Goal: Communication & Community: Answer question/provide support

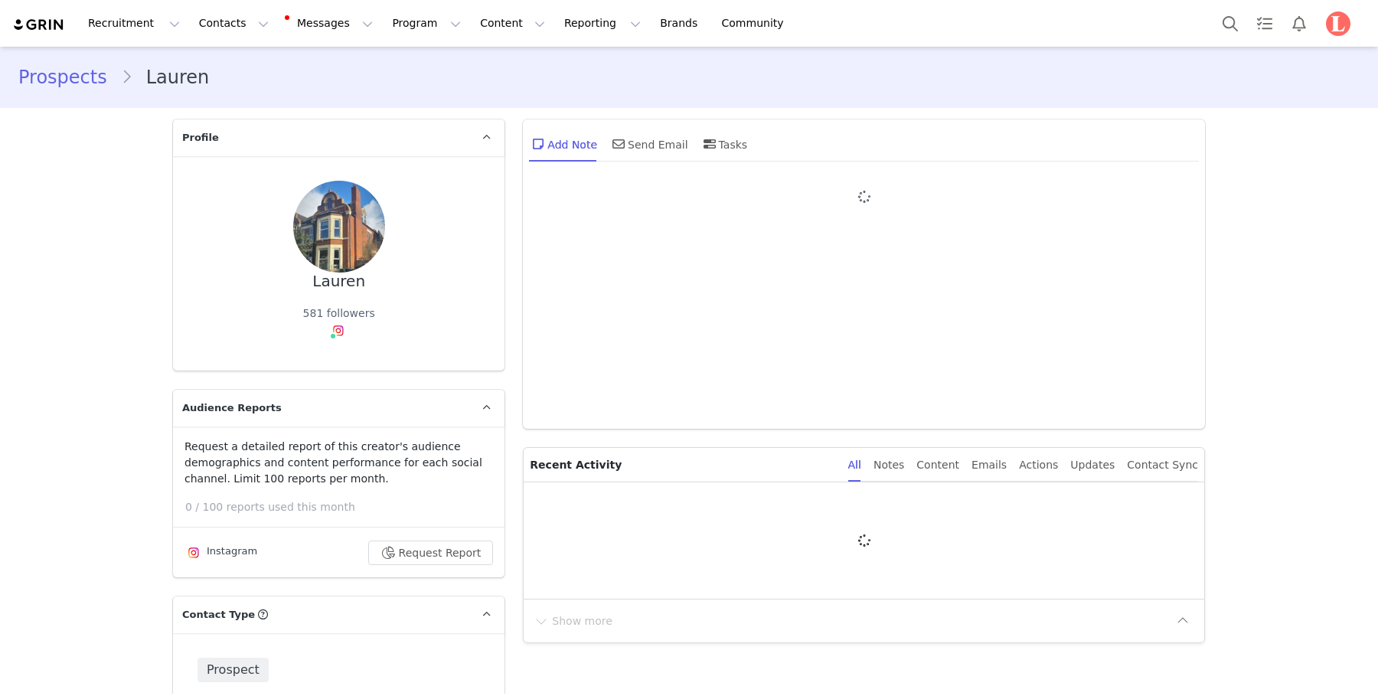
type input "+1 ([GEOGRAPHIC_DATA])"
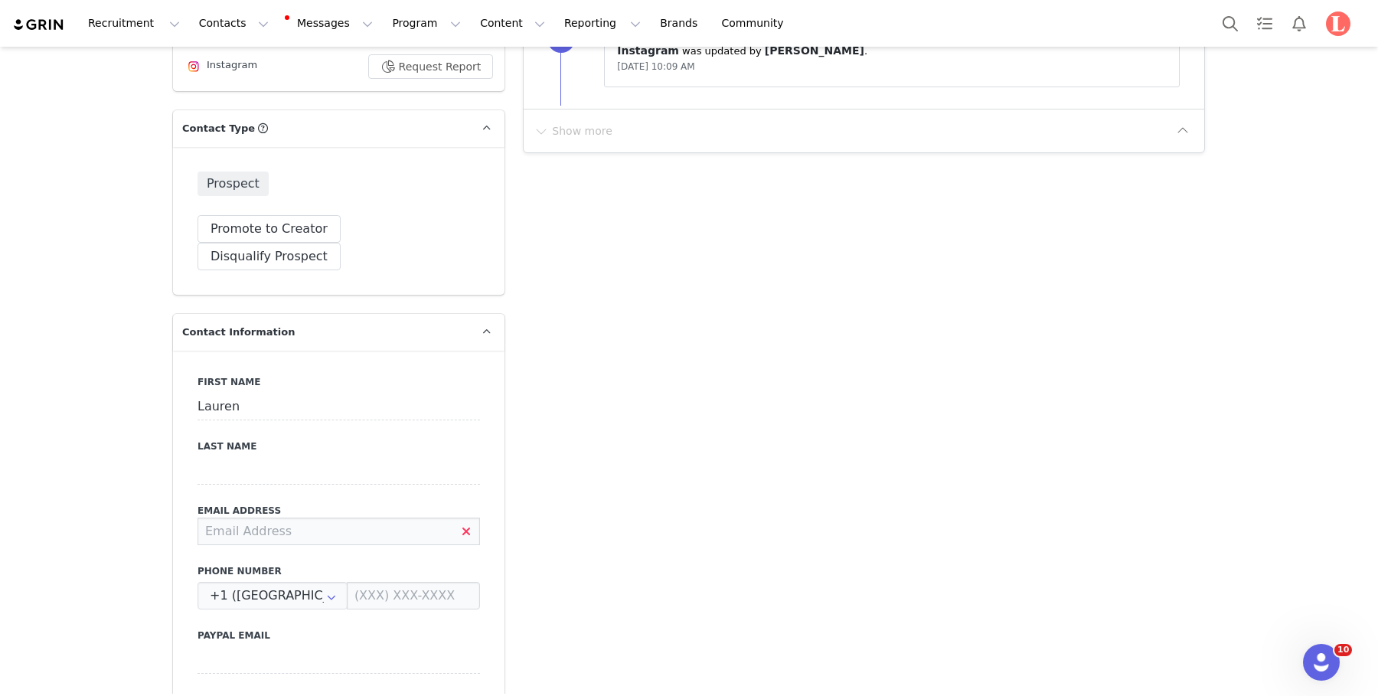
click at [342, 518] on input at bounding box center [339, 532] width 283 height 28
paste input "bradylauren@outlook.com"
type input "bradylauren@outlook.com"
click at [488, 420] on div "First Name Lauren Last Name Email Address bradylauren@outlook.com Phone Number …" at bounding box center [339, 631] width 332 height 560
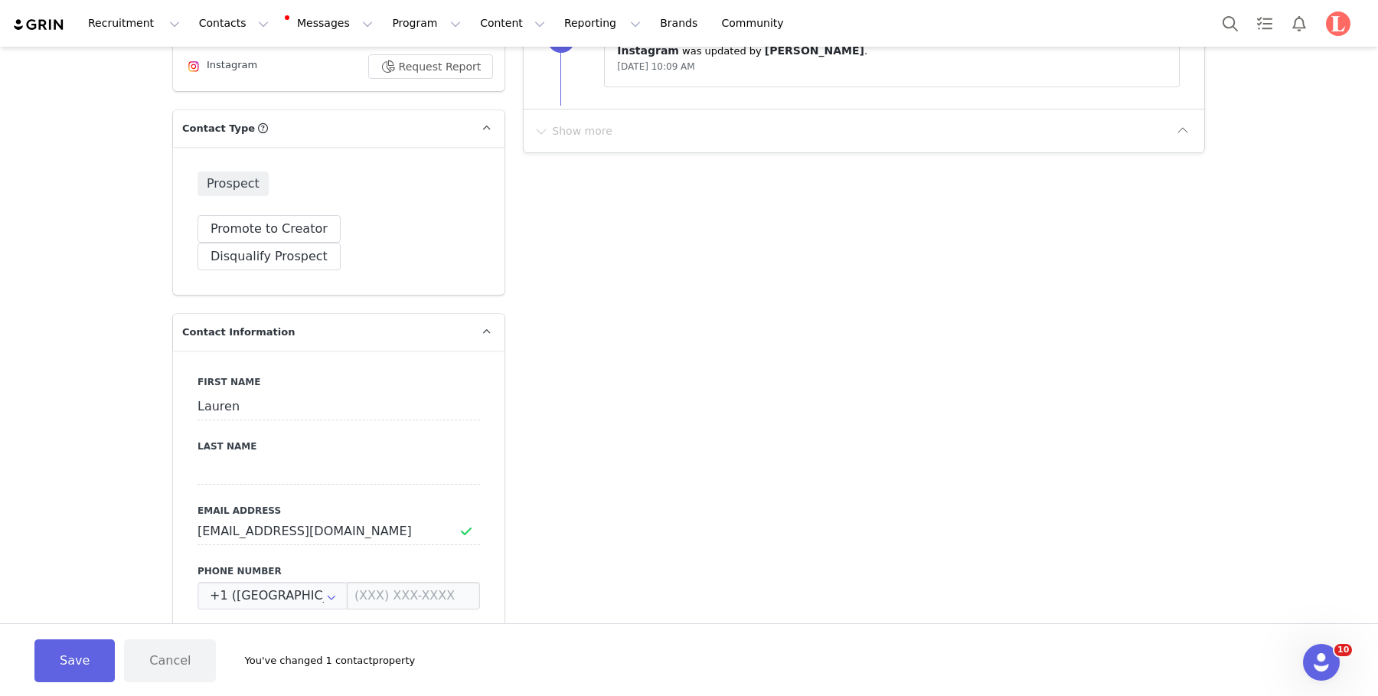
scroll to position [487, 0]
click at [57, 655] on button "Save" at bounding box center [74, 660] width 80 height 43
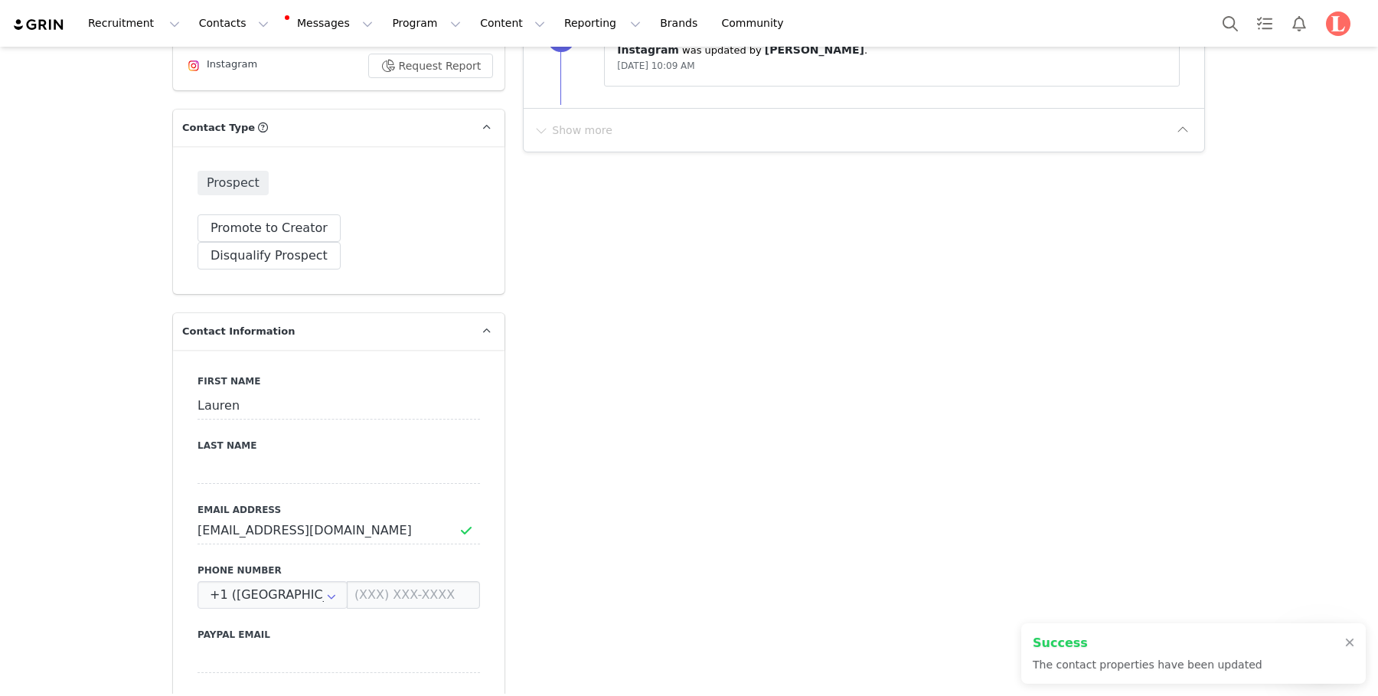
scroll to position [0, 0]
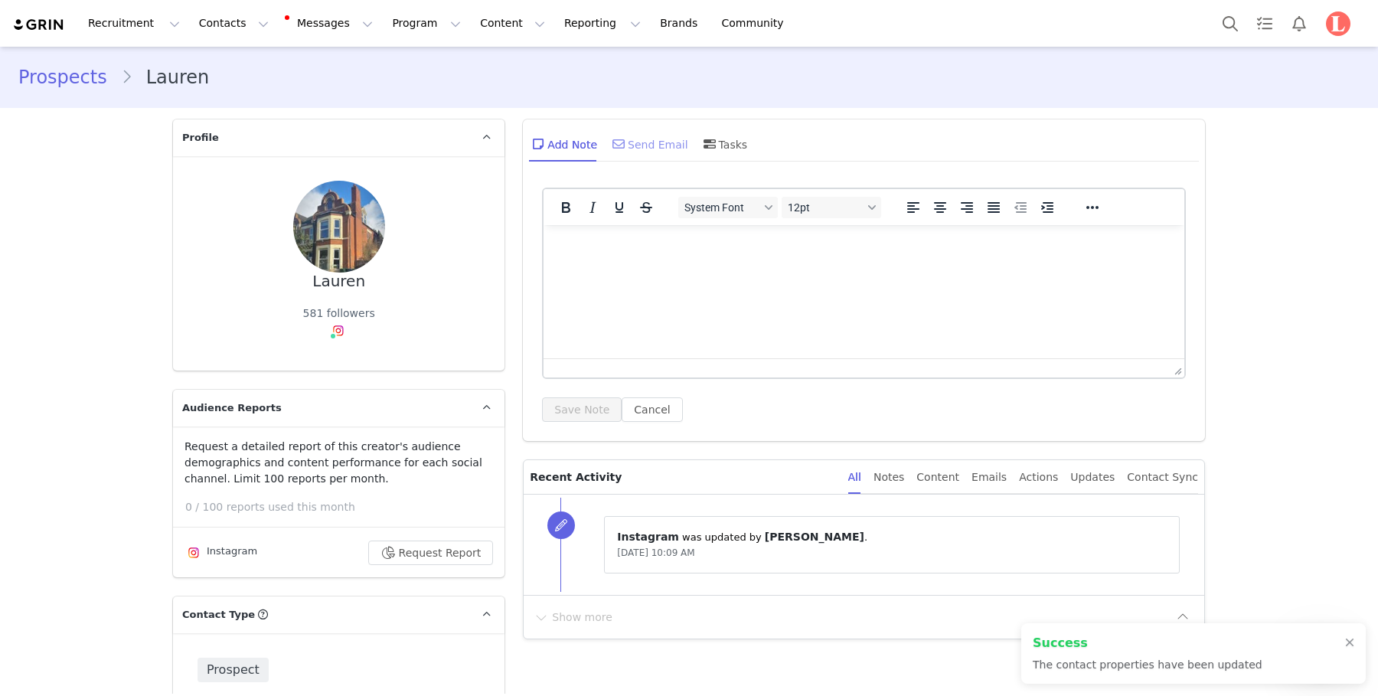
click at [641, 147] on div "Send Email" at bounding box center [648, 144] width 79 height 37
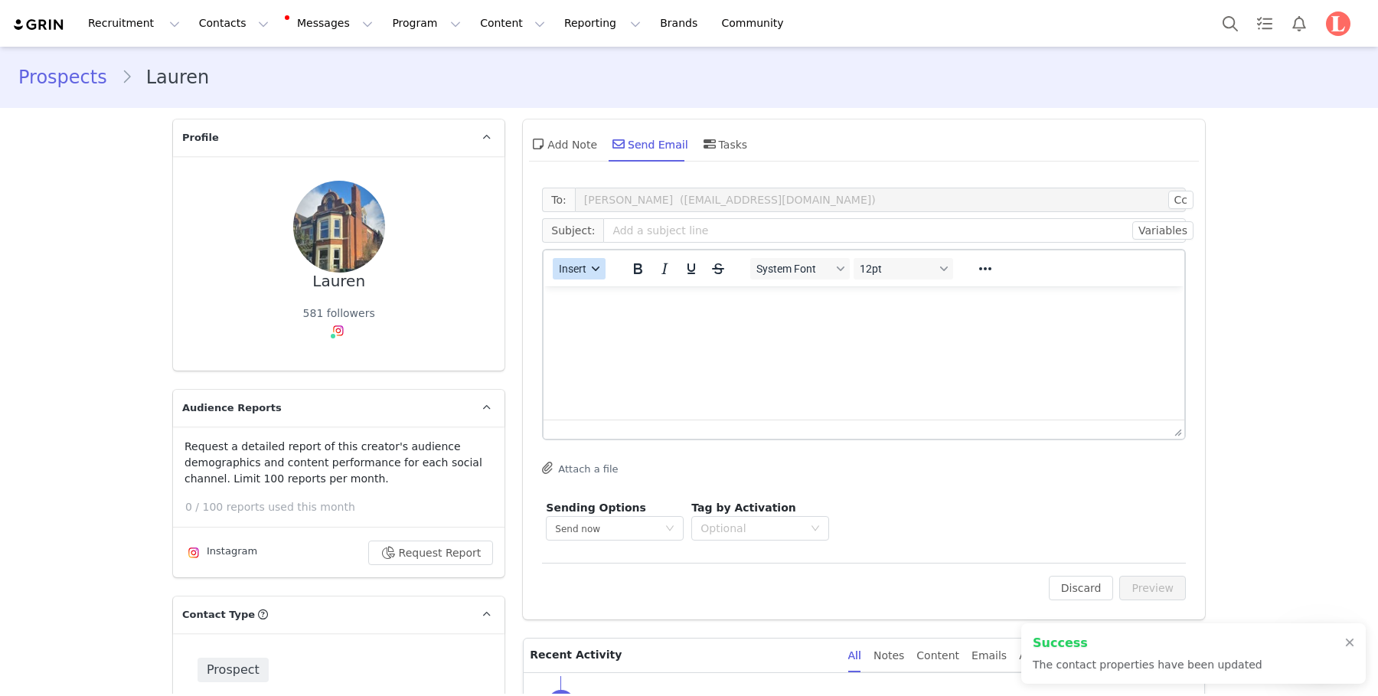
click at [575, 263] on span "Insert" at bounding box center [574, 269] width 28 height 12
click at [605, 284] on div "Insert Template" at bounding box center [633, 295] width 153 height 25
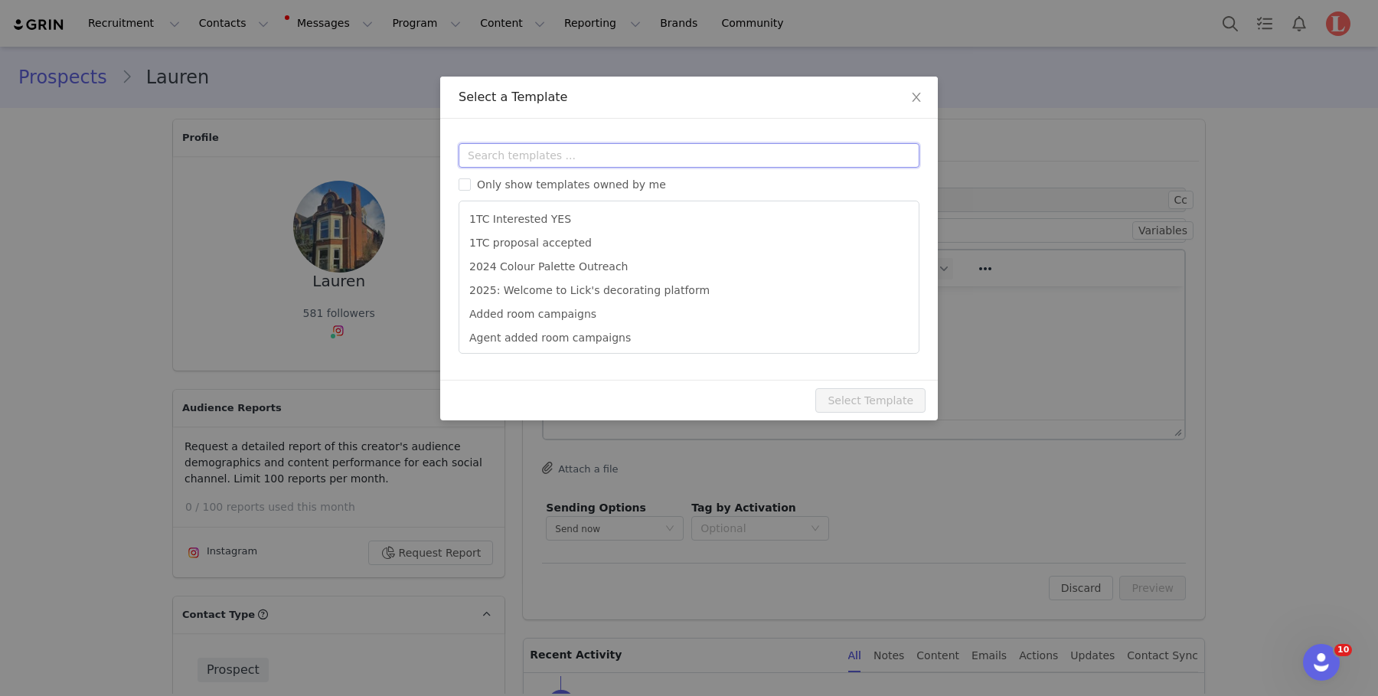
click at [655, 155] on input "text" at bounding box center [689, 155] width 461 height 25
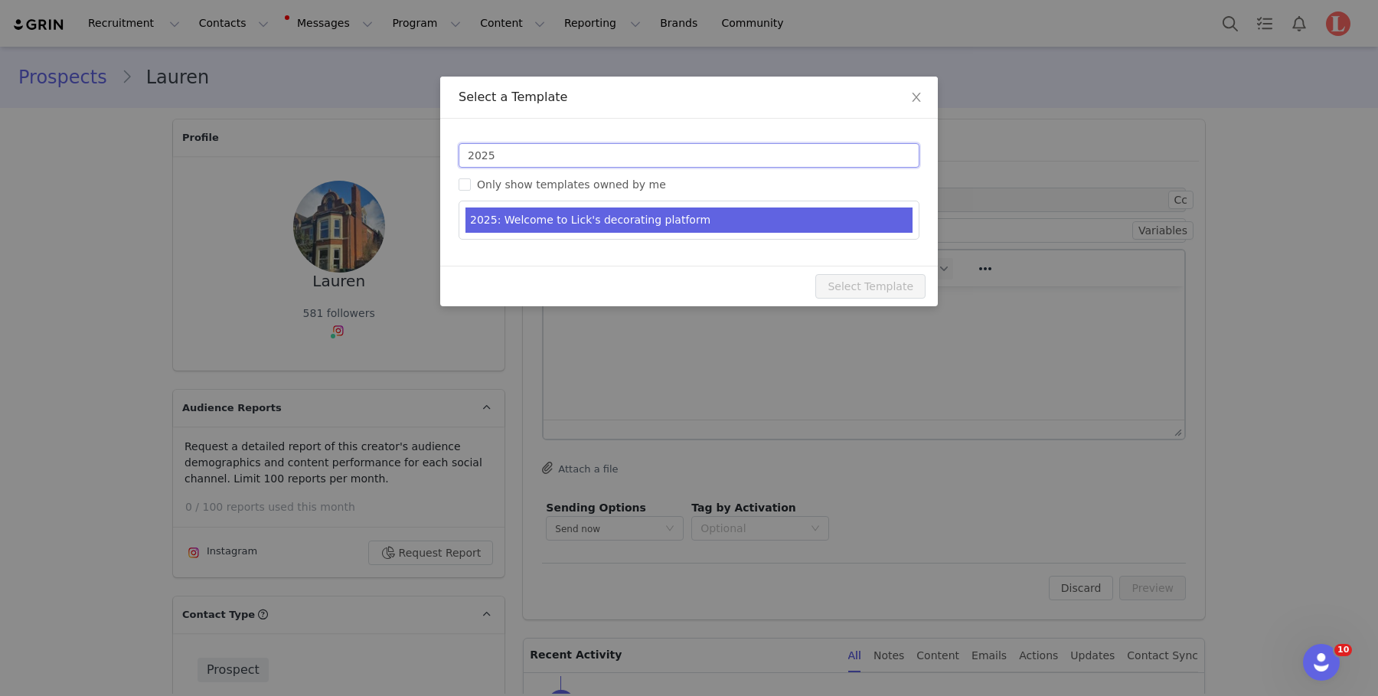
type input "2025"
type input "Welcome to Lick's decorating platform"
click at [608, 216] on li "2025: Welcome to Lick's decorating platform" at bounding box center [689, 219] width 447 height 25
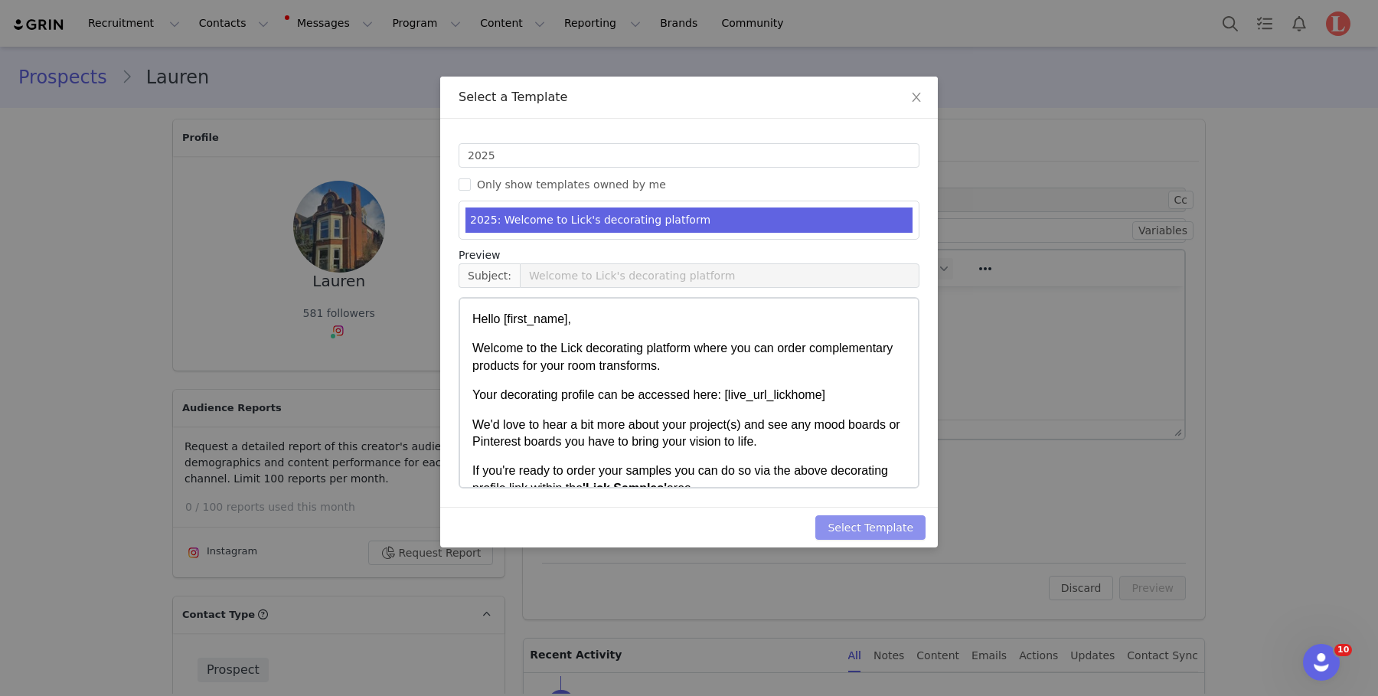
click at [853, 533] on button "Select Template" at bounding box center [870, 527] width 110 height 25
type input "Welcome to Lick's decorating platform"
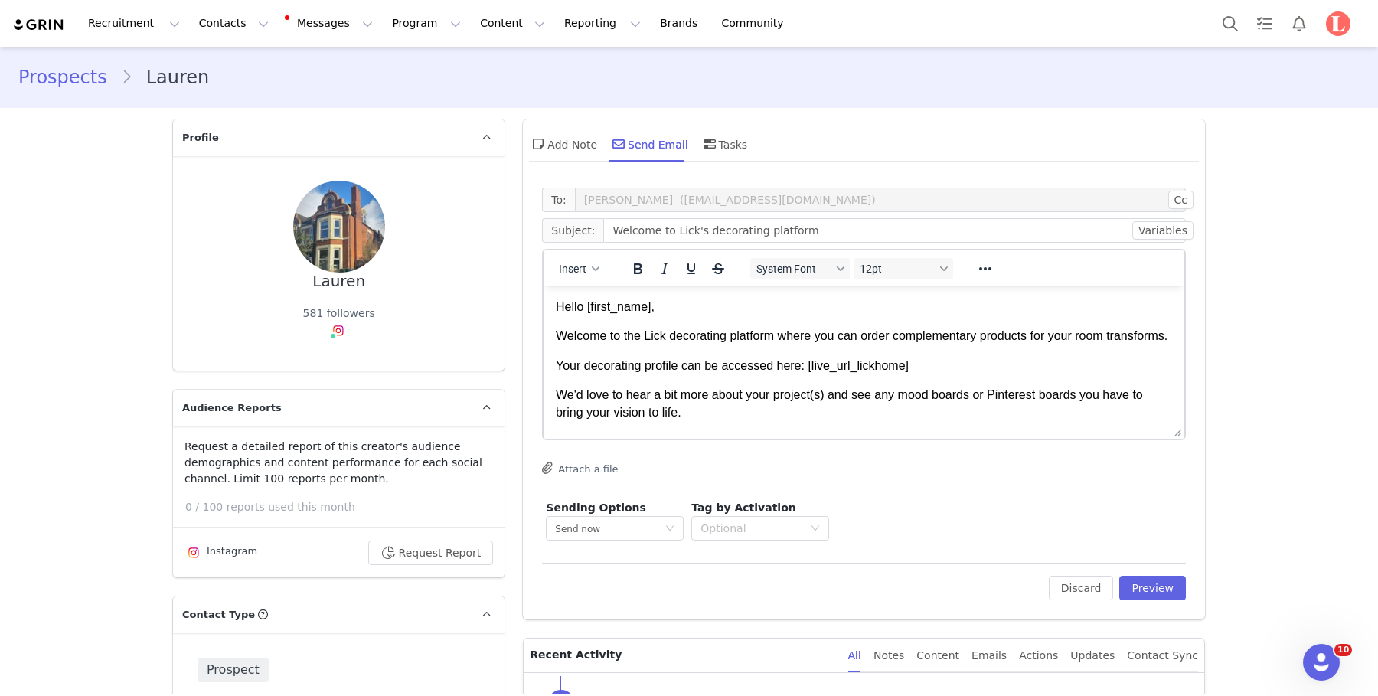
click at [767, 345] on p "Welcome to the Lick decorating platform where you can order complementary produ…" at bounding box center [864, 336] width 616 height 17
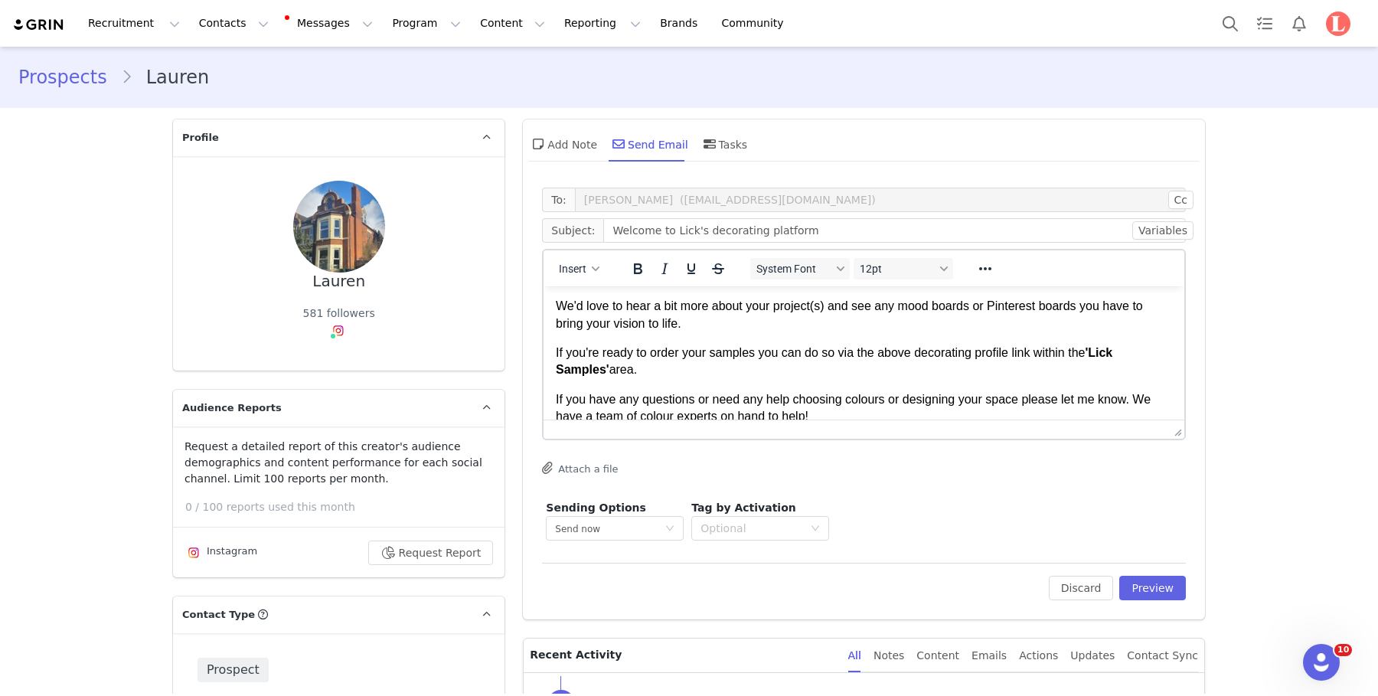
scroll to position [77, 0]
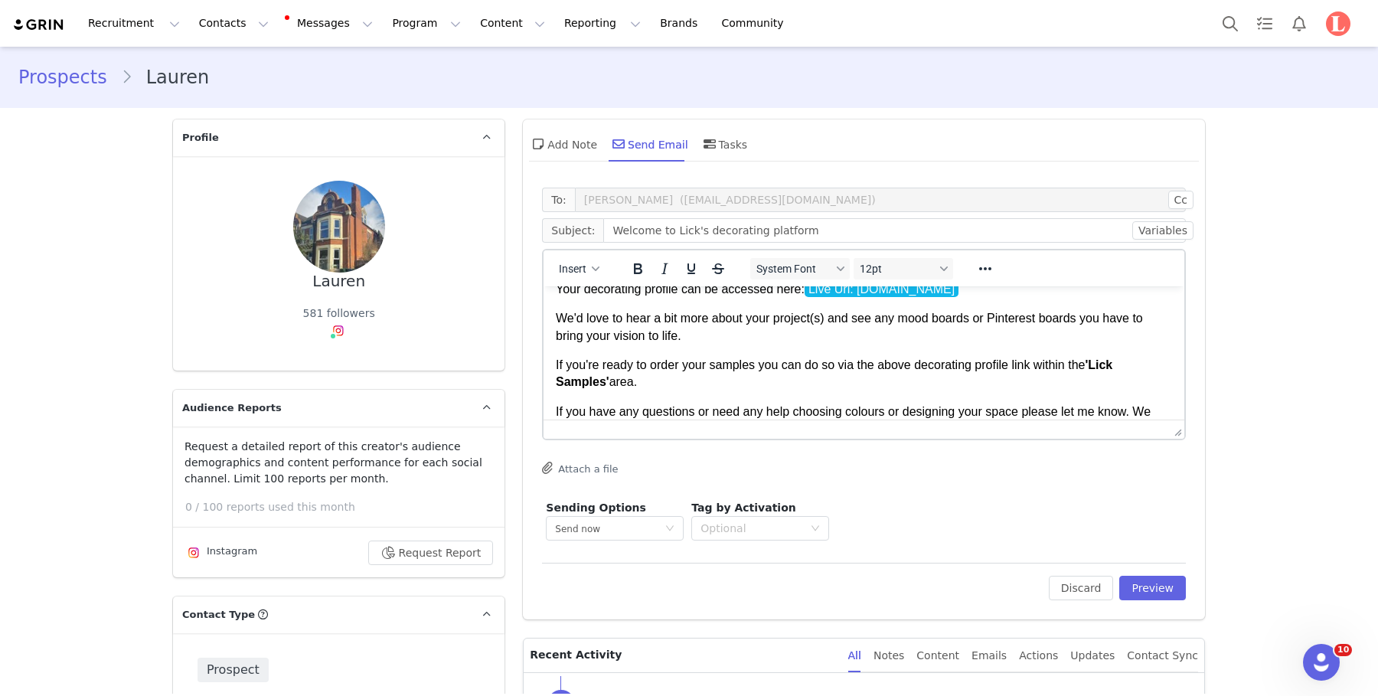
click at [836, 338] on p "We'd love to hear a bit more about your project(s) and see any mood boards or P…" at bounding box center [864, 327] width 616 height 34
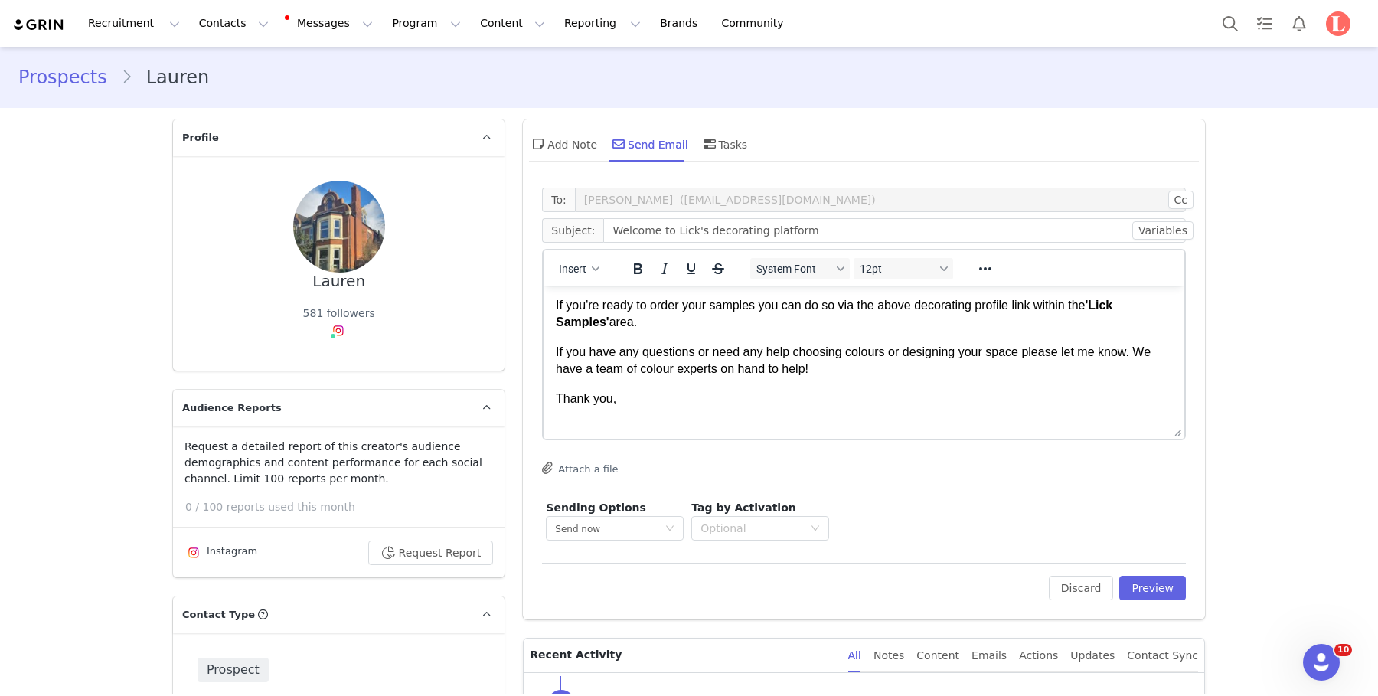
scroll to position [153, 0]
click at [659, 338] on body "Hello First Name , Welcome to the Lick decorating platform where you can order …" at bounding box center [864, 284] width 616 height 245
click at [675, 318] on p "If you're ready to order your samples you can do so via the above decorating pr…" at bounding box center [864, 314] width 616 height 34
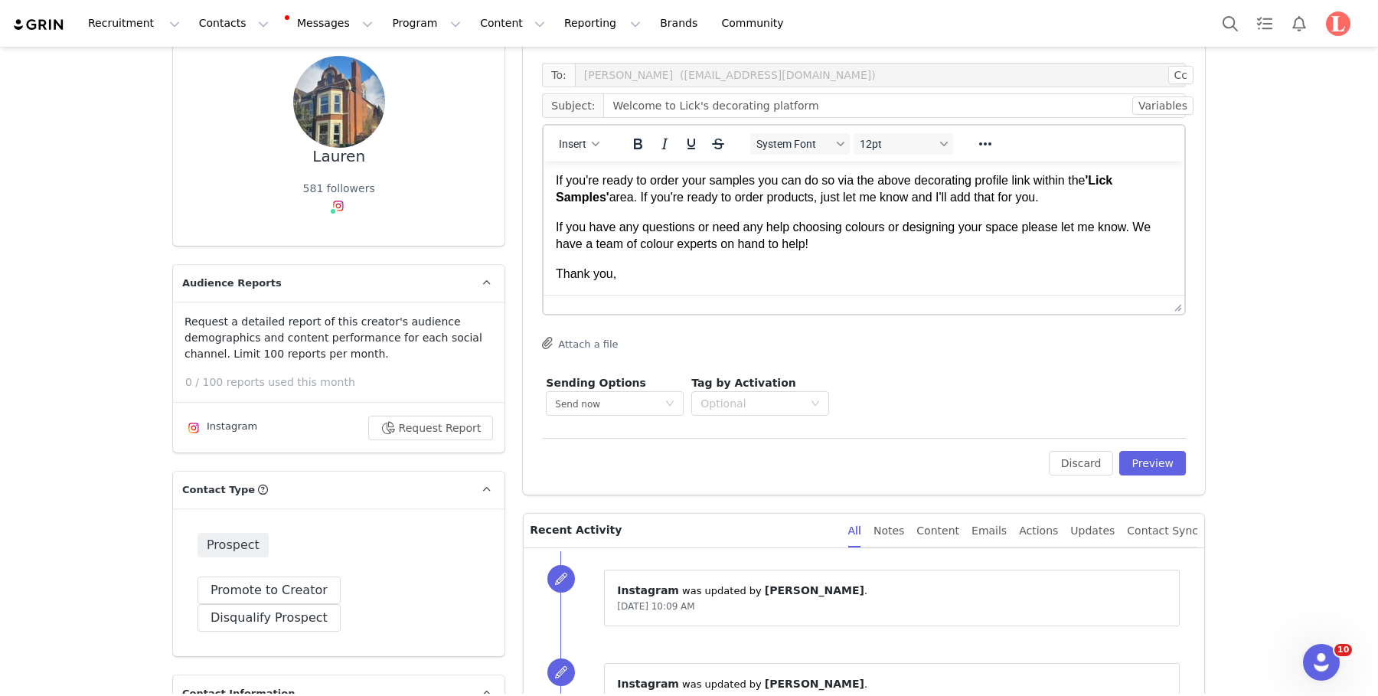
scroll to position [126, 0]
click at [689, 277] on p "Thank you," at bounding box center [864, 272] width 616 height 17
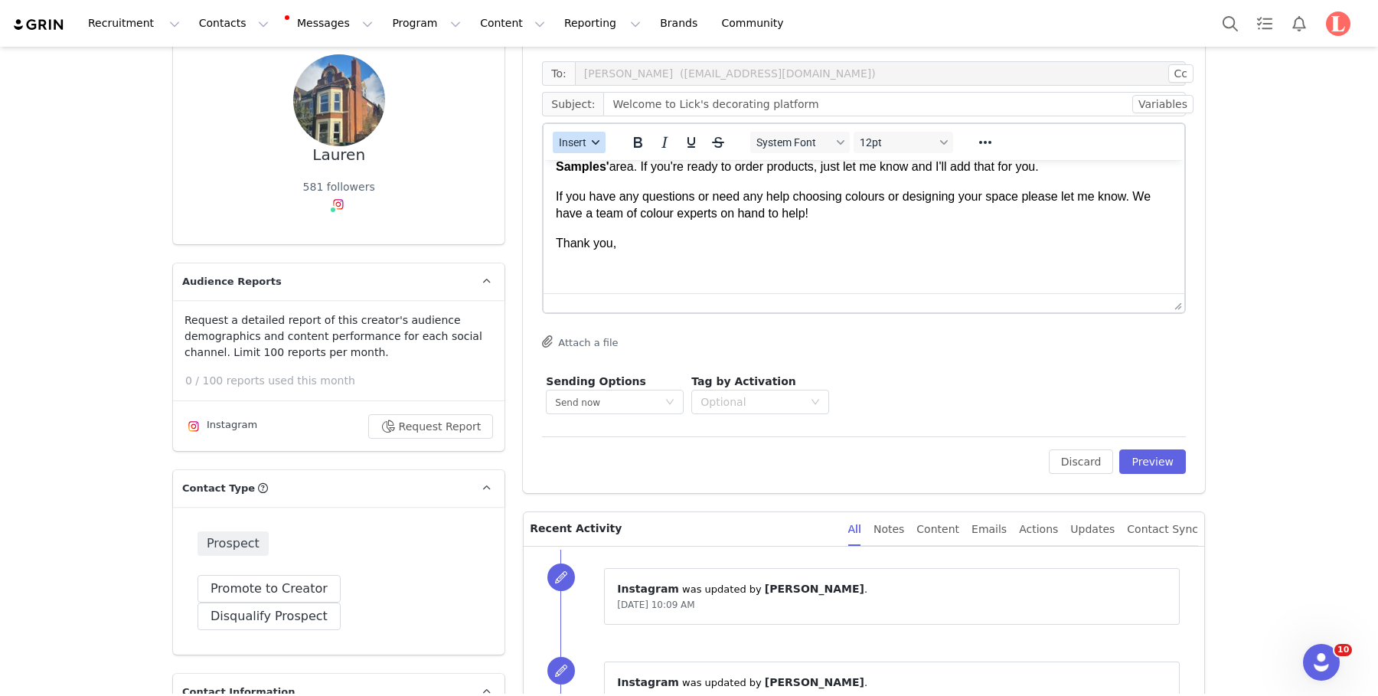
click at [579, 132] on button "Insert" at bounding box center [579, 142] width 53 height 21
click at [599, 220] on div "Insert Signature" at bounding box center [635, 218] width 138 height 18
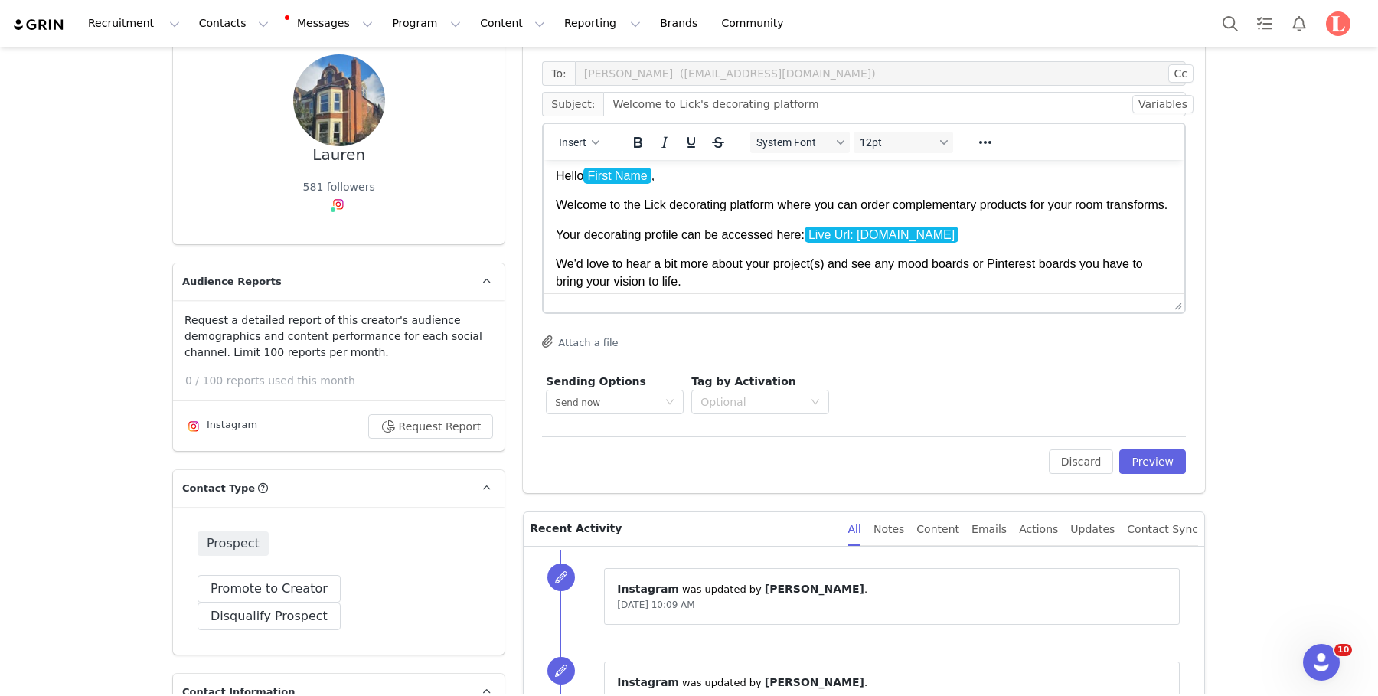
scroll to position [0, 0]
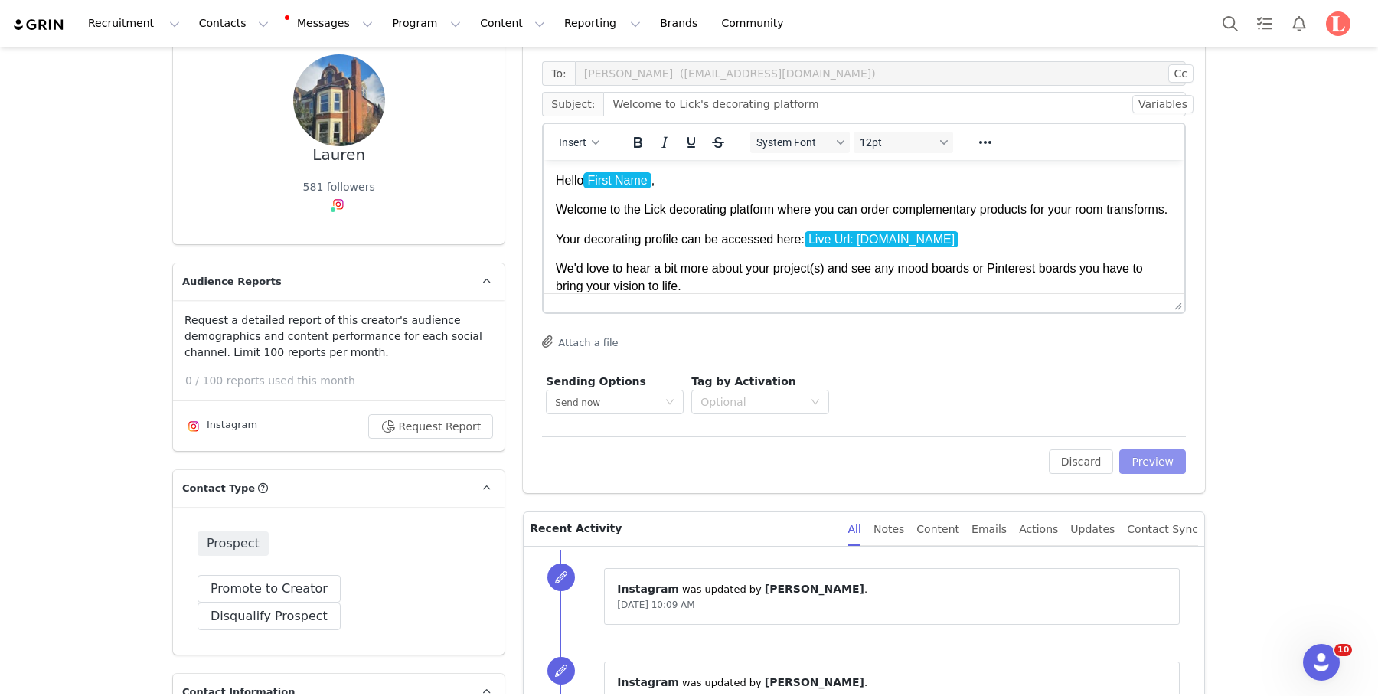
click at [1165, 460] on button "Preview" at bounding box center [1152, 461] width 67 height 25
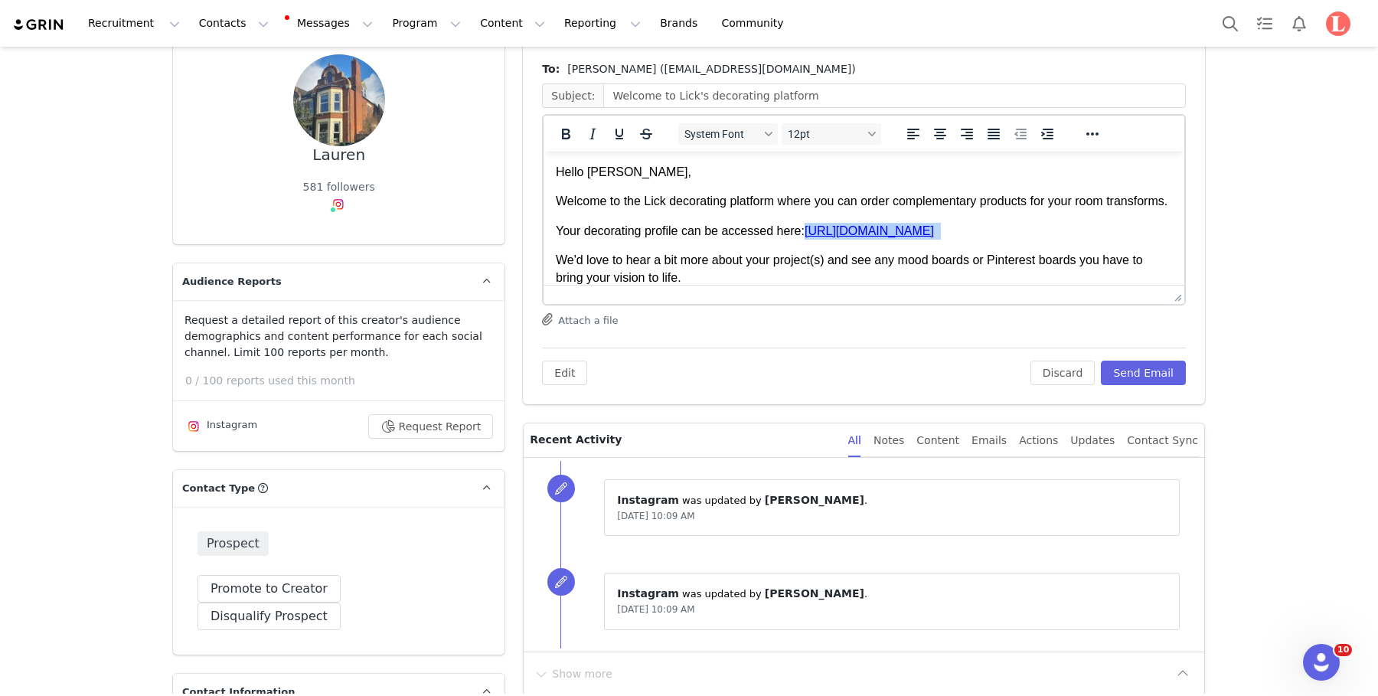
drag, startPoint x: 833, startPoint y: 267, endPoint x: 815, endPoint y: 241, distance: 31.9
click at [815, 240] on p "Your decorating profile can be accessed here: https://lickhome.grin.live/129563…" at bounding box center [864, 231] width 616 height 17
copy p "https://lickhome.grin.live/129563af-c0f6-4a26-a516-e673b88bd7c3"
click at [747, 240] on p "Your decorating profile can be accessed here: https://lickhome.grin.live/129563…" at bounding box center [864, 231] width 616 height 17
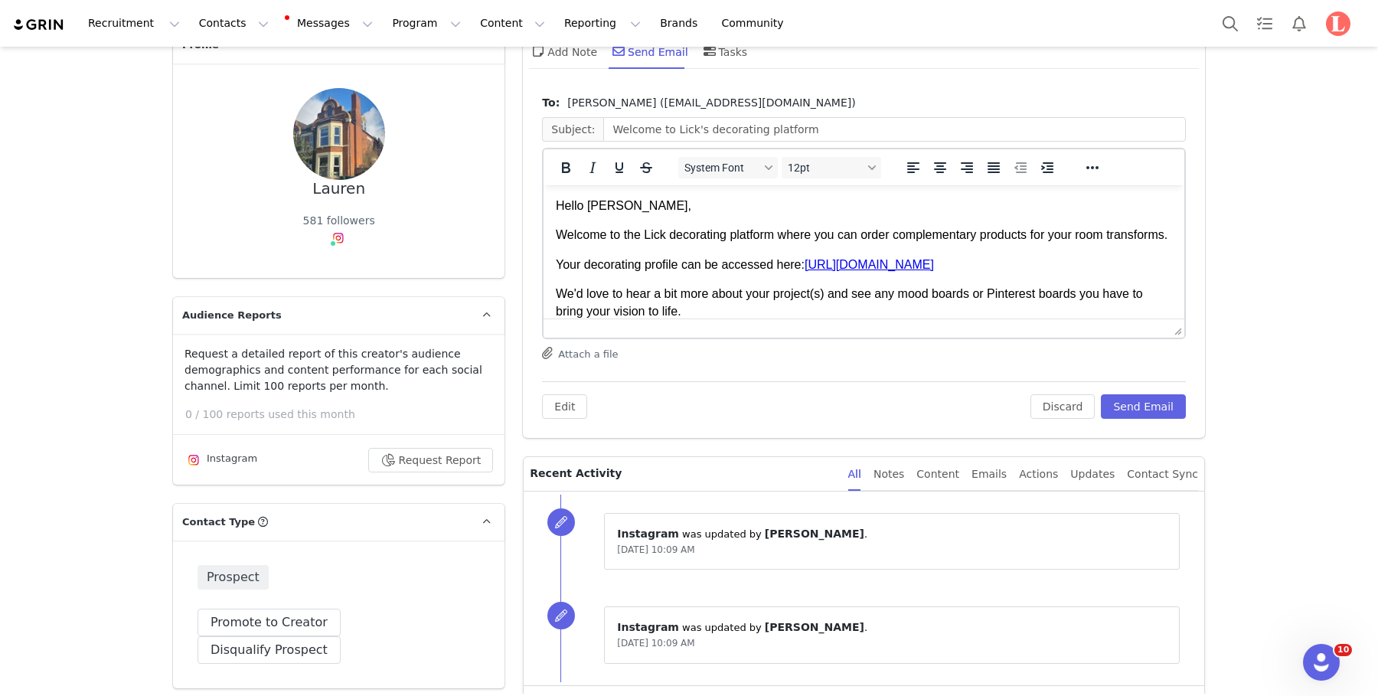
scroll to position [90, 0]
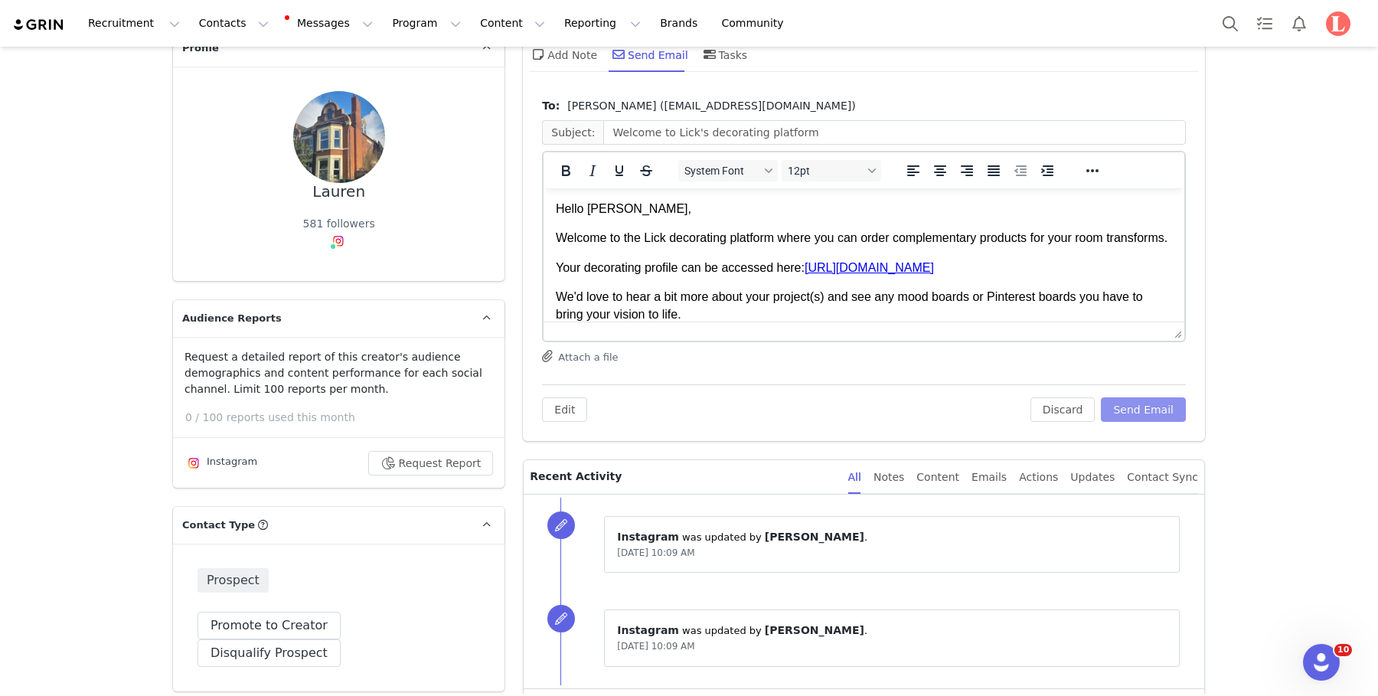
click at [1125, 412] on button "Send Email" at bounding box center [1143, 409] width 85 height 25
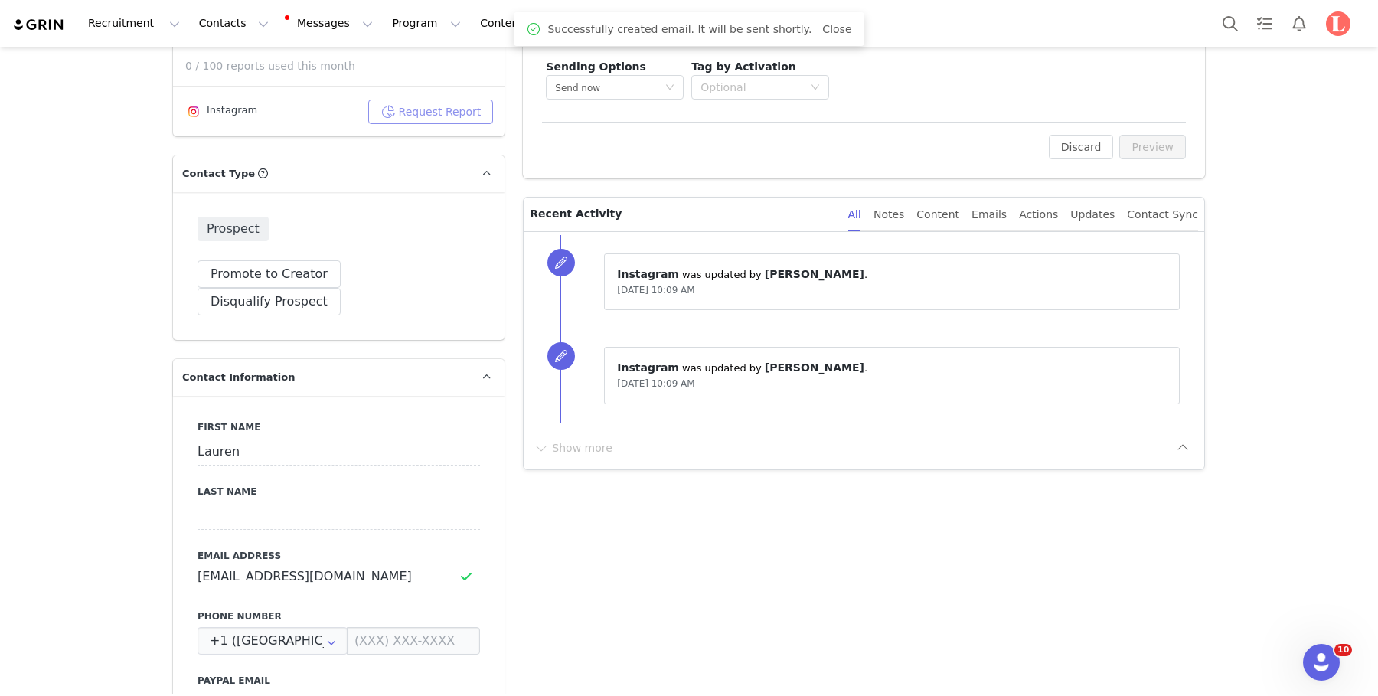
scroll to position [0, 0]
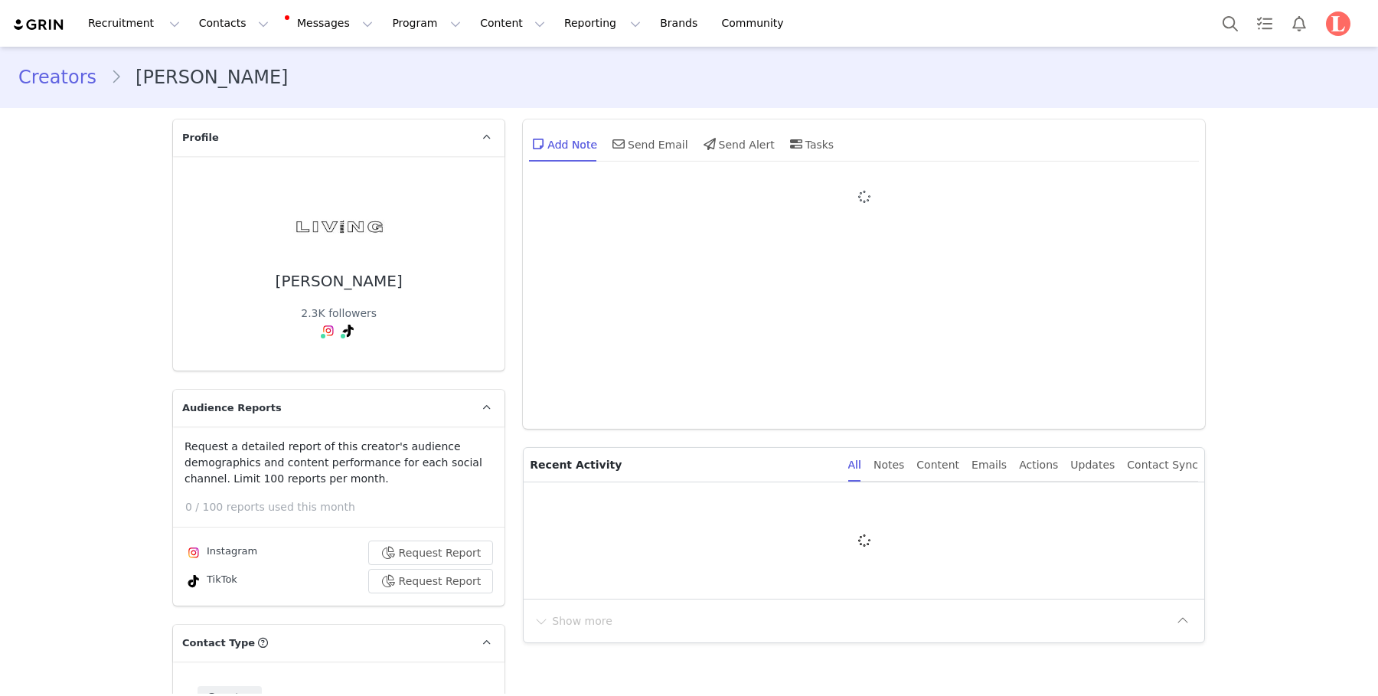
type input "+1 ([GEOGRAPHIC_DATA])"
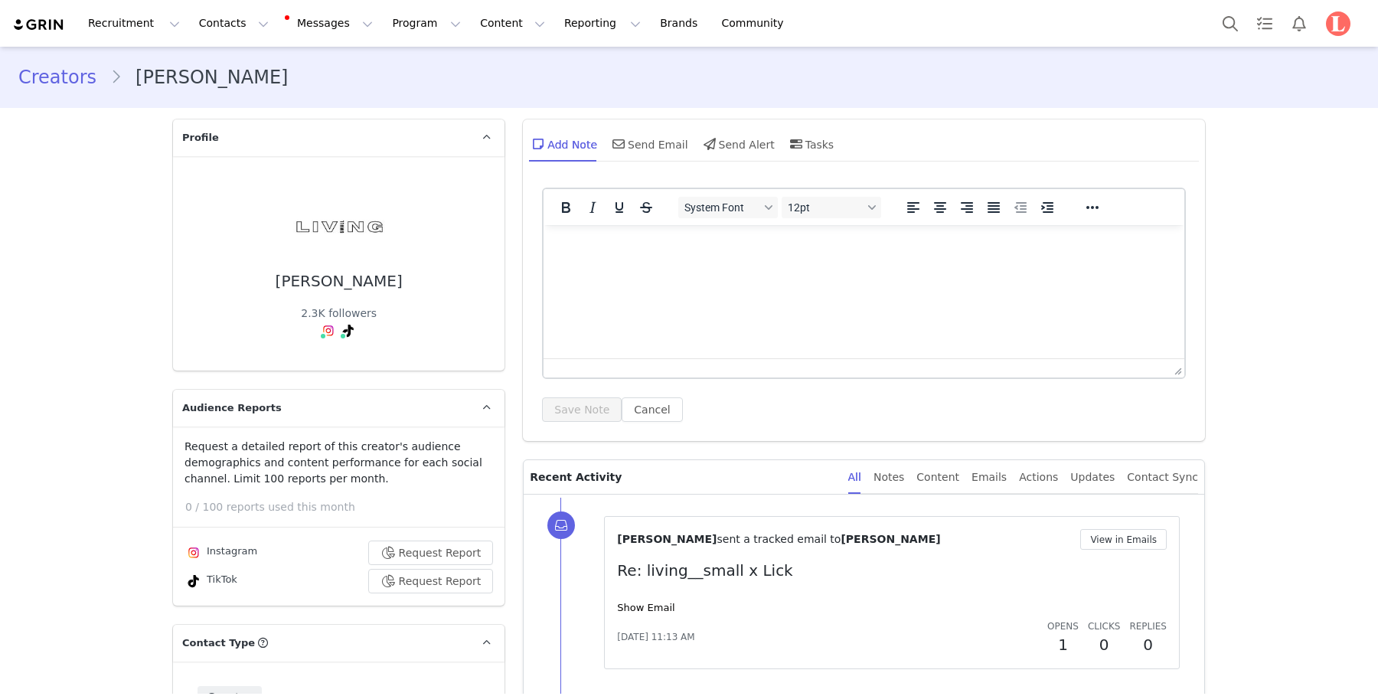
scroll to position [245, 0]
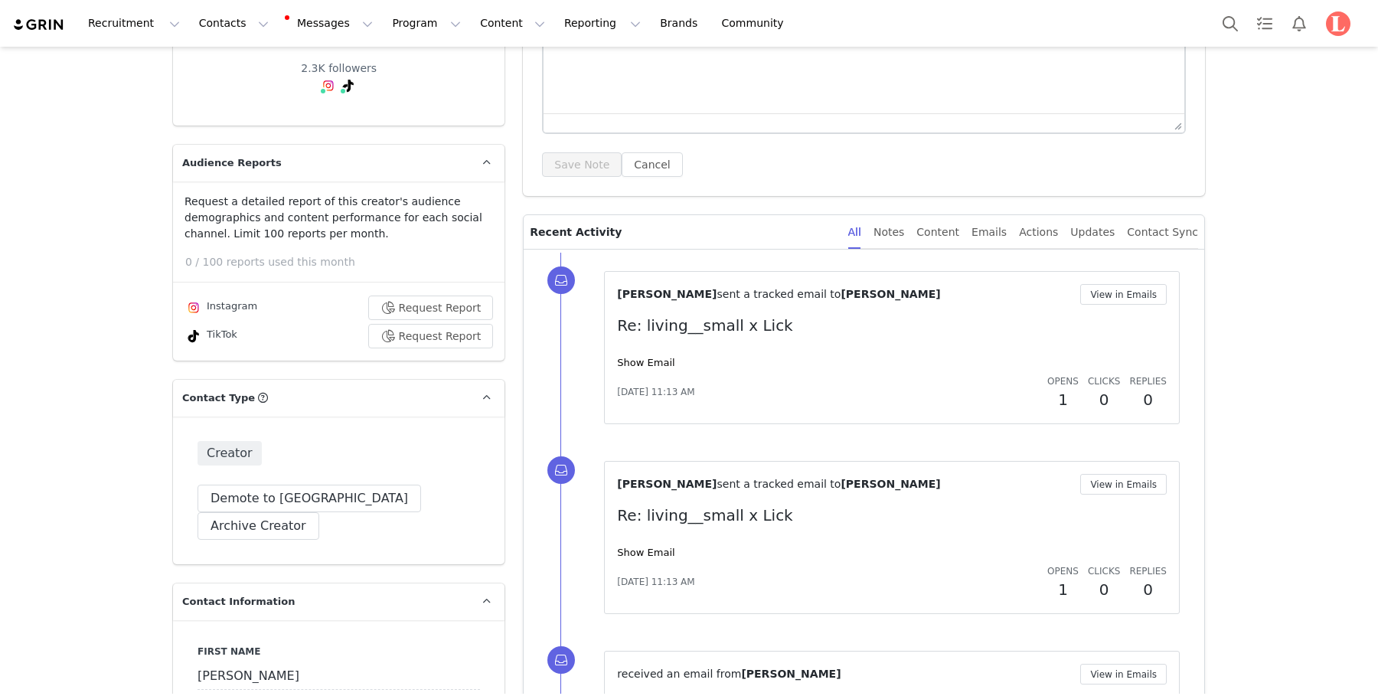
click at [658, 349] on div "[PERSON_NAME] sent a tracked email to [PERSON_NAME] View in Emails Re: living__…" at bounding box center [892, 347] width 550 height 127
click at [656, 364] on link "Show Email" at bounding box center [645, 362] width 57 height 11
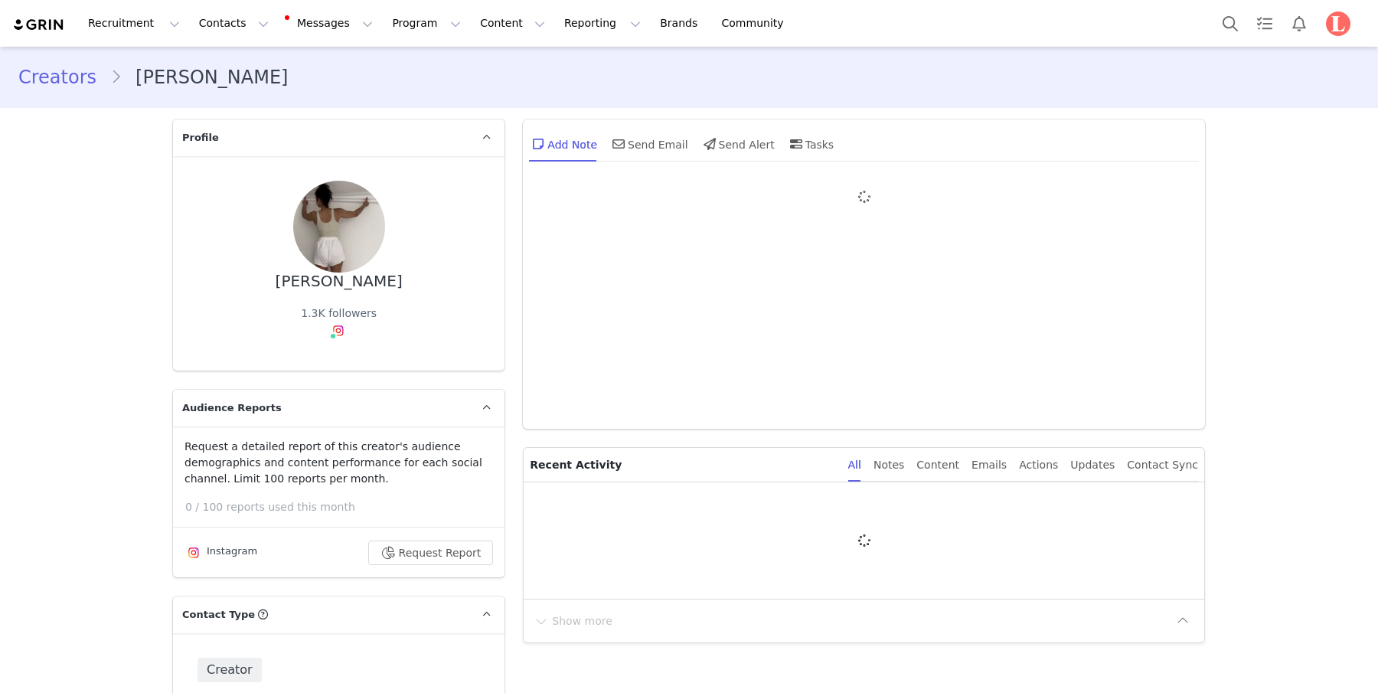
type input "+1 ([GEOGRAPHIC_DATA])"
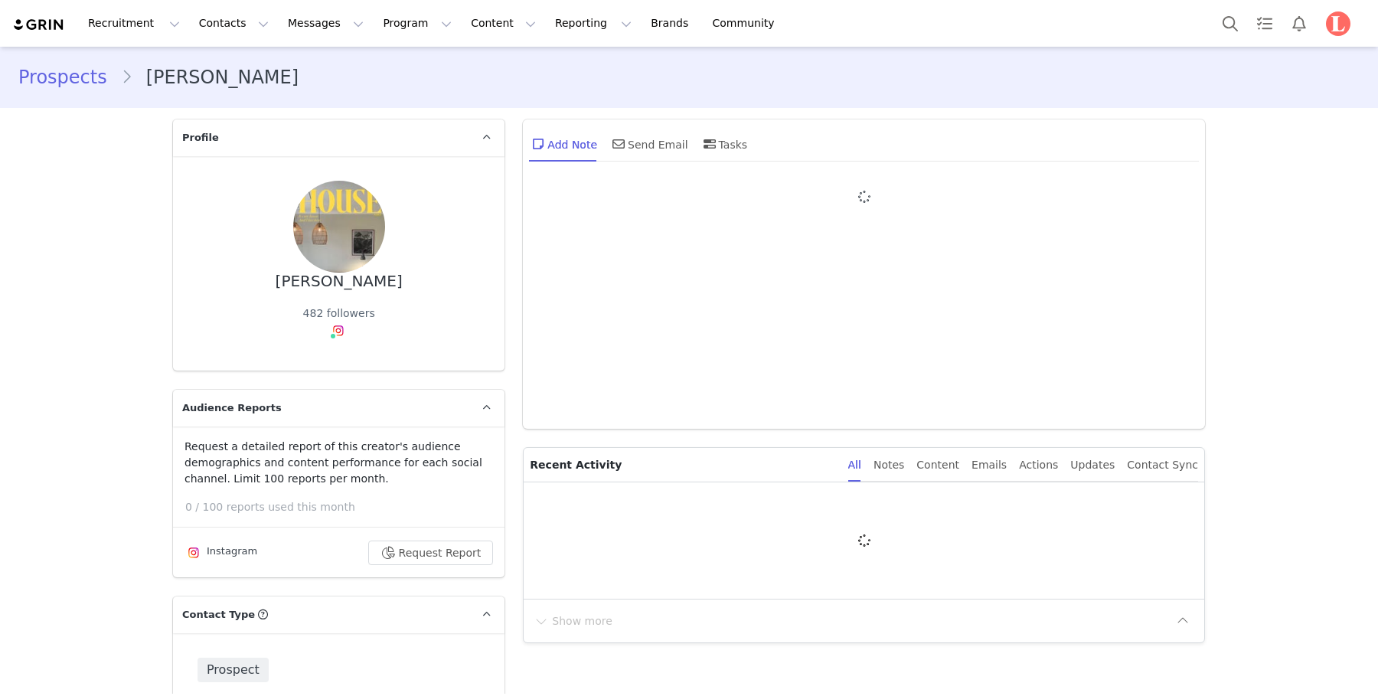
type input "+1 ([GEOGRAPHIC_DATA])"
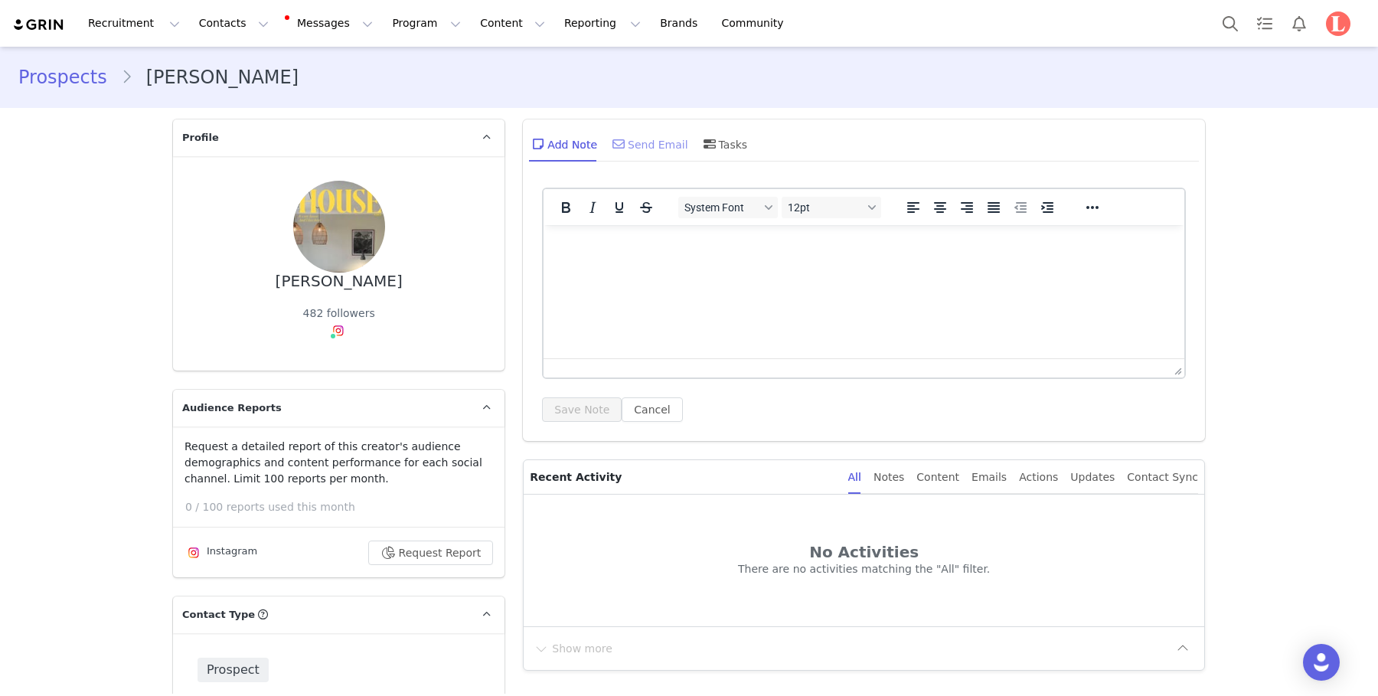
click at [622, 143] on icon at bounding box center [619, 144] width 12 height 12
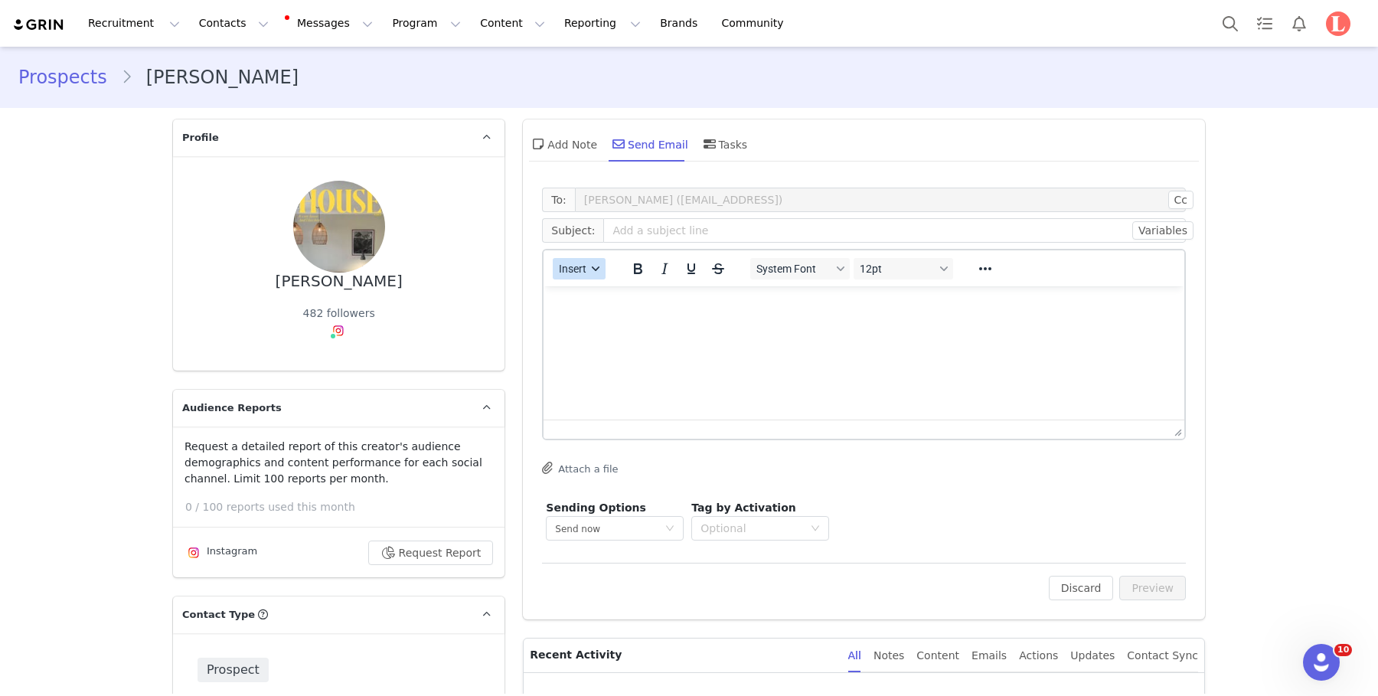
click at [580, 266] on span "Insert" at bounding box center [574, 269] width 28 height 12
click at [610, 298] on div "Insert Template" at bounding box center [635, 295] width 138 height 18
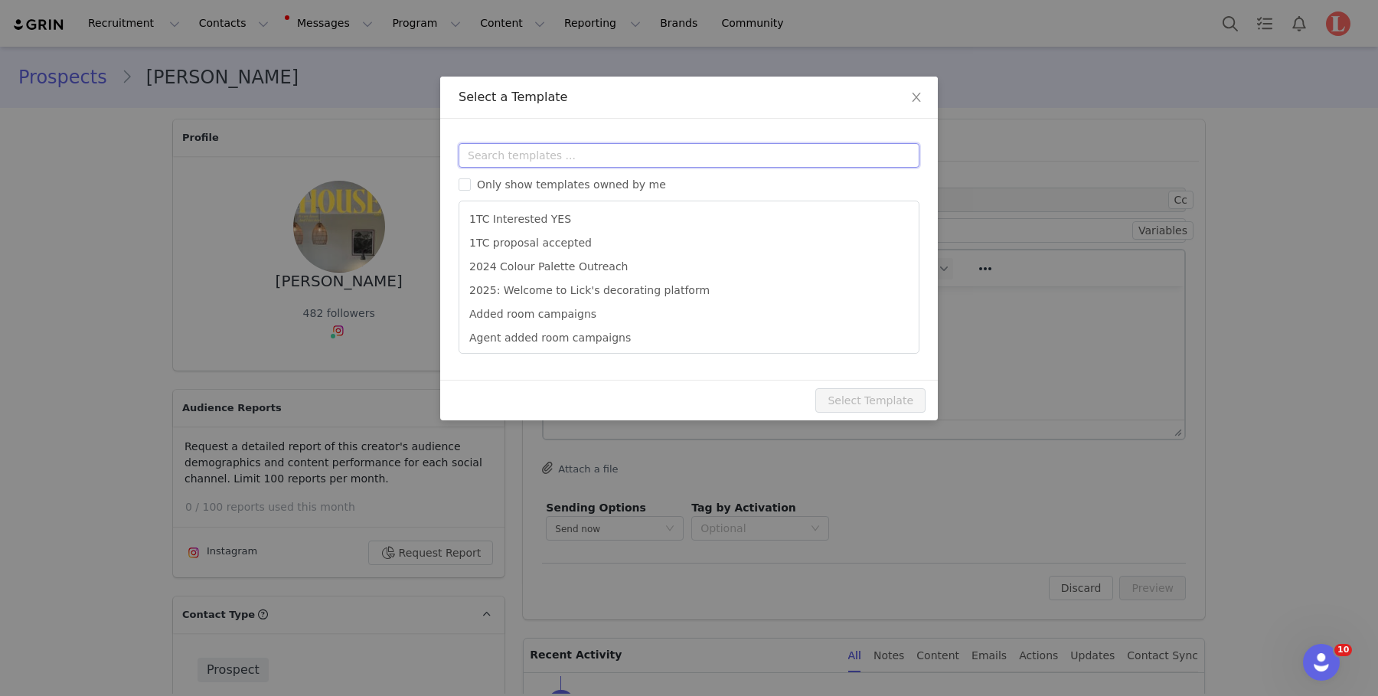
click at [655, 160] on input "text" at bounding box center [689, 155] width 461 height 25
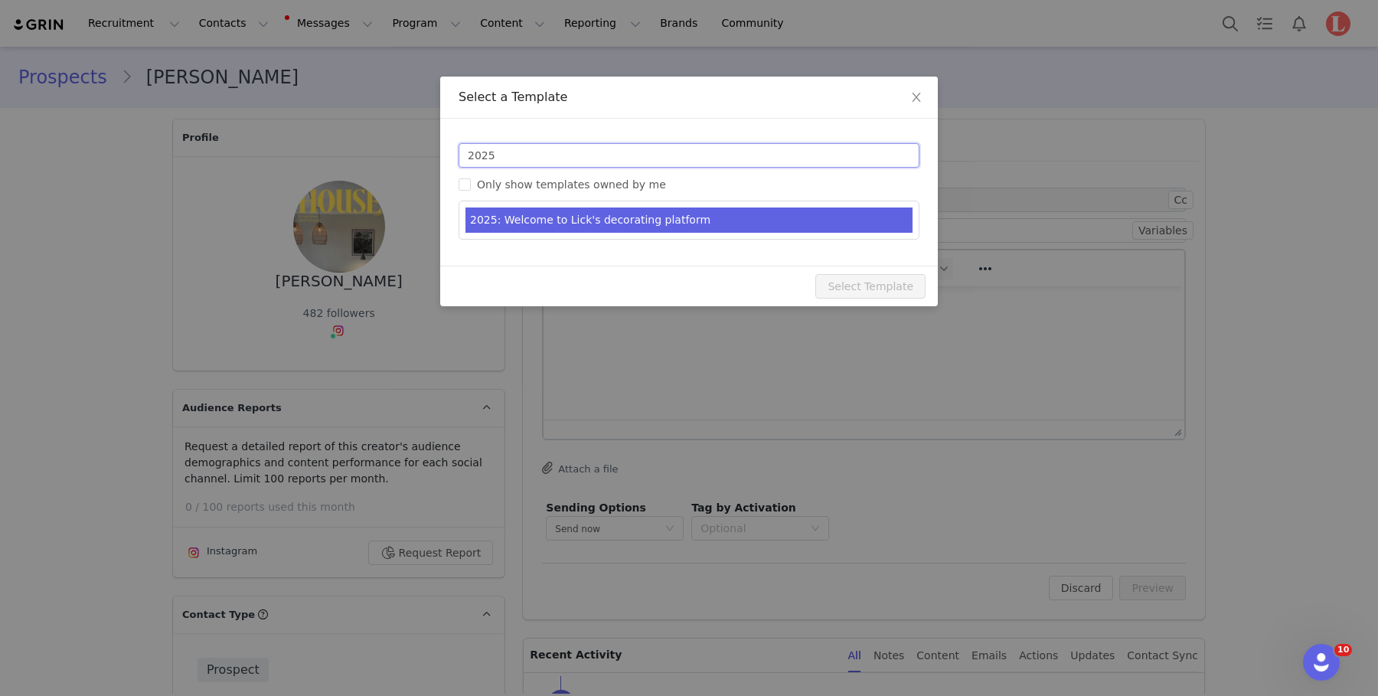
type input "2025"
type input "Welcome to Lick's decorating platform"
click at [625, 217] on li "2025: Welcome to Lick's decorating platform" at bounding box center [689, 219] width 447 height 25
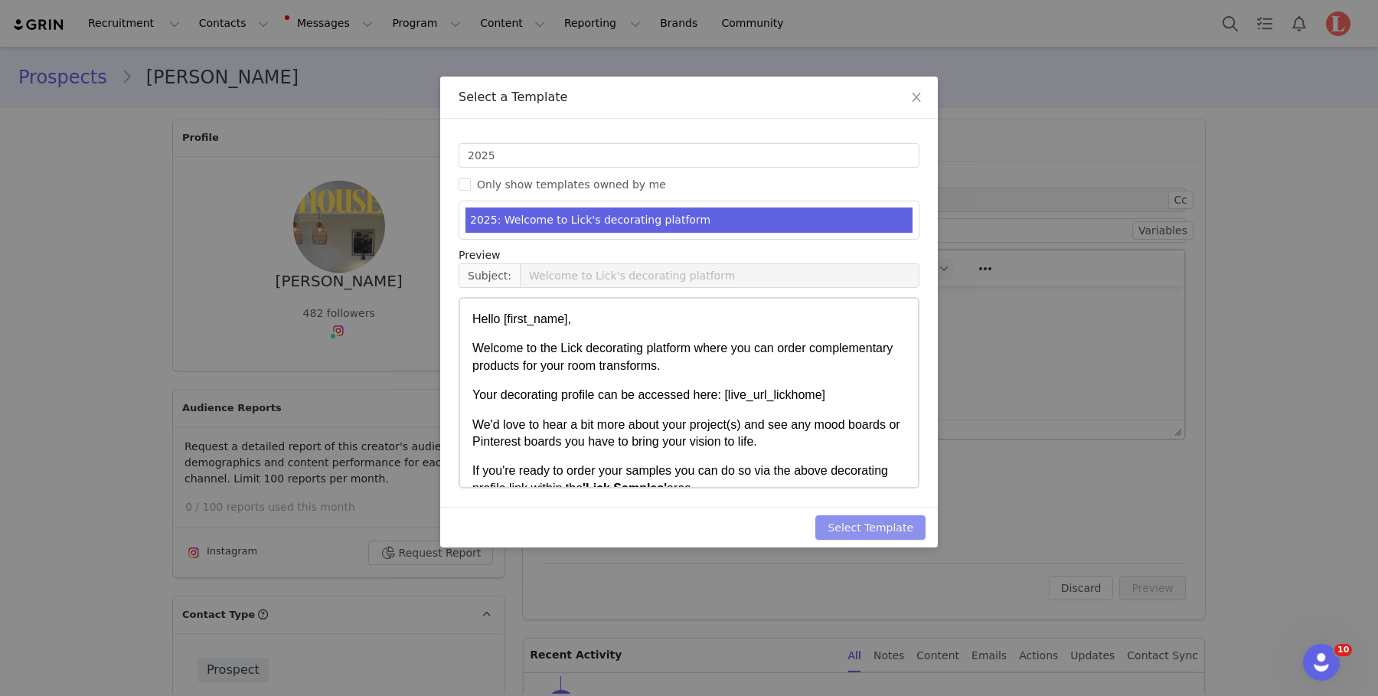
click at [858, 518] on button "Select Template" at bounding box center [870, 527] width 110 height 25
type input "Welcome to Lick's decorating platform"
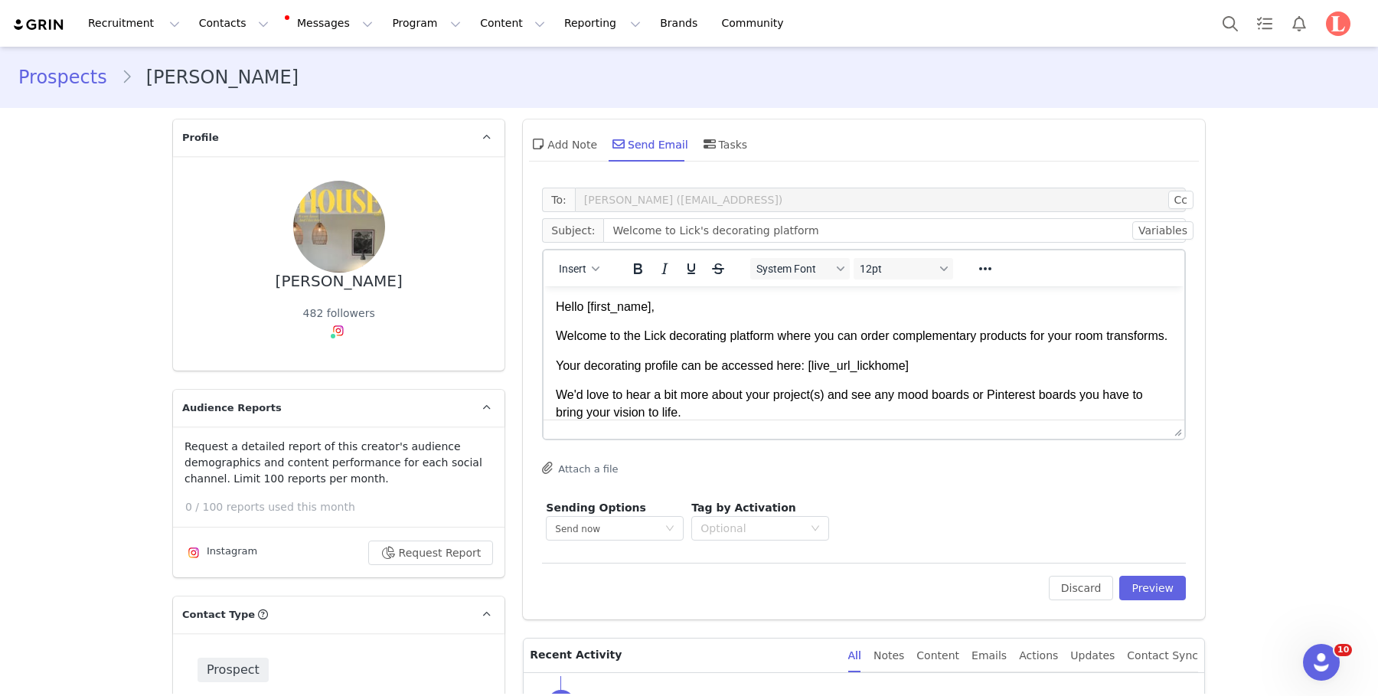
scroll to position [8, 0]
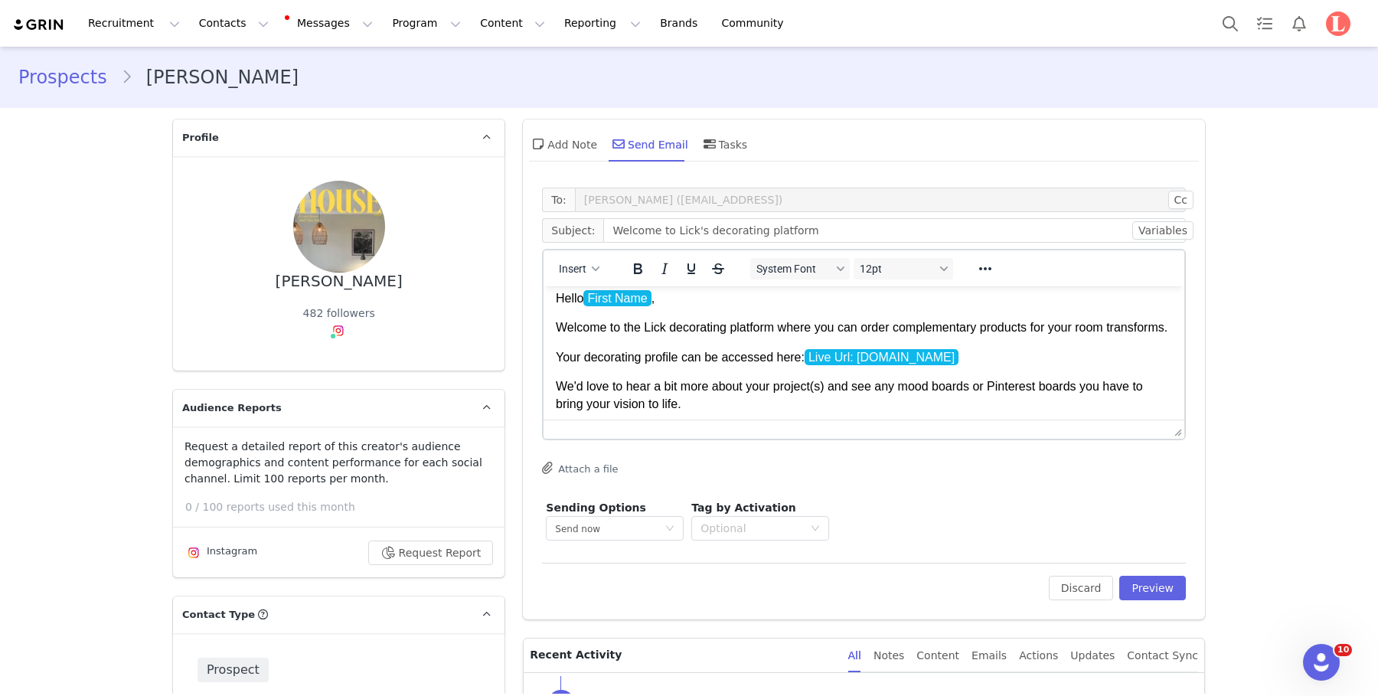
click at [840, 366] on p "Your decorating profile can be accessed here: Live Url: lickhome.grin.live ﻿" at bounding box center [864, 357] width 616 height 17
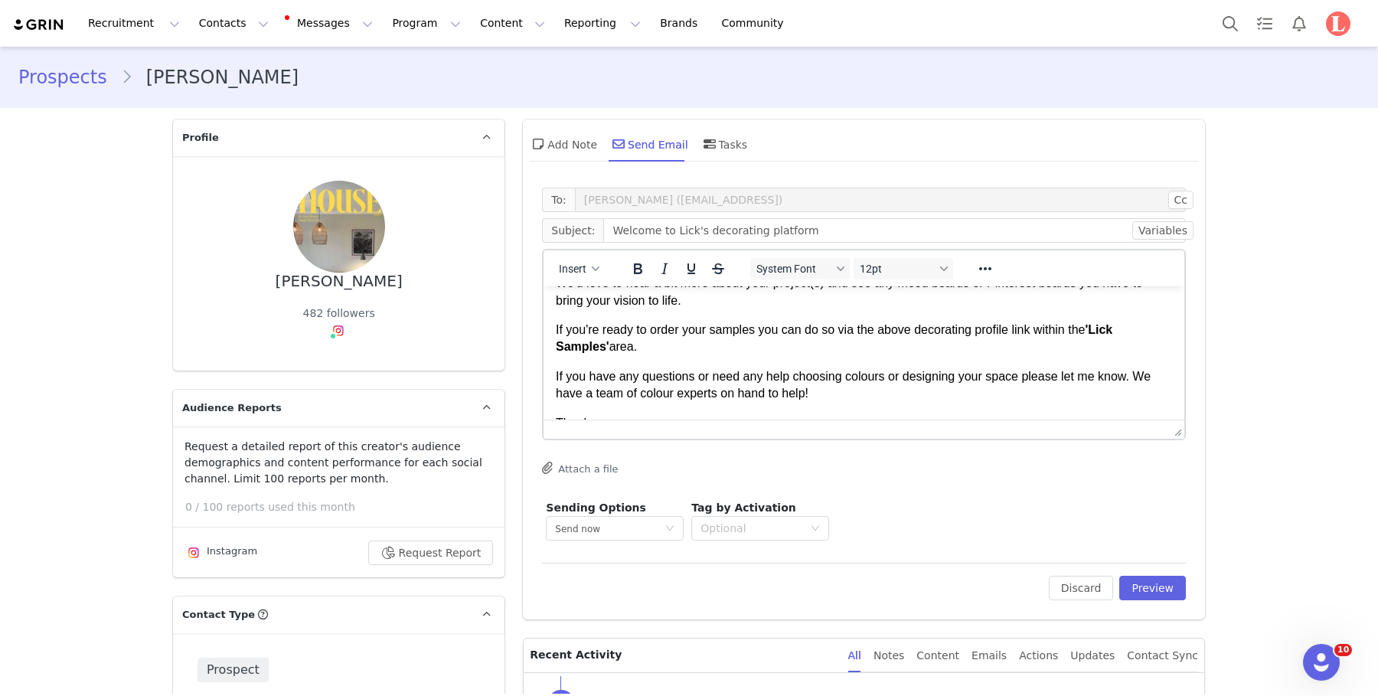
scroll to position [153, 0]
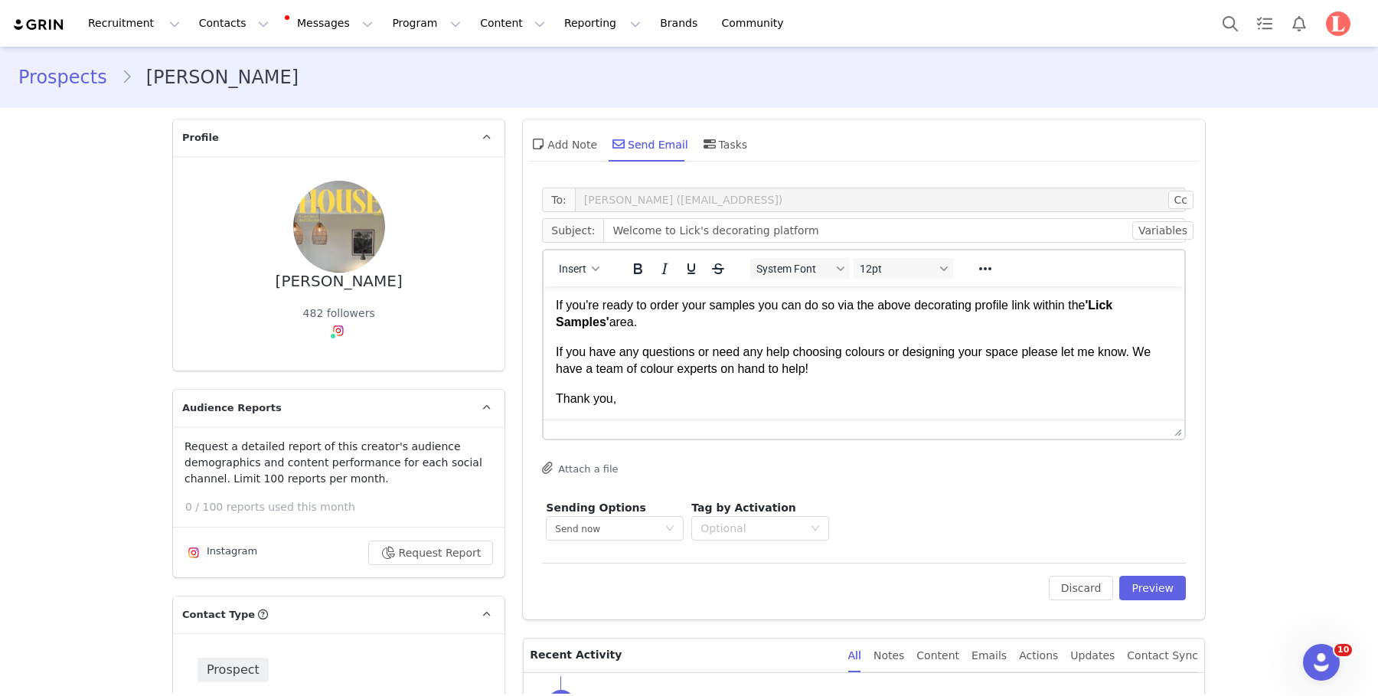
click at [849, 397] on p "Thank you," at bounding box center [864, 398] width 616 height 17
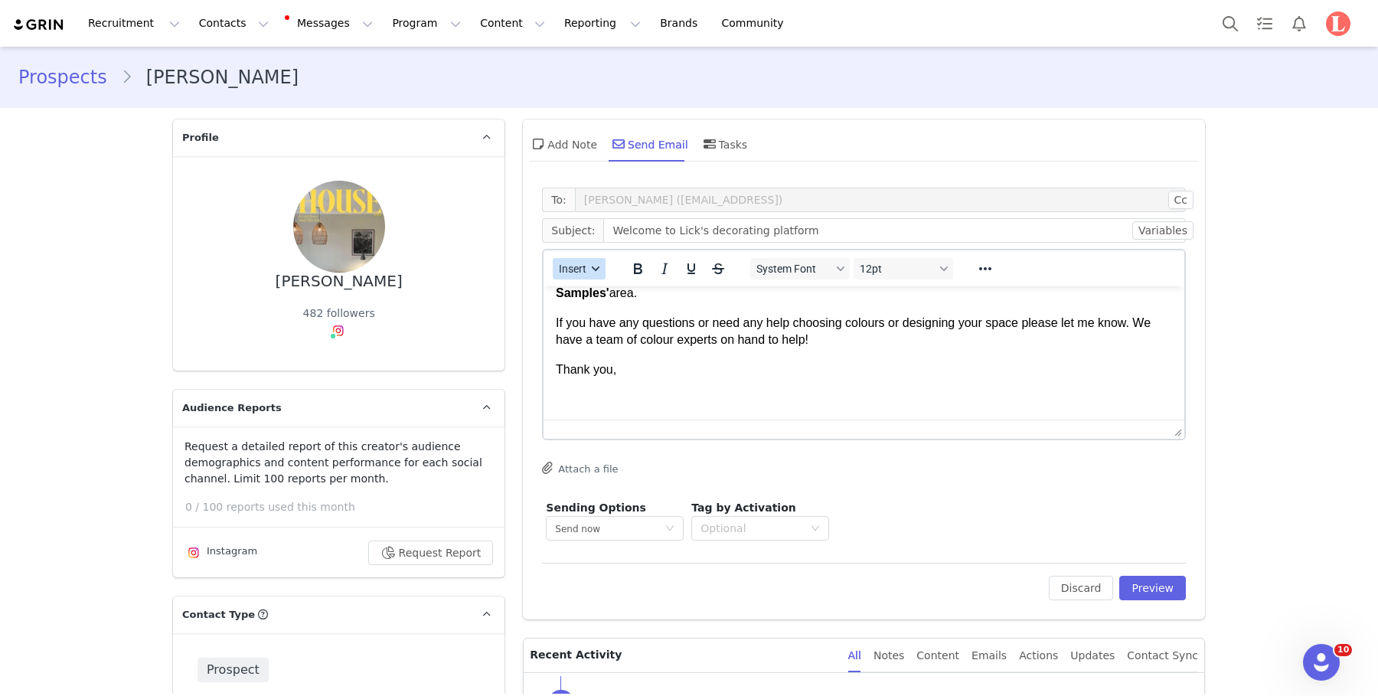
drag, startPoint x: 582, startPoint y: 259, endPoint x: 583, endPoint y: 266, distance: 7.8
click at [582, 259] on button "Insert" at bounding box center [579, 268] width 53 height 21
click at [619, 338] on div "Insert Signature" at bounding box center [635, 344] width 138 height 18
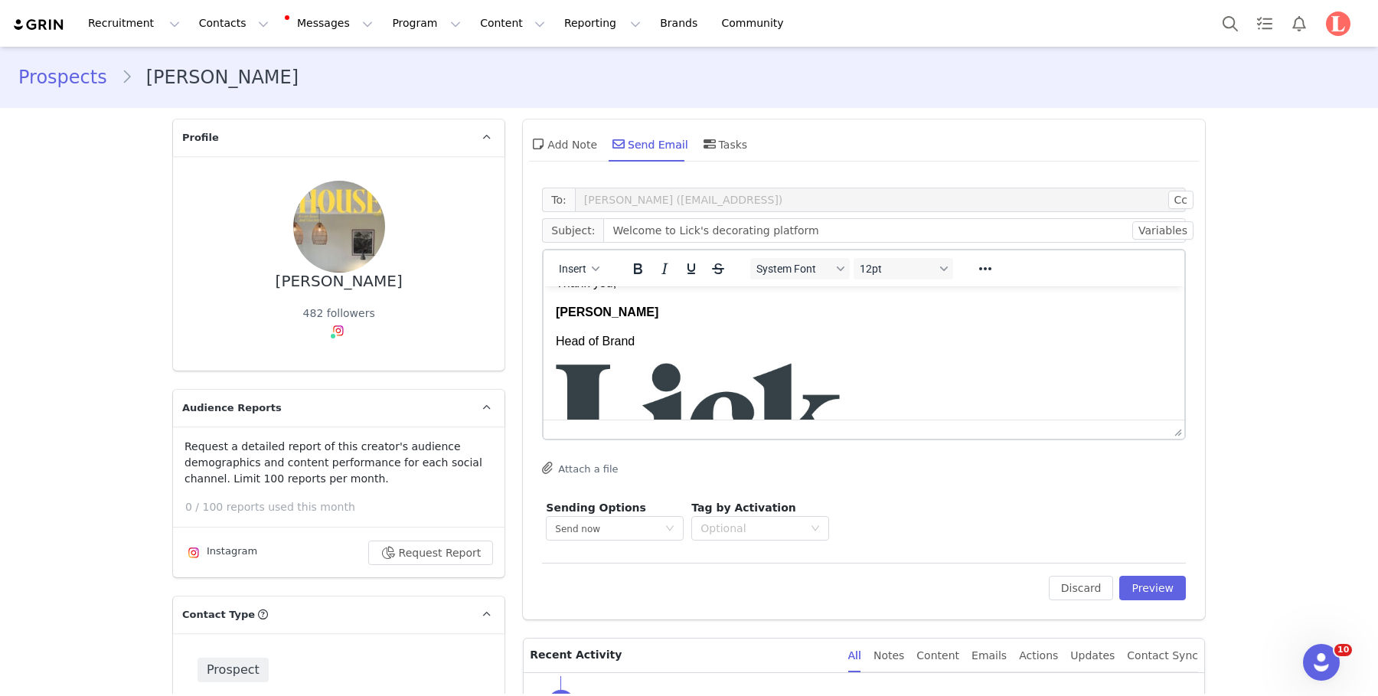
scroll to position [0, 0]
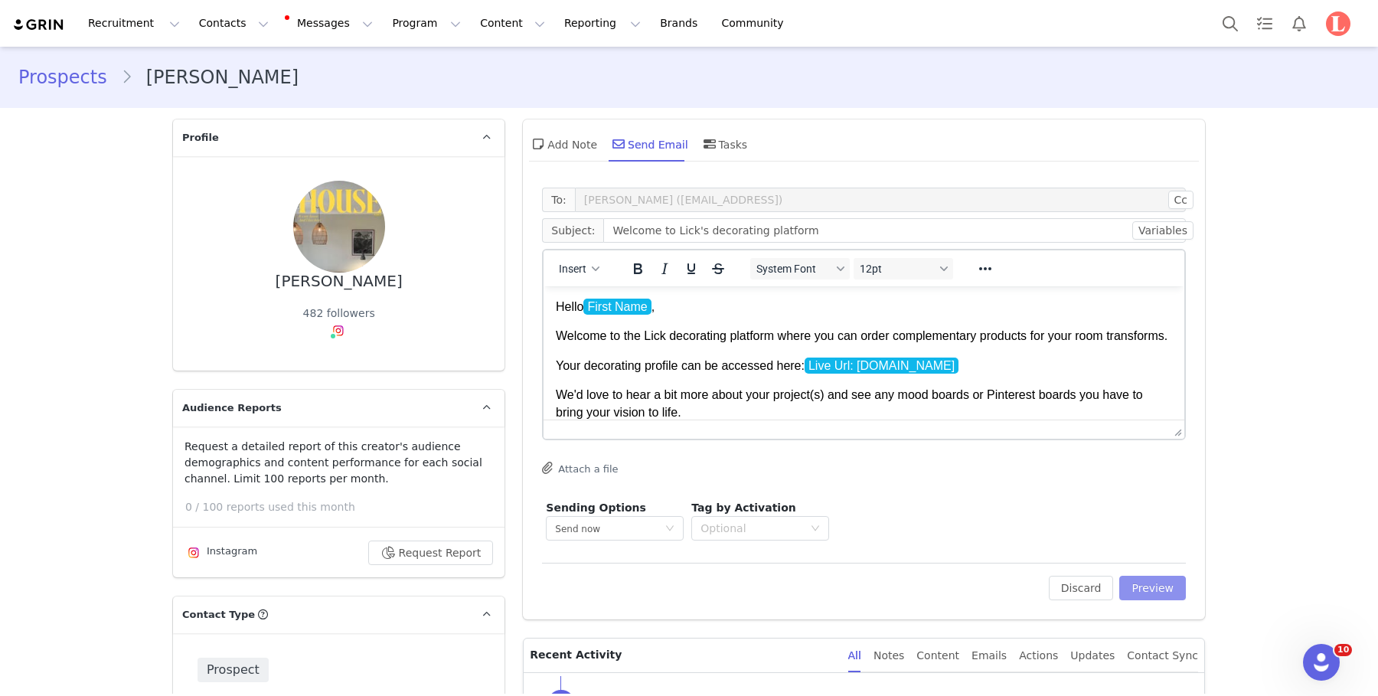
click at [1015, 578] on button "Preview" at bounding box center [1152, 588] width 67 height 25
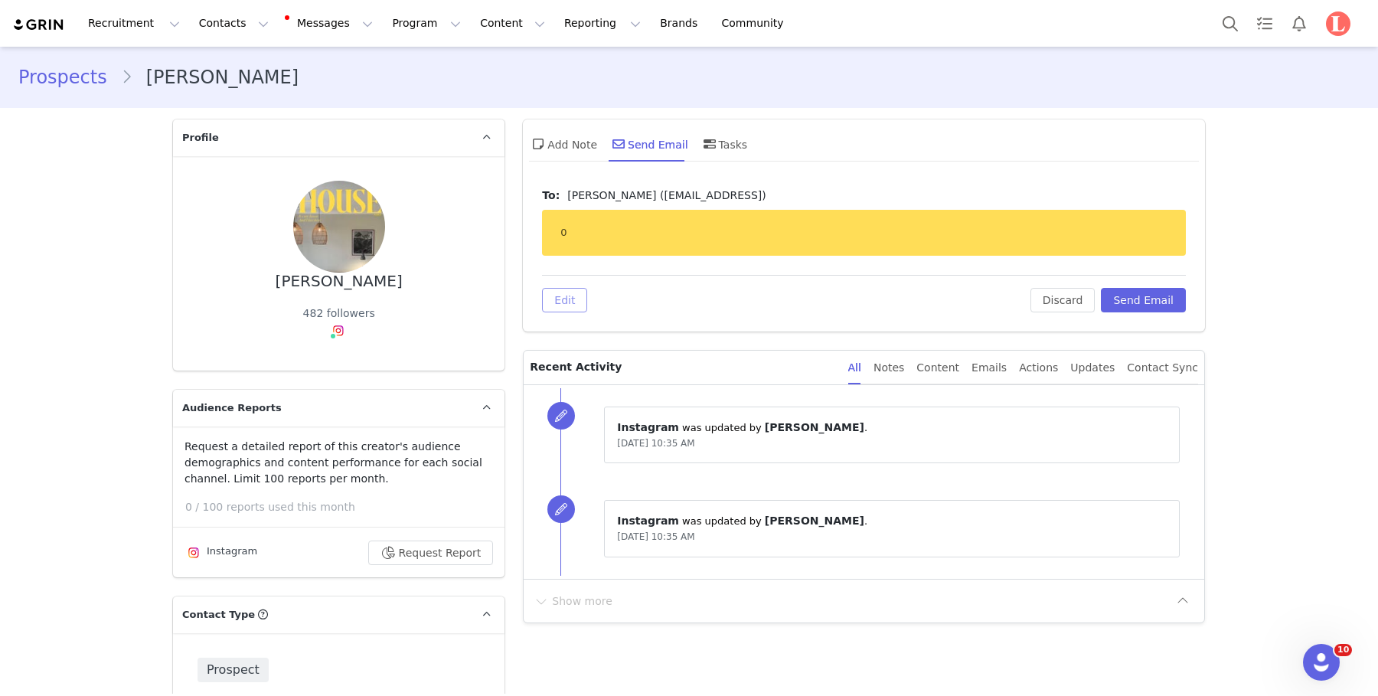
click at [567, 298] on button "Edit" at bounding box center [564, 300] width 45 height 25
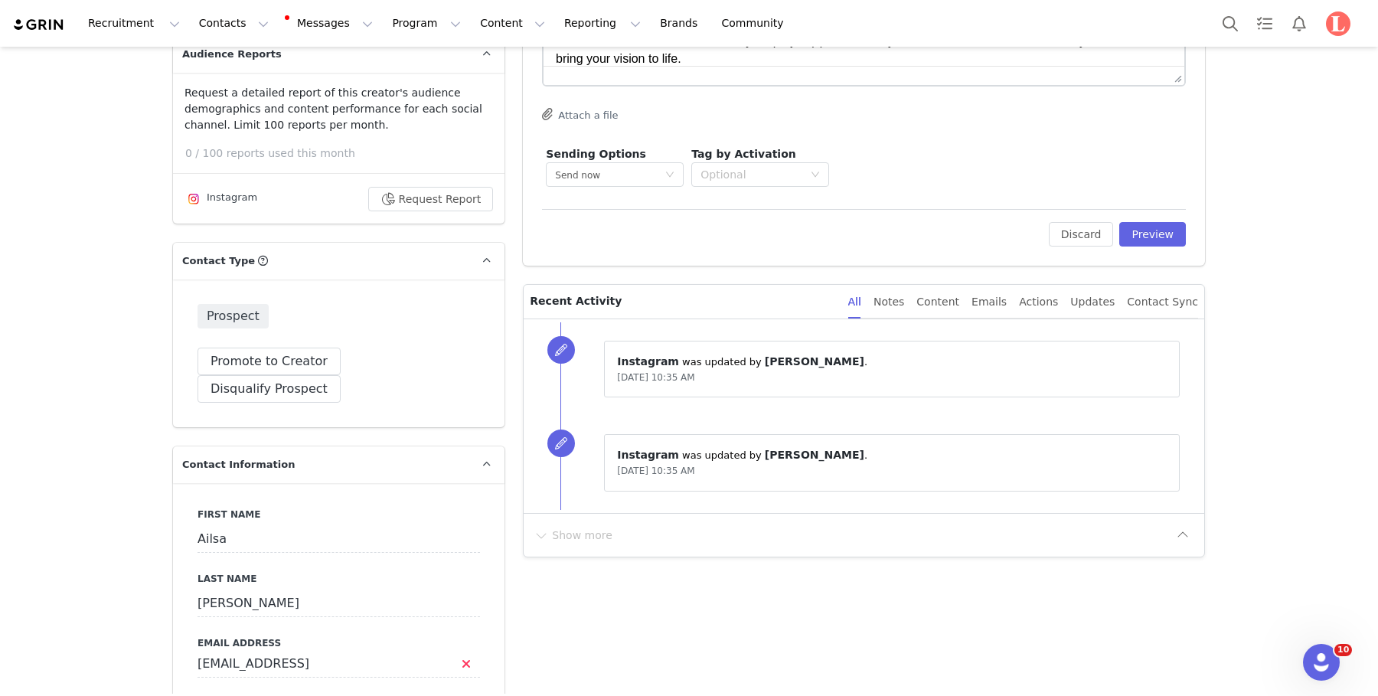
scroll to position [459, 0]
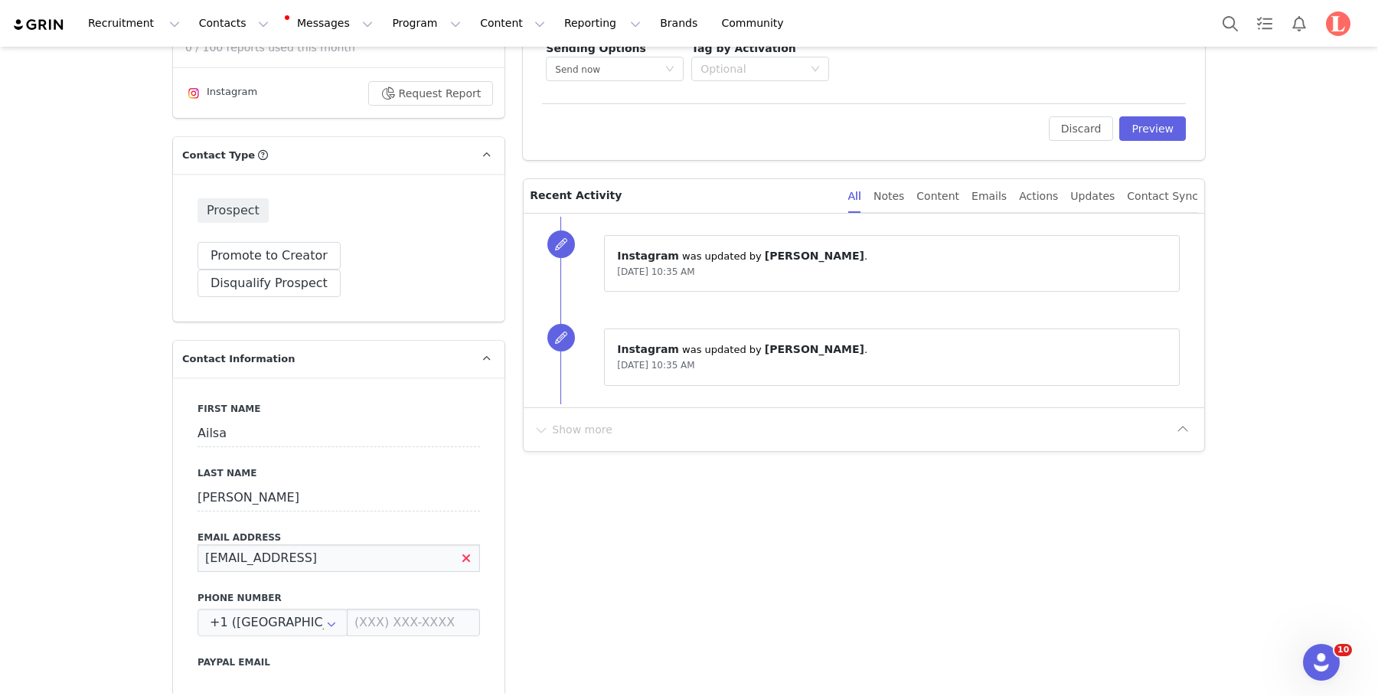
click at [371, 544] on input "ailsamaclean100@gmail" at bounding box center [339, 558] width 283 height 28
type input "ailsamaclean100@gmail.com"
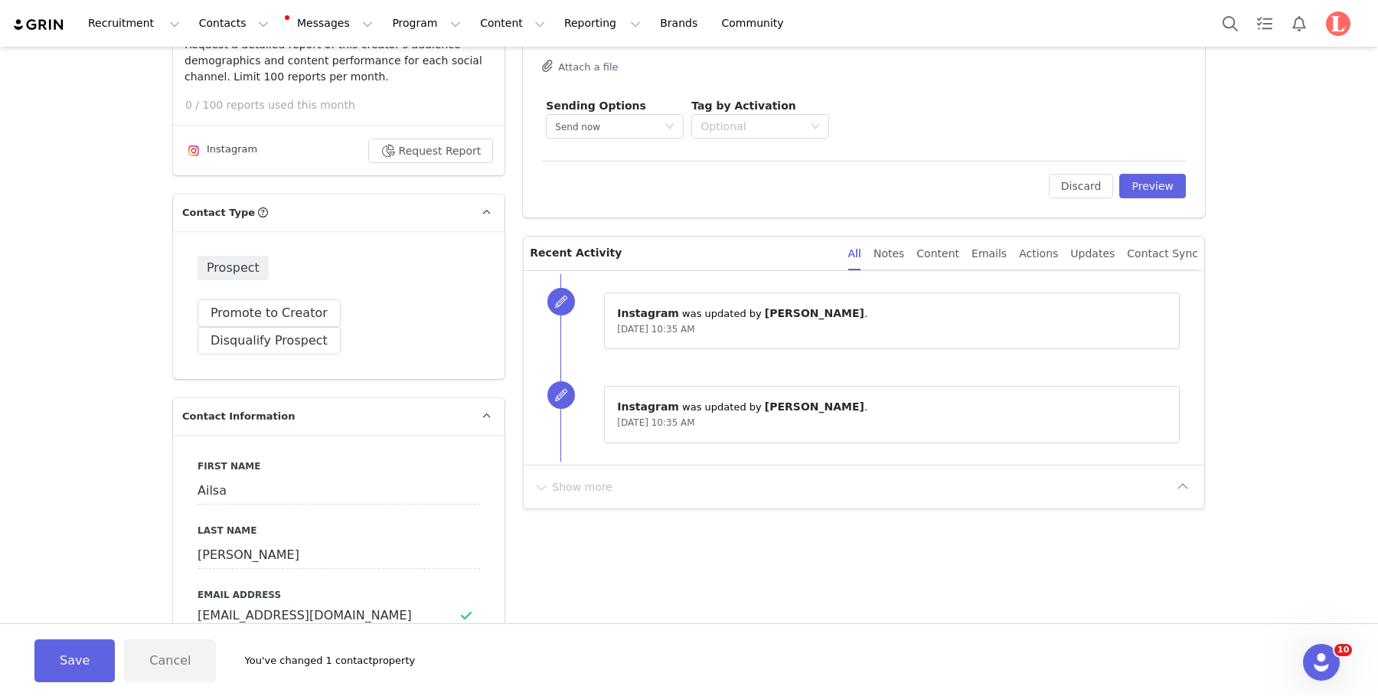
scroll to position [315, 0]
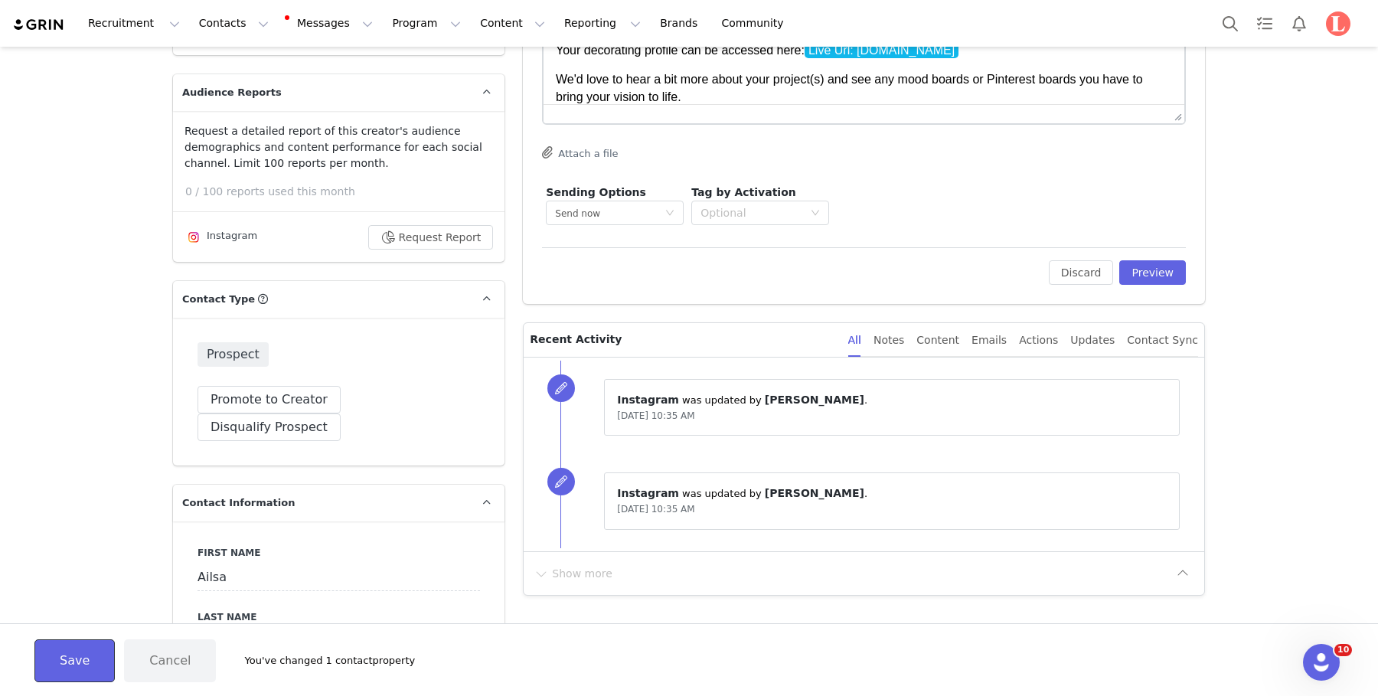
click at [74, 653] on button "Save" at bounding box center [74, 660] width 80 height 43
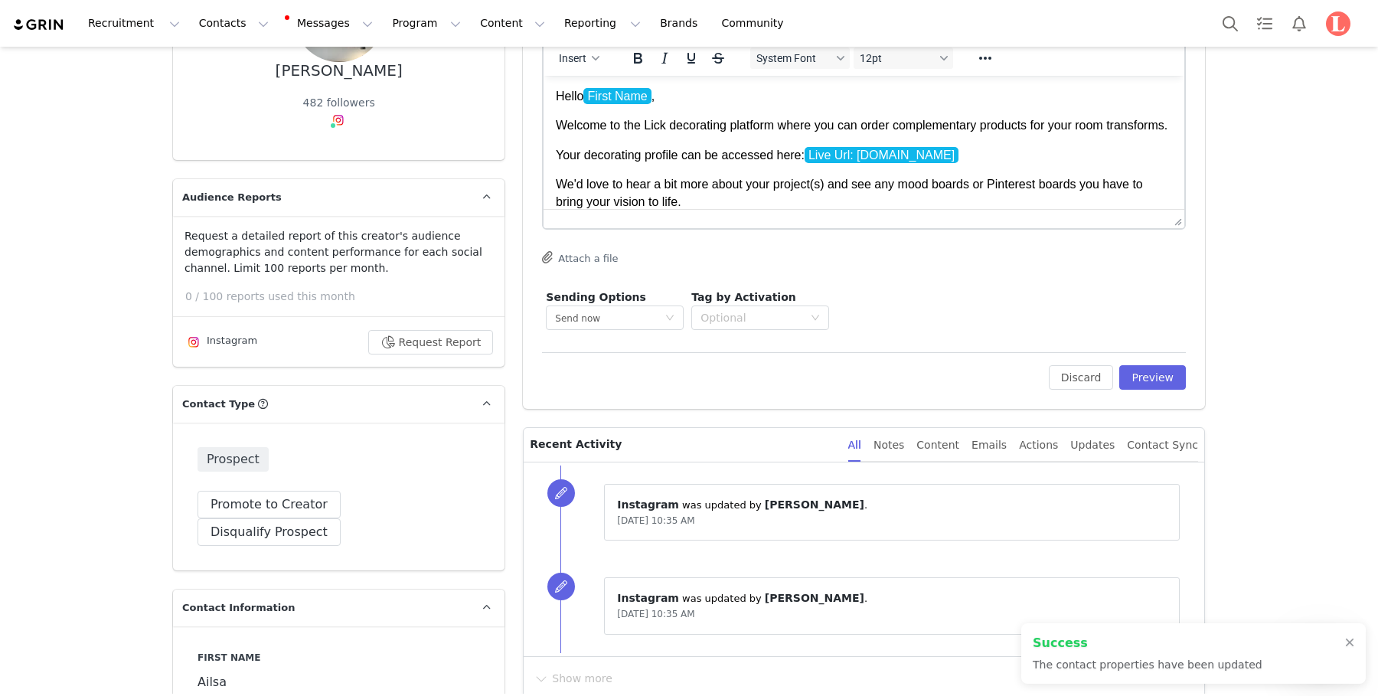
scroll to position [75, 0]
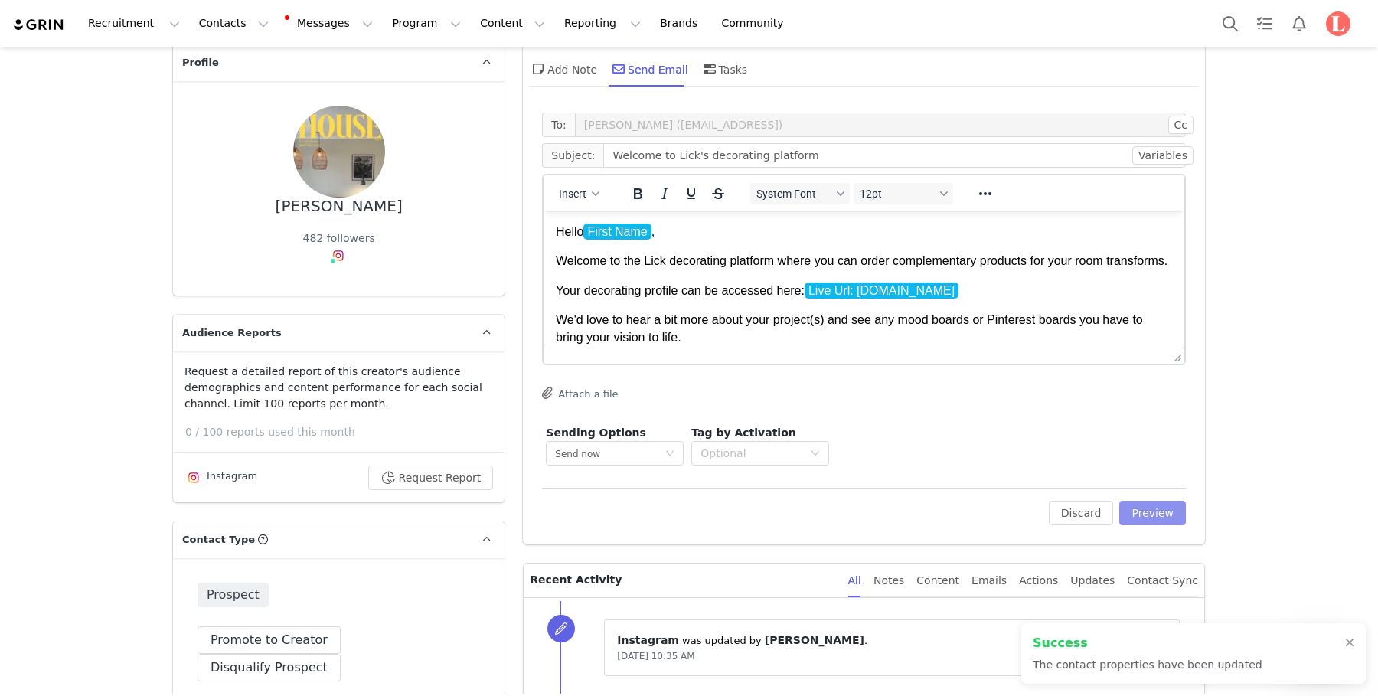
click at [1015, 514] on button "Preview" at bounding box center [1152, 513] width 67 height 25
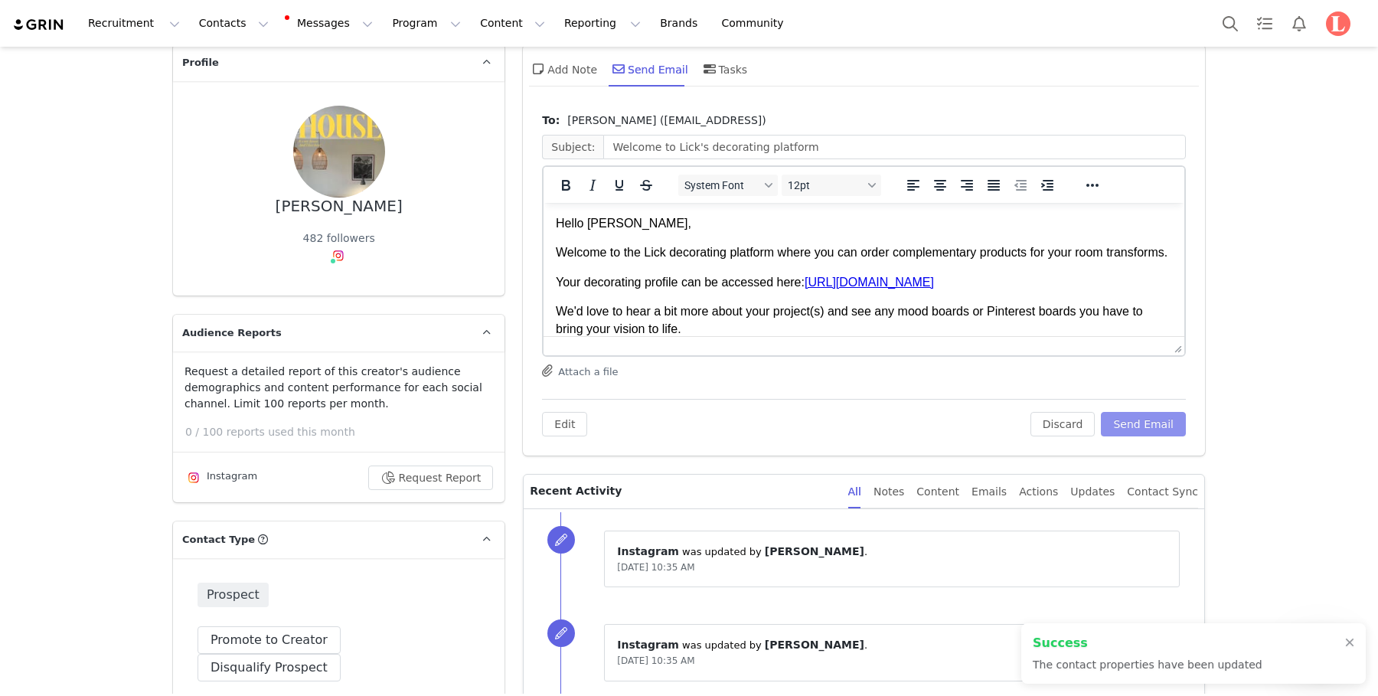
scroll to position [0, 0]
click at [1015, 412] on button "Send Email" at bounding box center [1143, 424] width 85 height 25
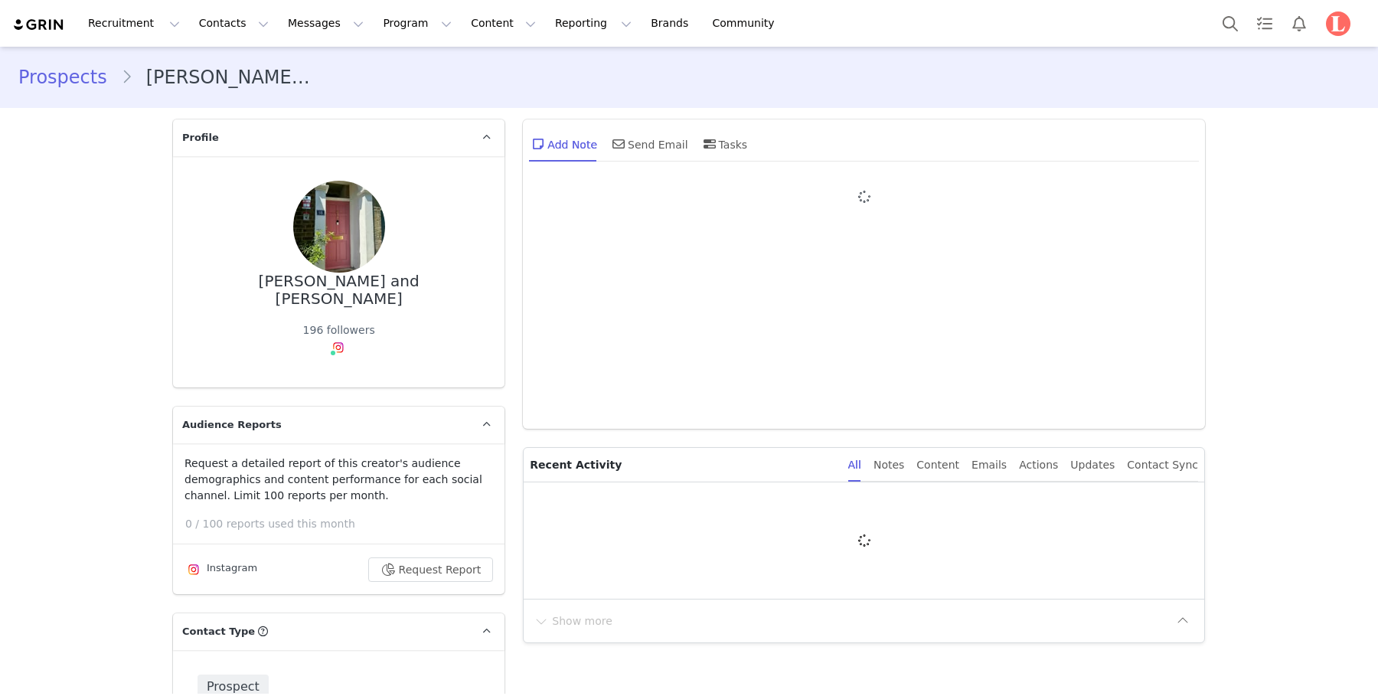
type input "+1 ([GEOGRAPHIC_DATA])"
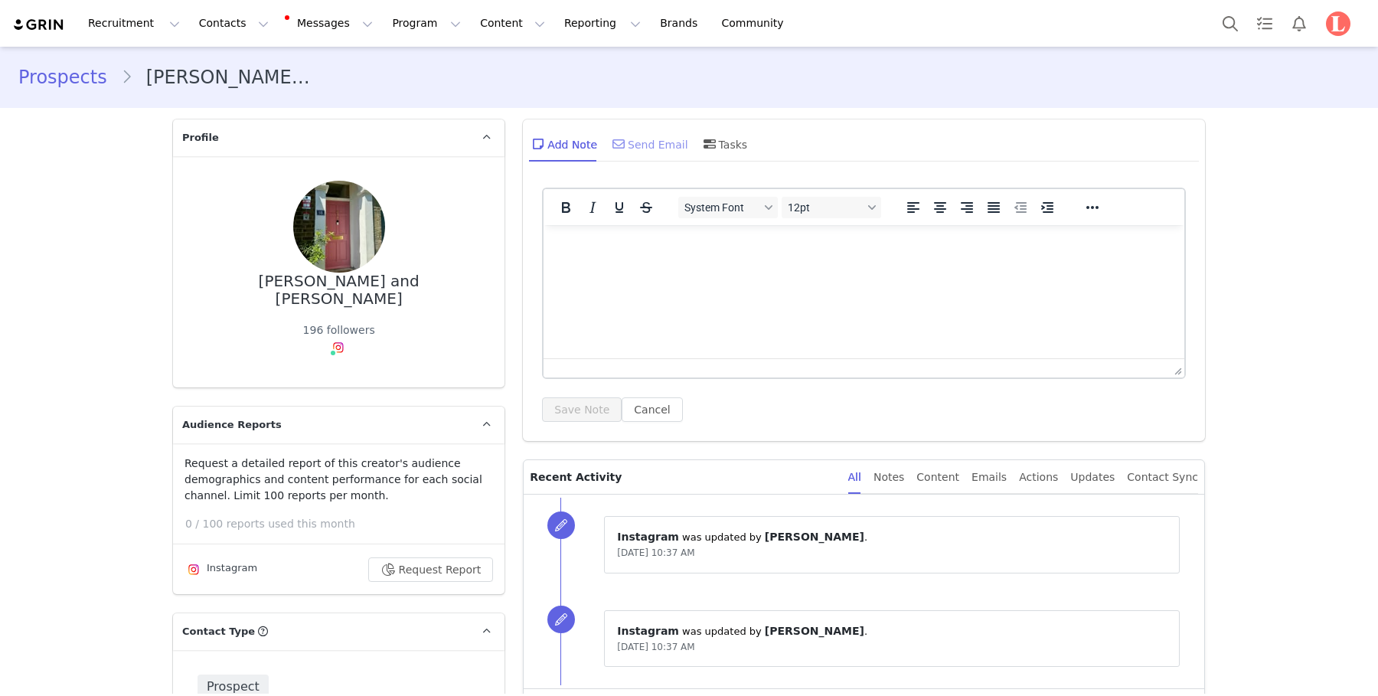
click at [639, 150] on div "Send Email" at bounding box center [648, 144] width 79 height 37
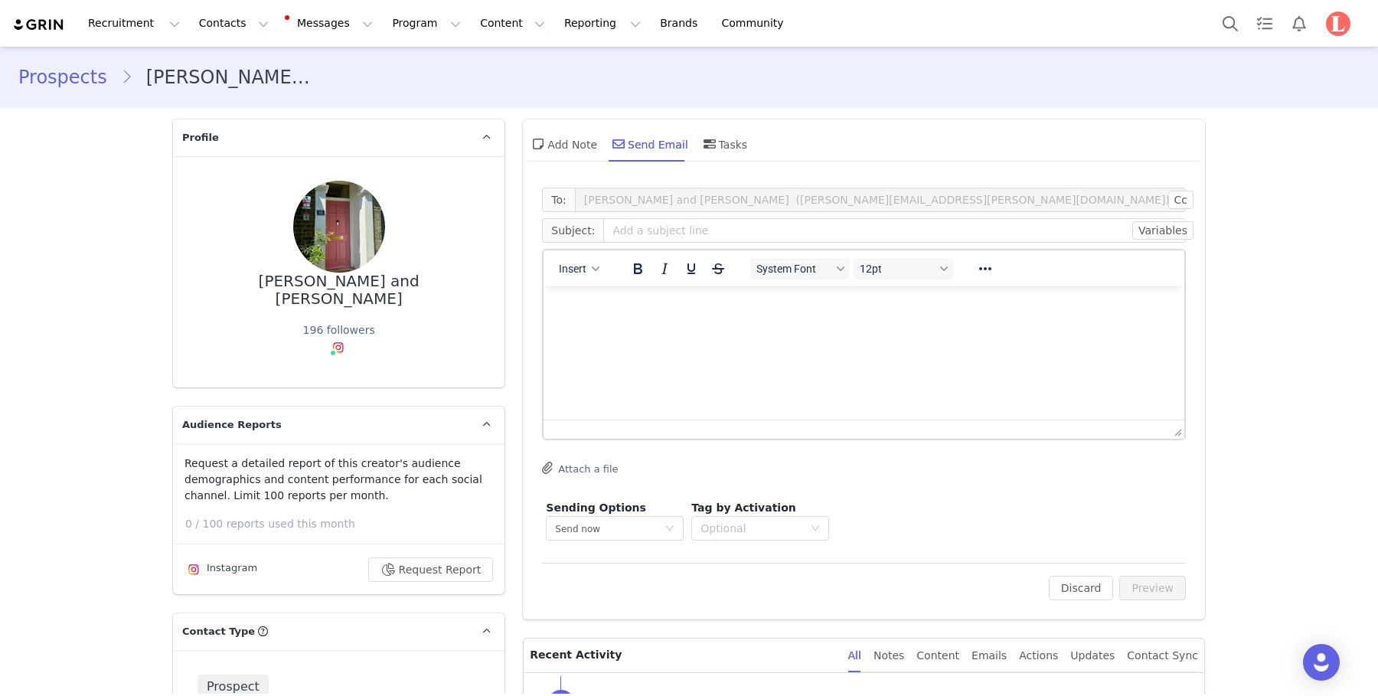
click at [568, 237] on span "Subject:" at bounding box center [572, 230] width 61 height 25
click at [575, 265] on span "Insert" at bounding box center [574, 269] width 28 height 12
click at [609, 299] on div "Insert Template" at bounding box center [635, 295] width 138 height 18
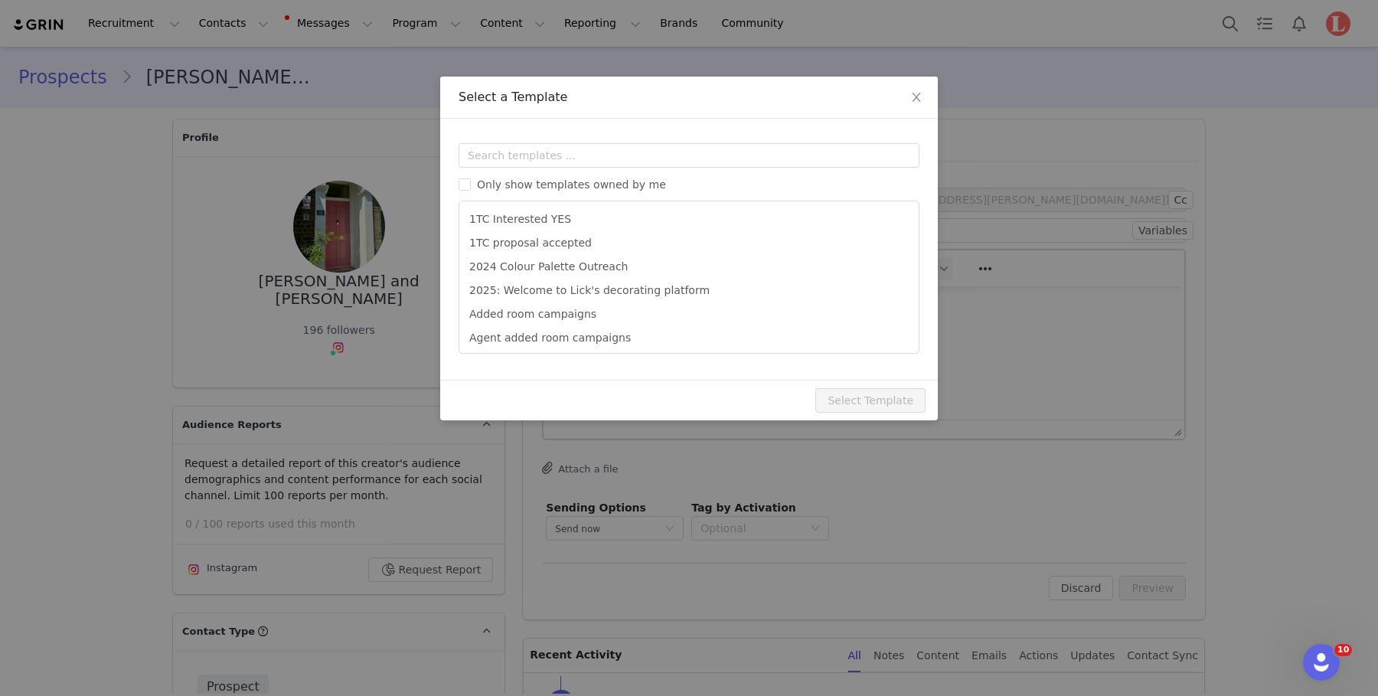
click at [645, 175] on div "Only show templates owned by me 1TC Interested YES 1TC proposal accepted 2024 C…" at bounding box center [689, 248] width 461 height 211
click at [653, 149] on input "text" at bounding box center [689, 155] width 461 height 25
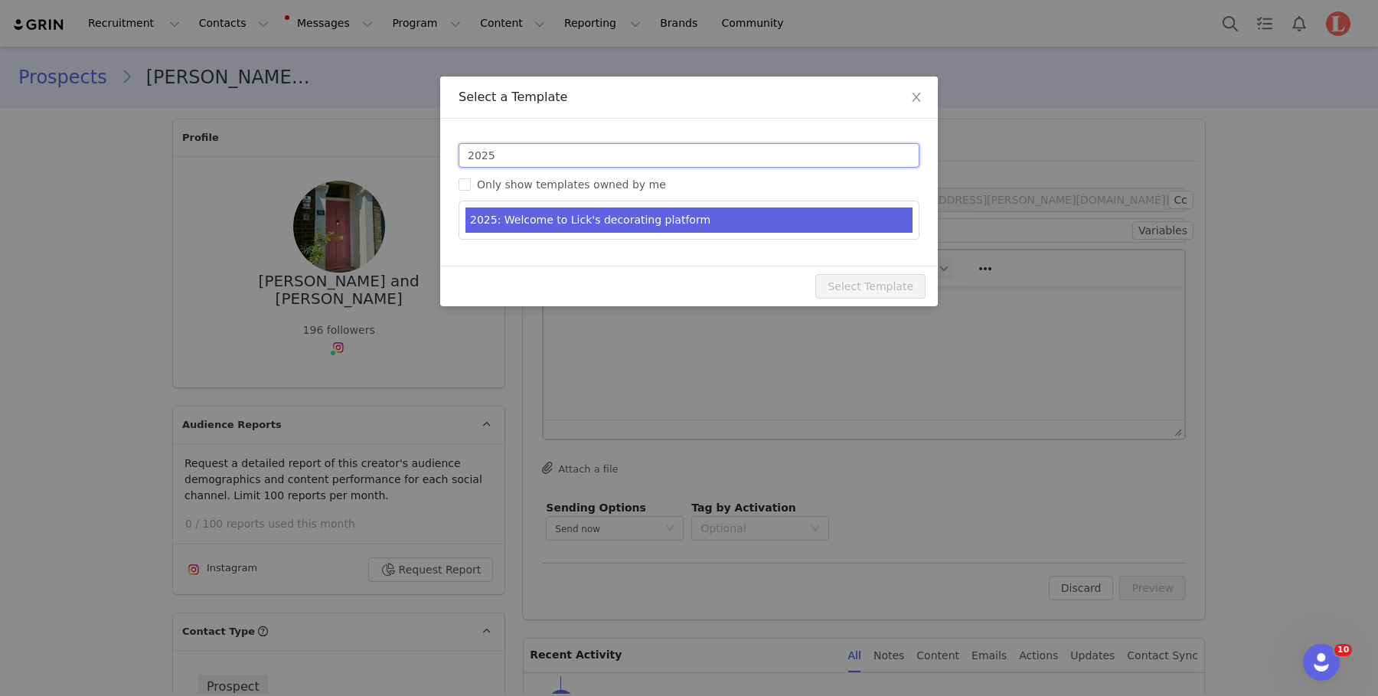
type input "2025"
type input "Welcome to Lick's decorating platform"
click at [651, 219] on li "2025: Welcome to Lick's decorating platform" at bounding box center [689, 219] width 447 height 25
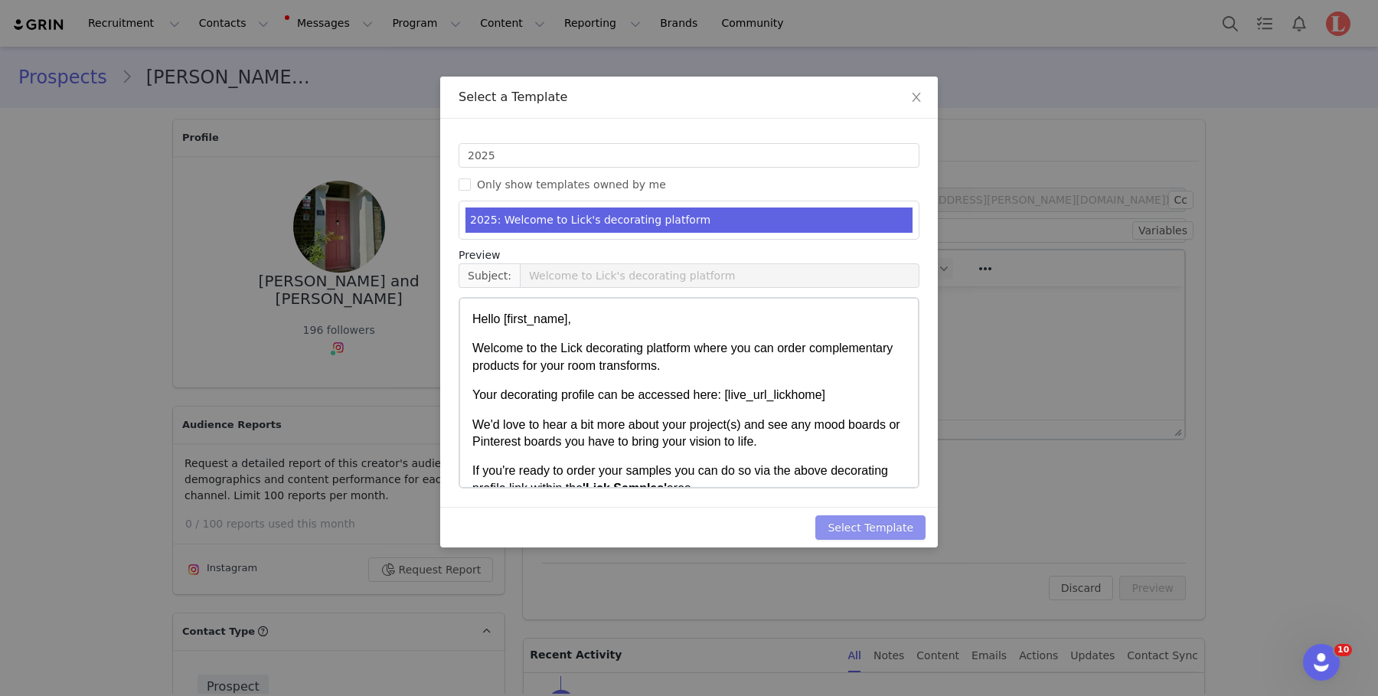
click at [838, 530] on button "Select Template" at bounding box center [870, 527] width 110 height 25
type input "Welcome to Lick's decorating platform"
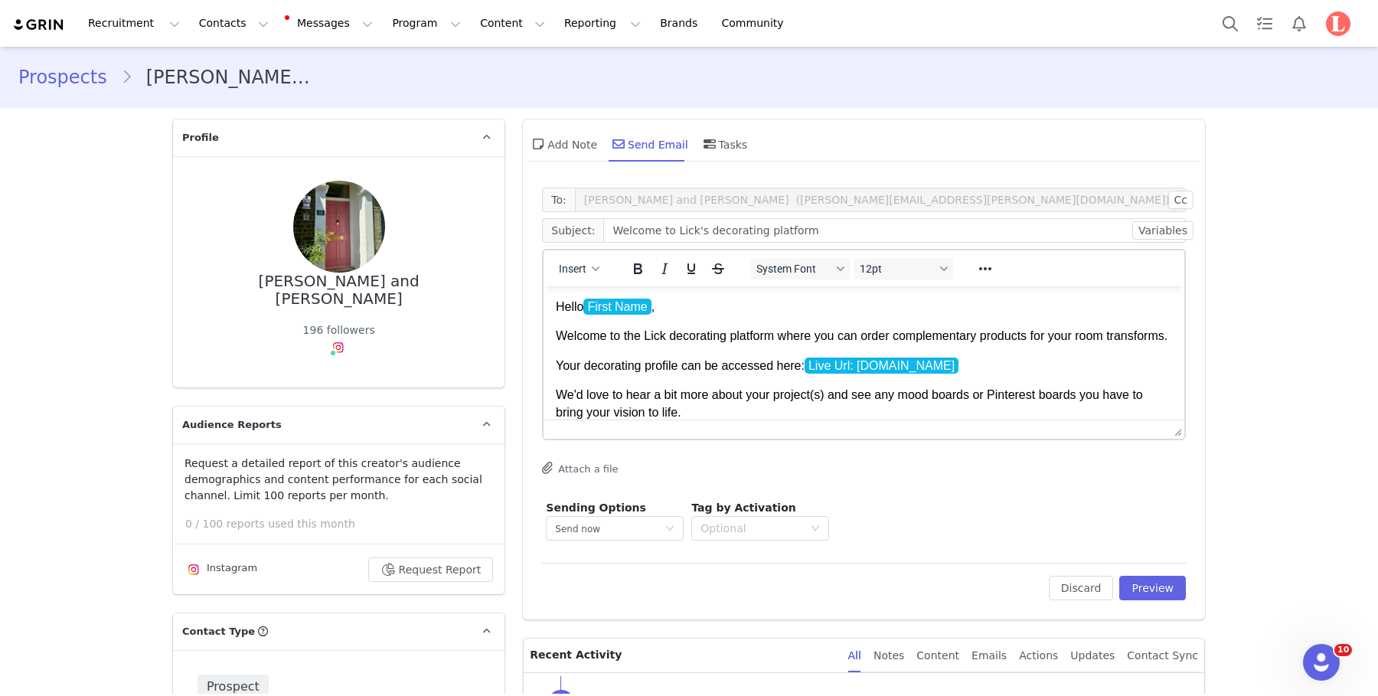
click at [838, 373] on body "Hello First Name , Welcome to the Lick decorating platform where you can order …" at bounding box center [864, 421] width 616 height 245
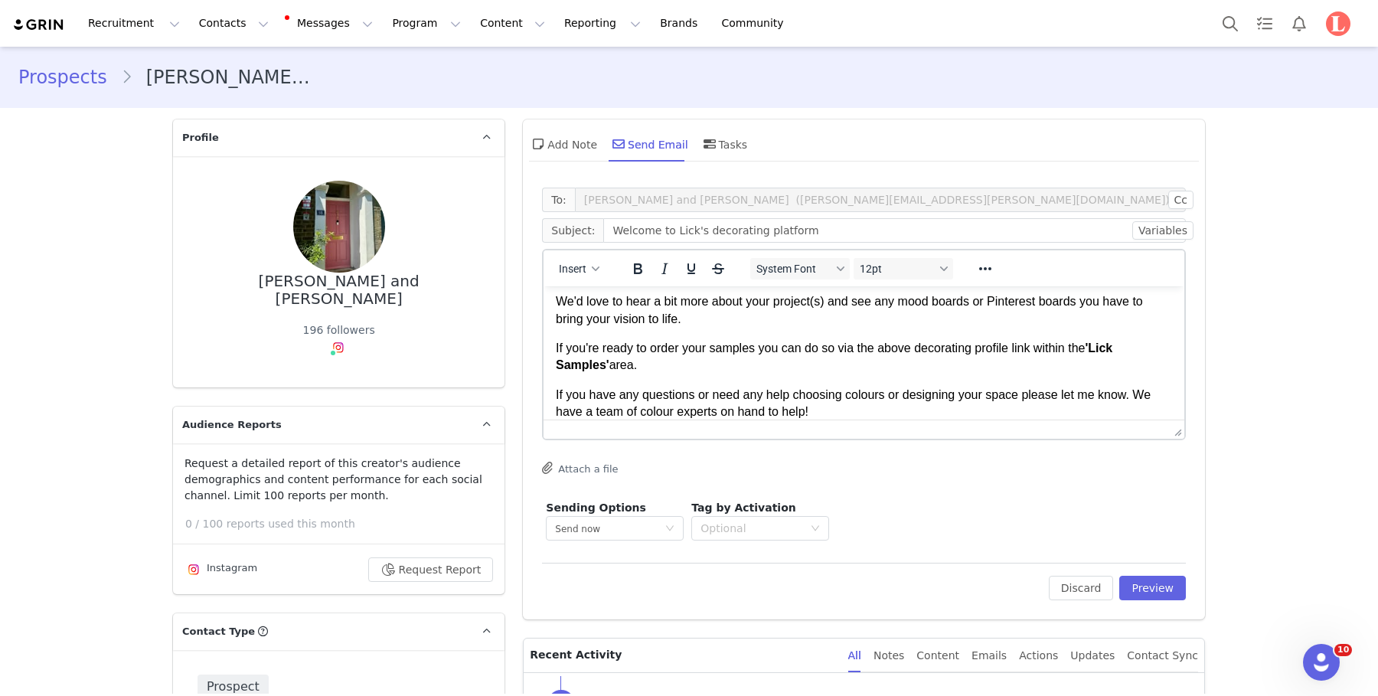
scroll to position [153, 0]
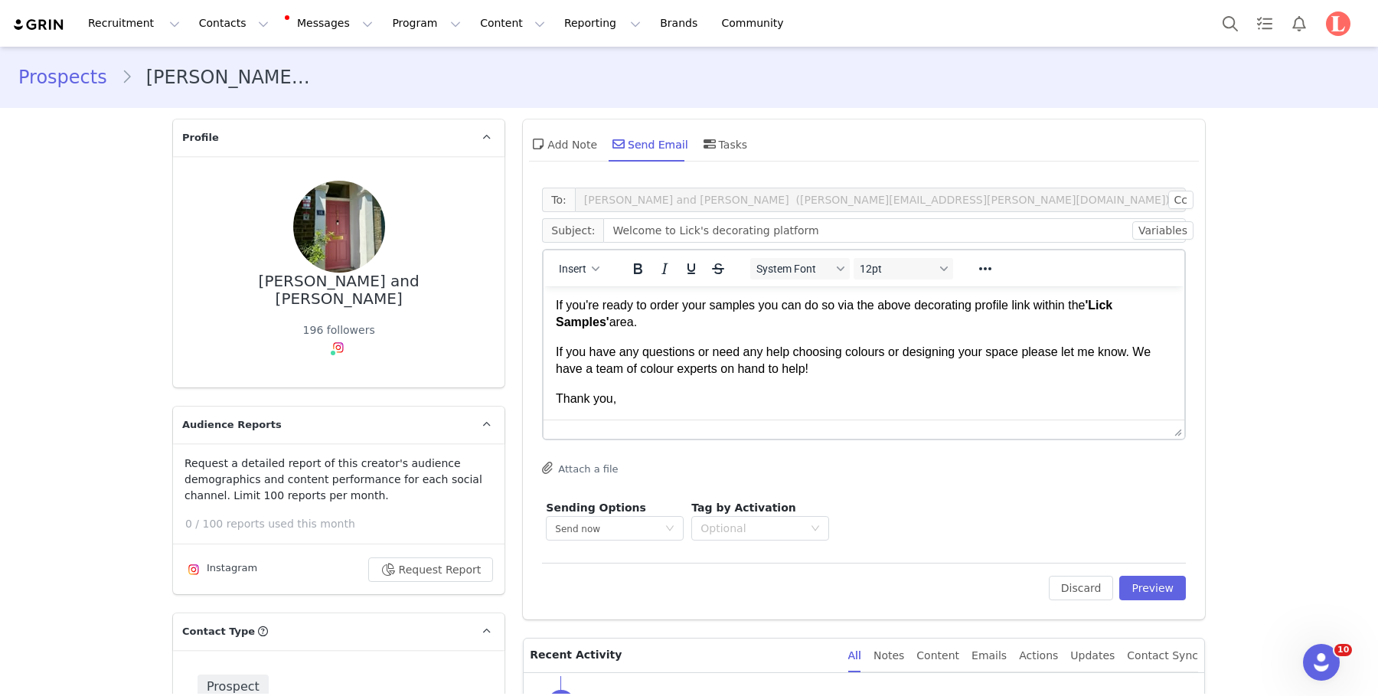
click at [724, 410] on html "Hello First Name , Welcome to the Lick decorating platform where you can order …" at bounding box center [864, 285] width 641 height 270
click at [725, 404] on p "Thank you," at bounding box center [864, 398] width 616 height 17
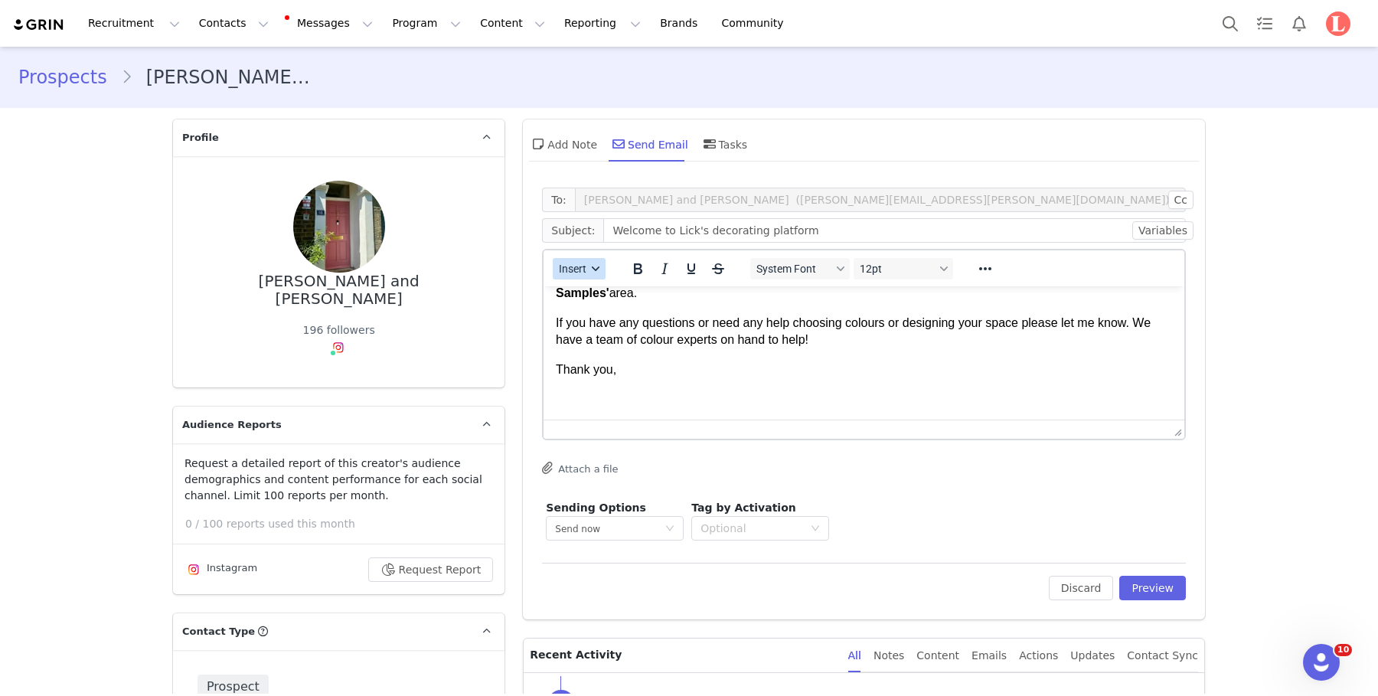
click at [580, 266] on span "Insert" at bounding box center [574, 269] width 28 height 12
click at [606, 350] on div "Insert Signature" at bounding box center [635, 344] width 138 height 18
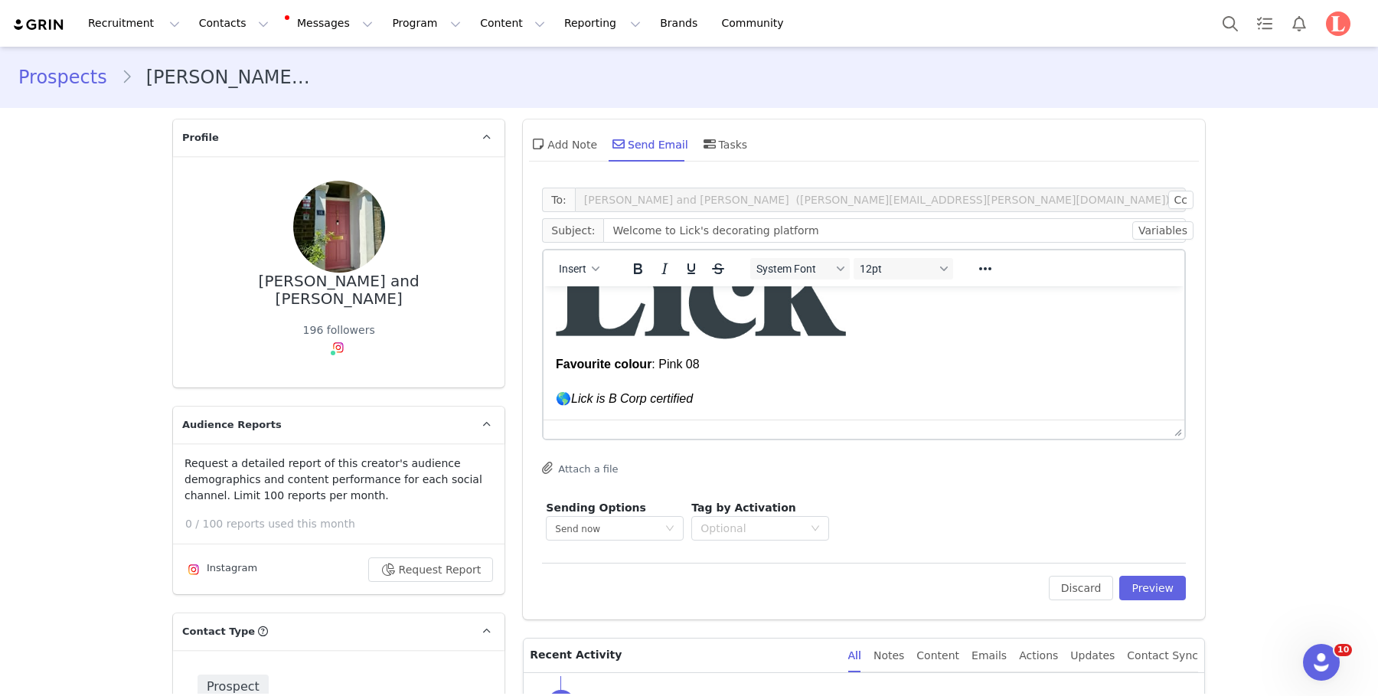
scroll to position [0, 0]
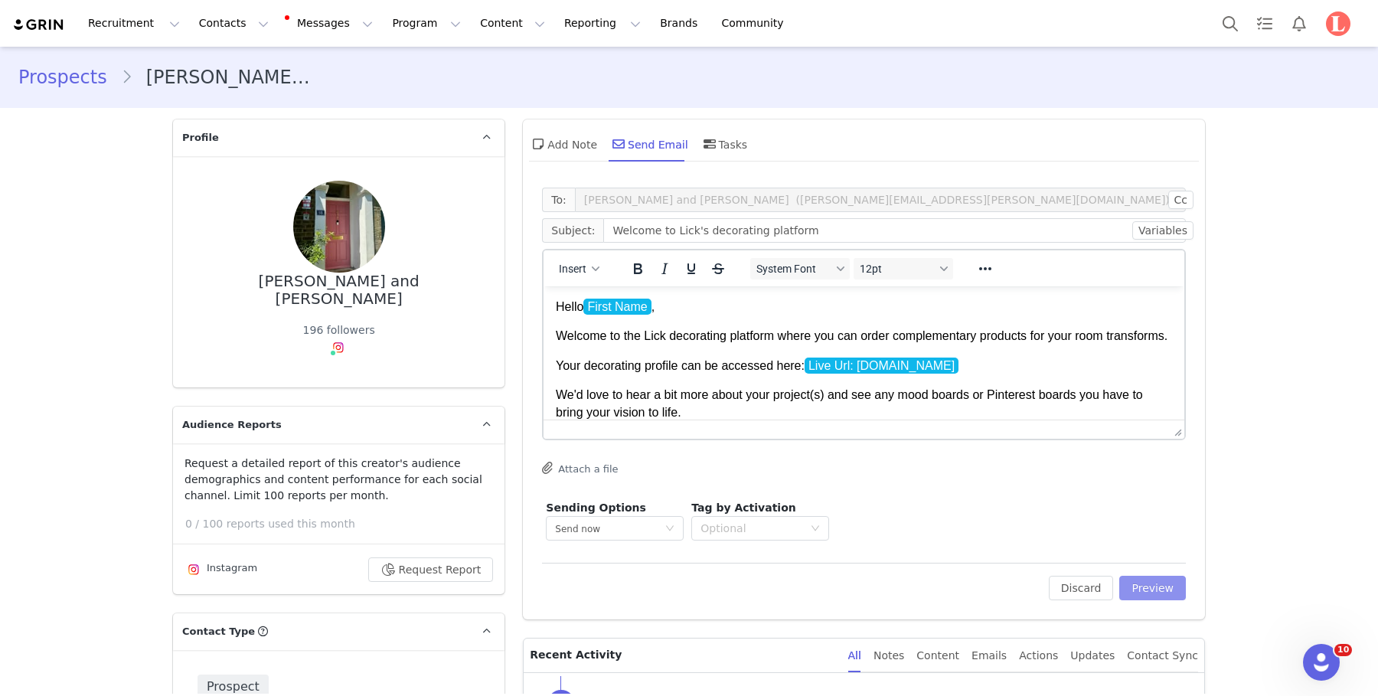
click at [1140, 590] on button "Preview" at bounding box center [1152, 588] width 67 height 25
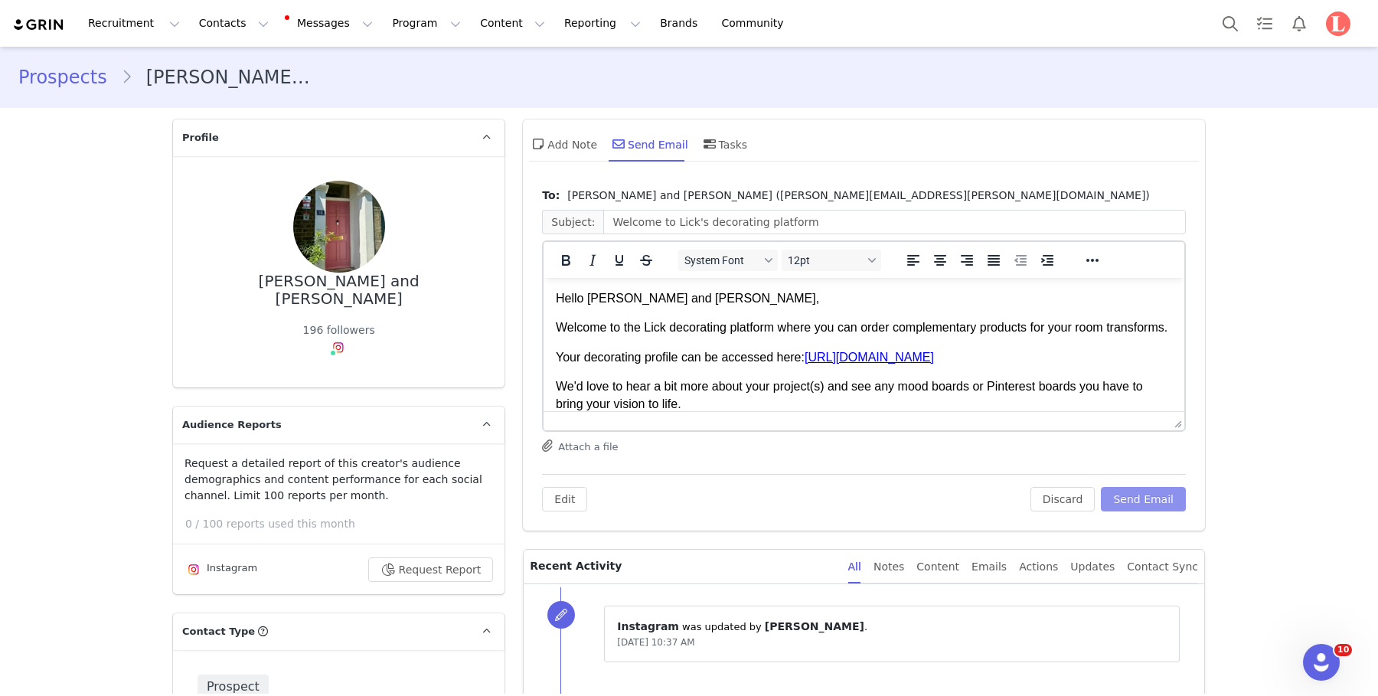
click at [1132, 496] on button "Send Email" at bounding box center [1143, 499] width 85 height 25
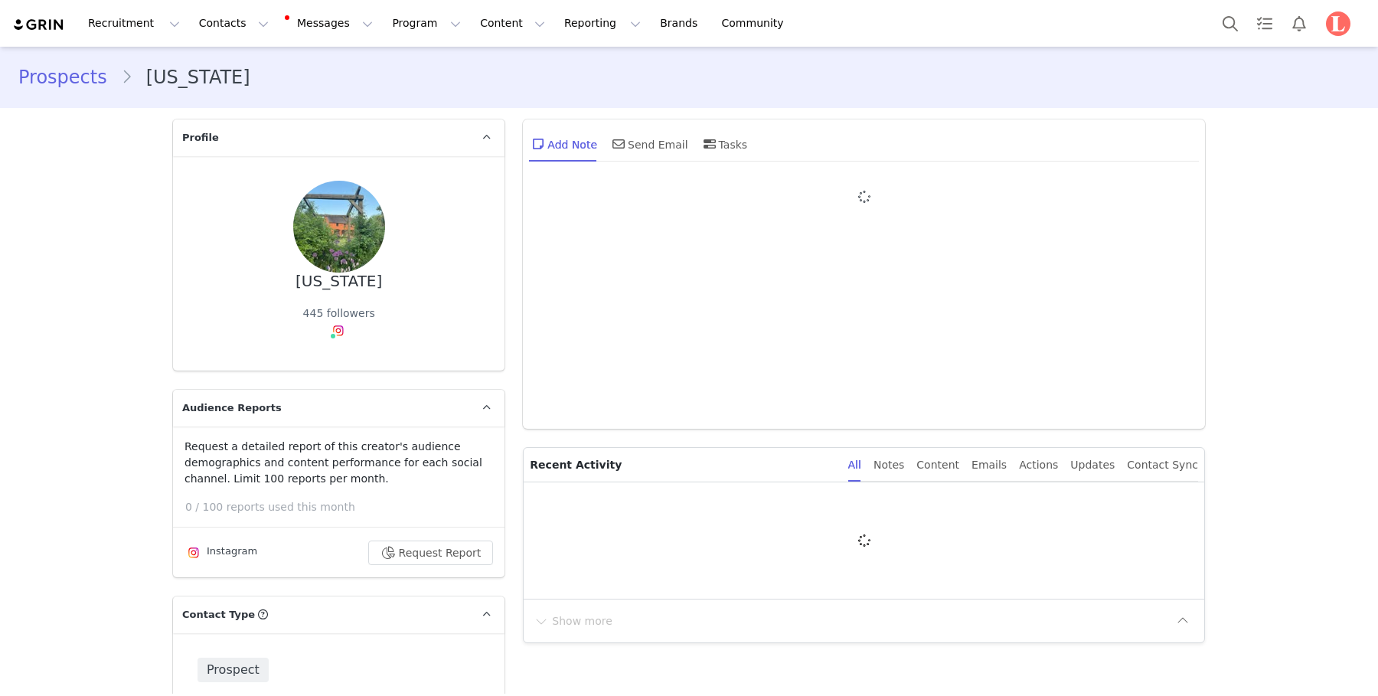
type input "+1 ([GEOGRAPHIC_DATA])"
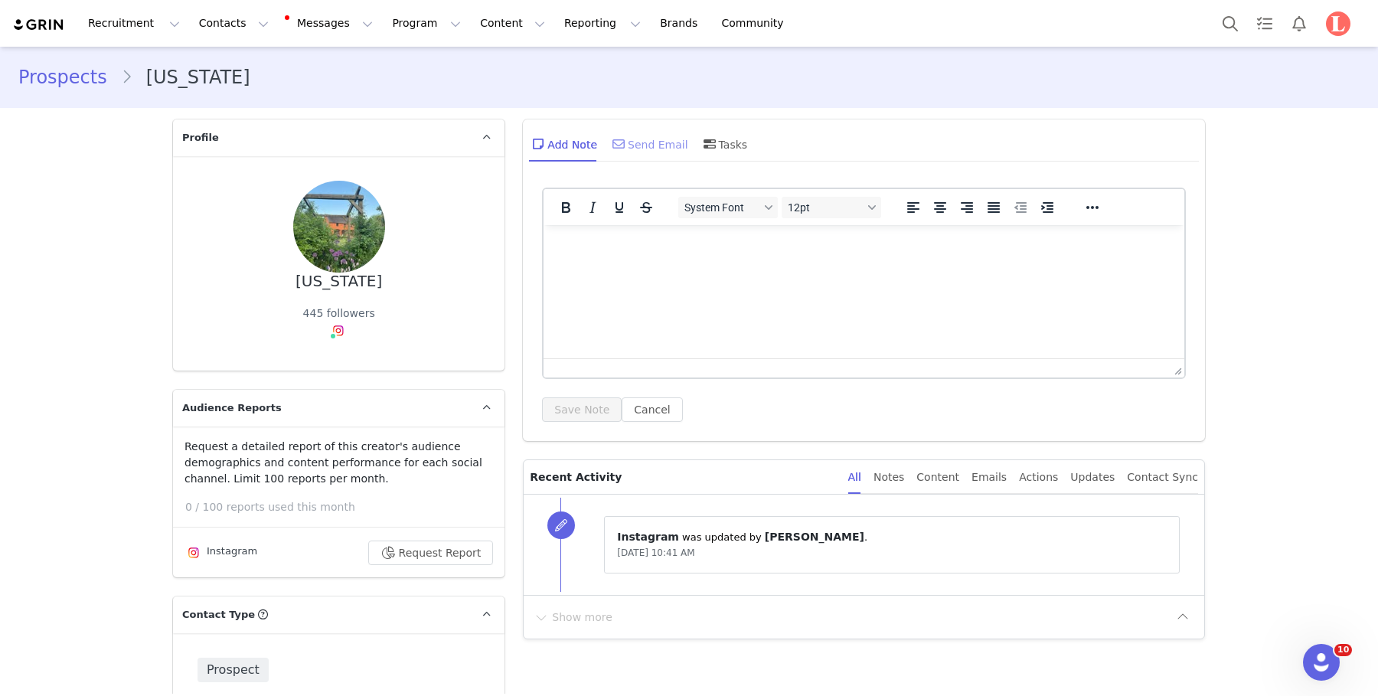
click at [655, 148] on div "Send Email" at bounding box center [648, 144] width 79 height 37
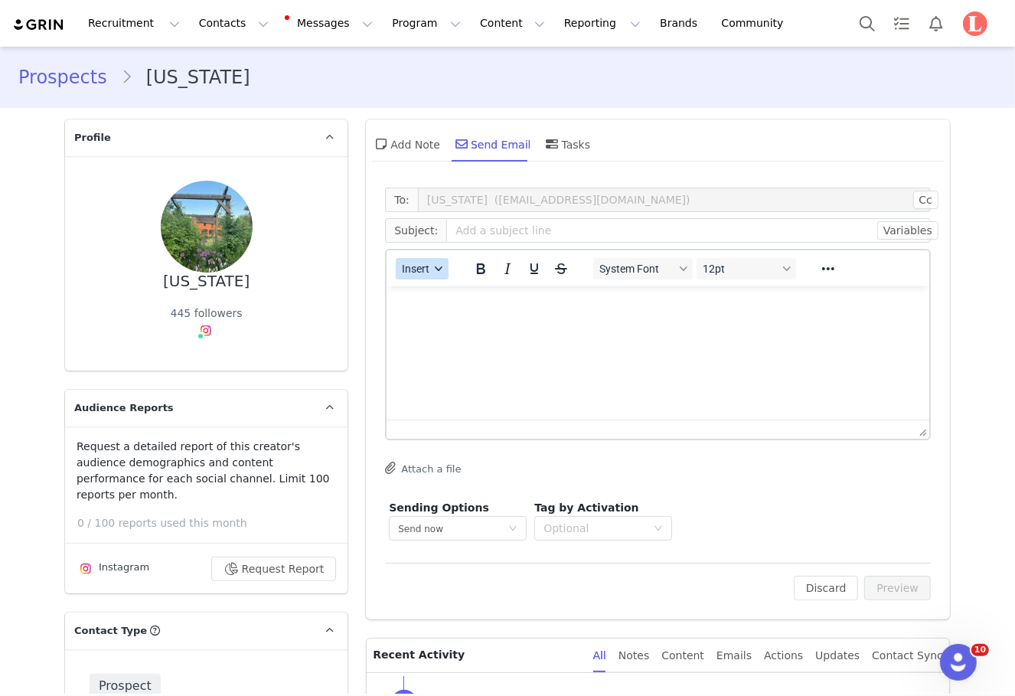
click at [426, 273] on span "Insert" at bounding box center [417, 269] width 28 height 12
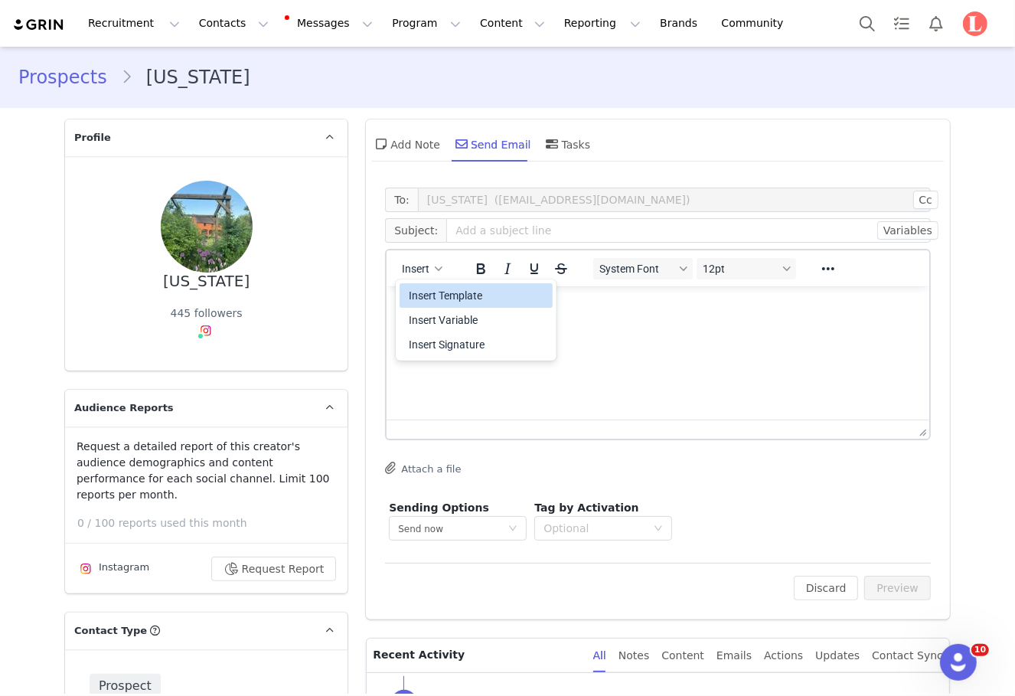
click at [466, 293] on div "Insert Template" at bounding box center [478, 295] width 138 height 18
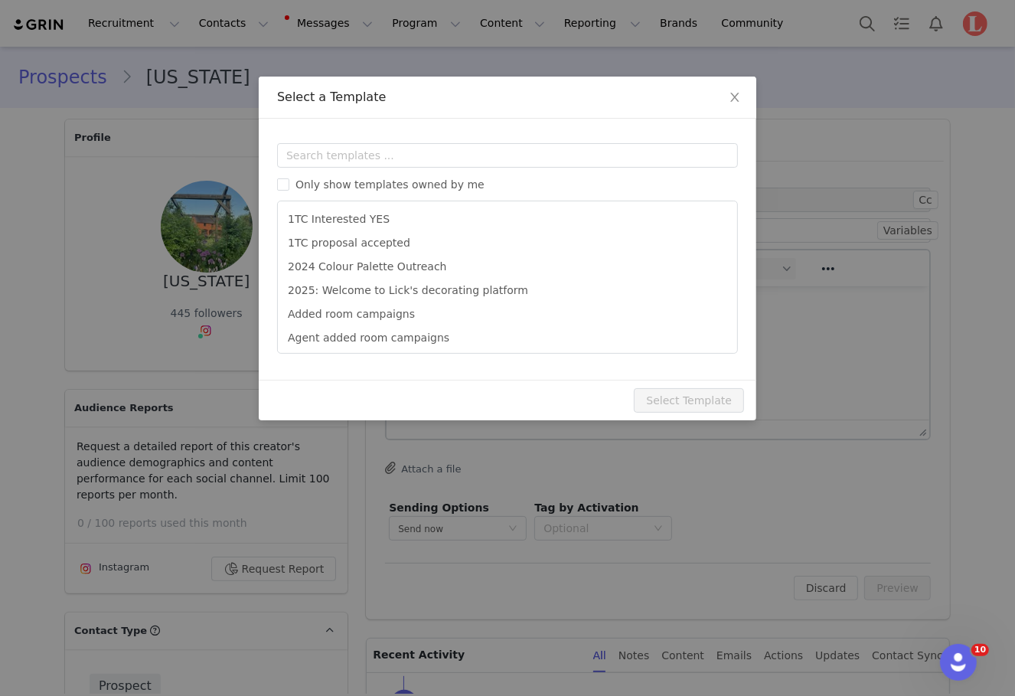
click at [477, 142] on div "Templates Only show templates owned by me 1TC Interested YES 1TC proposal accep…" at bounding box center [508, 249] width 498 height 261
click at [472, 160] on input "text" at bounding box center [507, 155] width 461 height 25
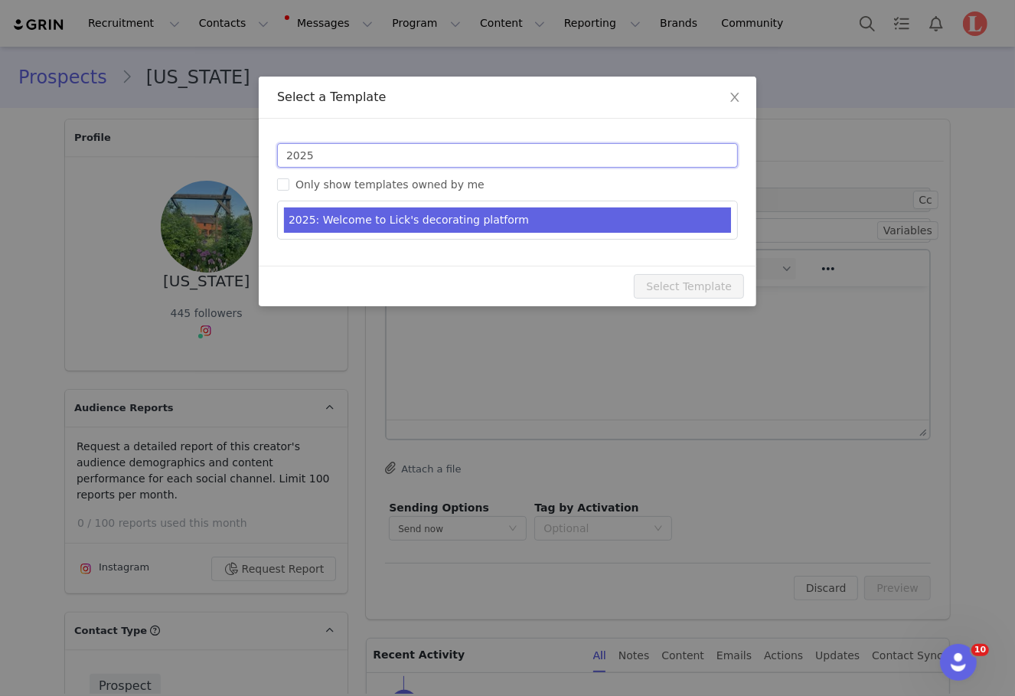
type input "2025"
type input "Welcome to Lick's decorating platform"
click at [468, 218] on li "2025: Welcome to Lick's decorating platform" at bounding box center [507, 219] width 447 height 25
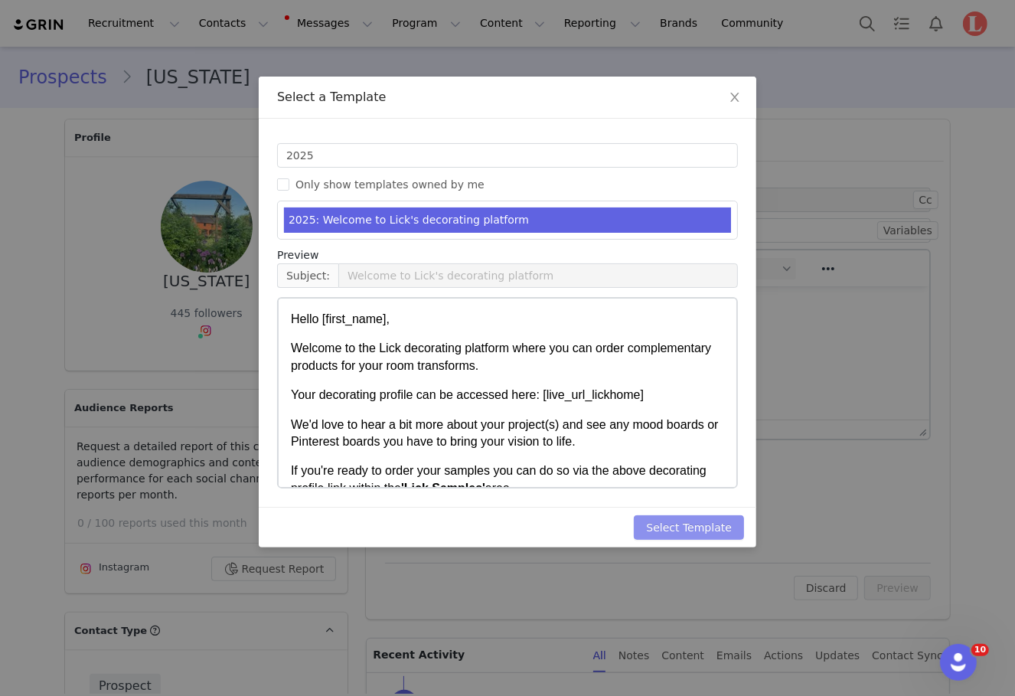
click at [645, 530] on button "Select Template" at bounding box center [689, 527] width 110 height 25
type input "Welcome to Lick's decorating platform"
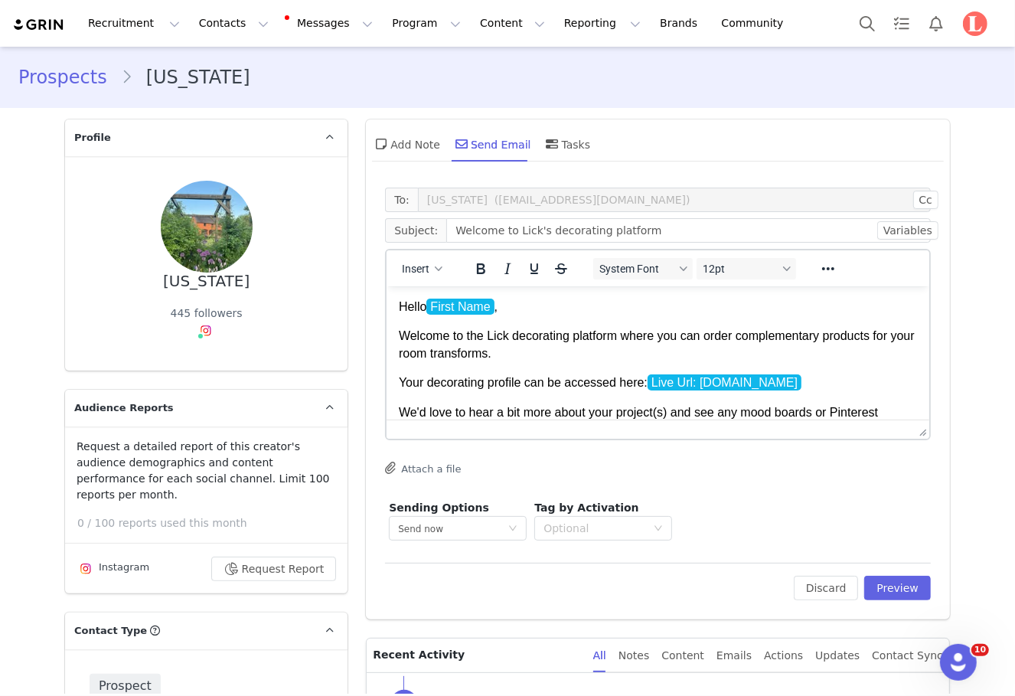
click at [721, 371] on body "Hello First Name , Welcome to the Lick decorating platform where you can order …" at bounding box center [658, 429] width 518 height 262
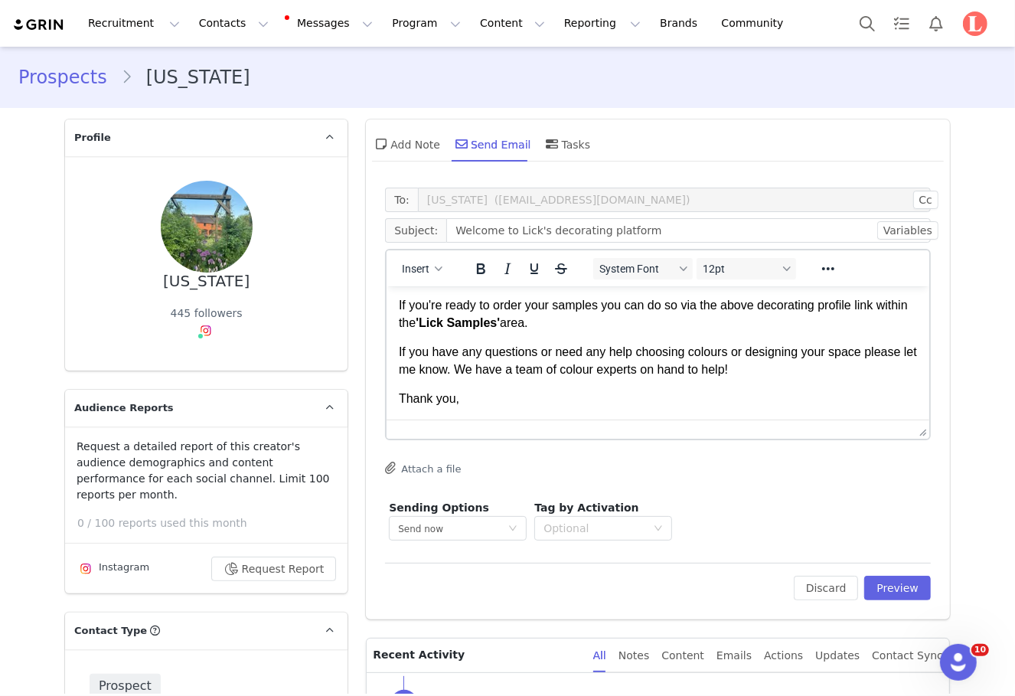
click at [512, 403] on p "Thank you," at bounding box center [658, 398] width 518 height 17
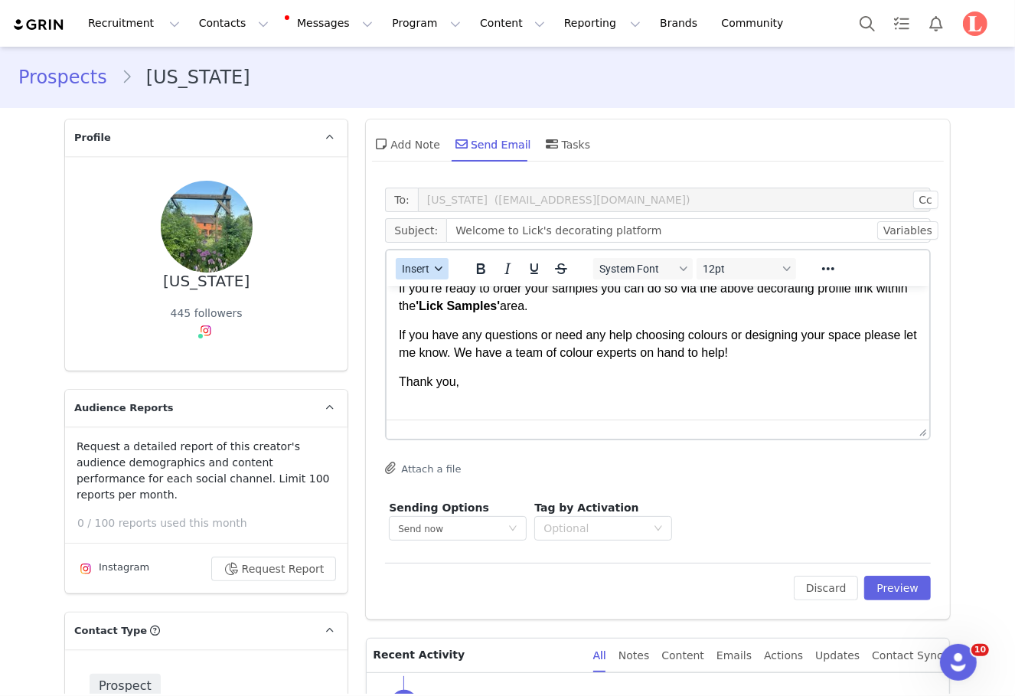
click at [417, 271] on span "Insert" at bounding box center [417, 269] width 28 height 12
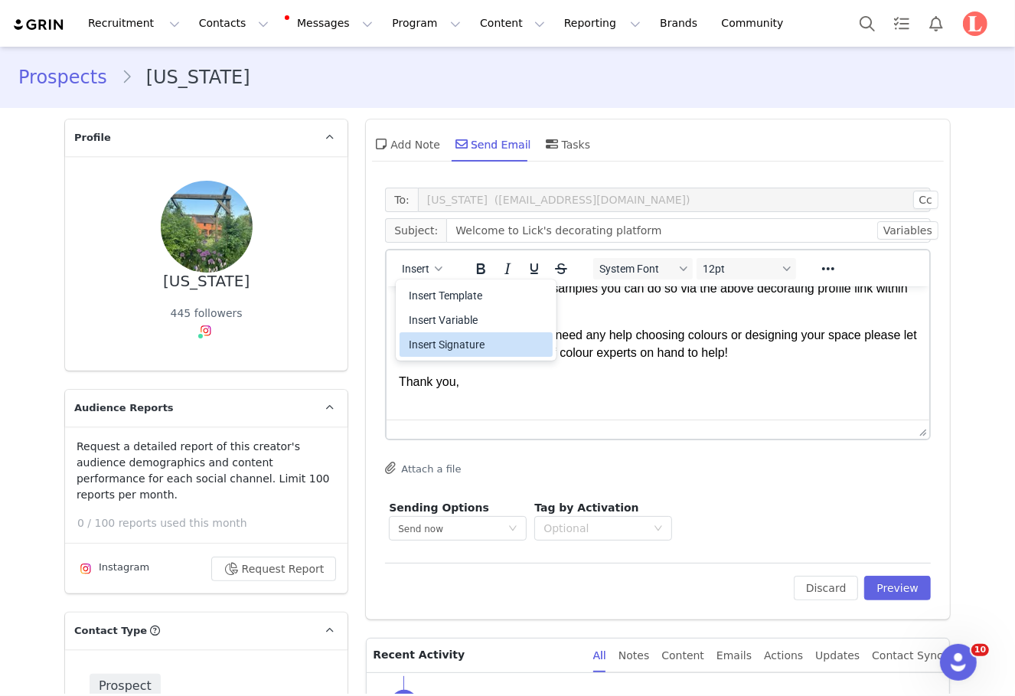
click at [457, 346] on div "Insert Signature" at bounding box center [478, 344] width 138 height 18
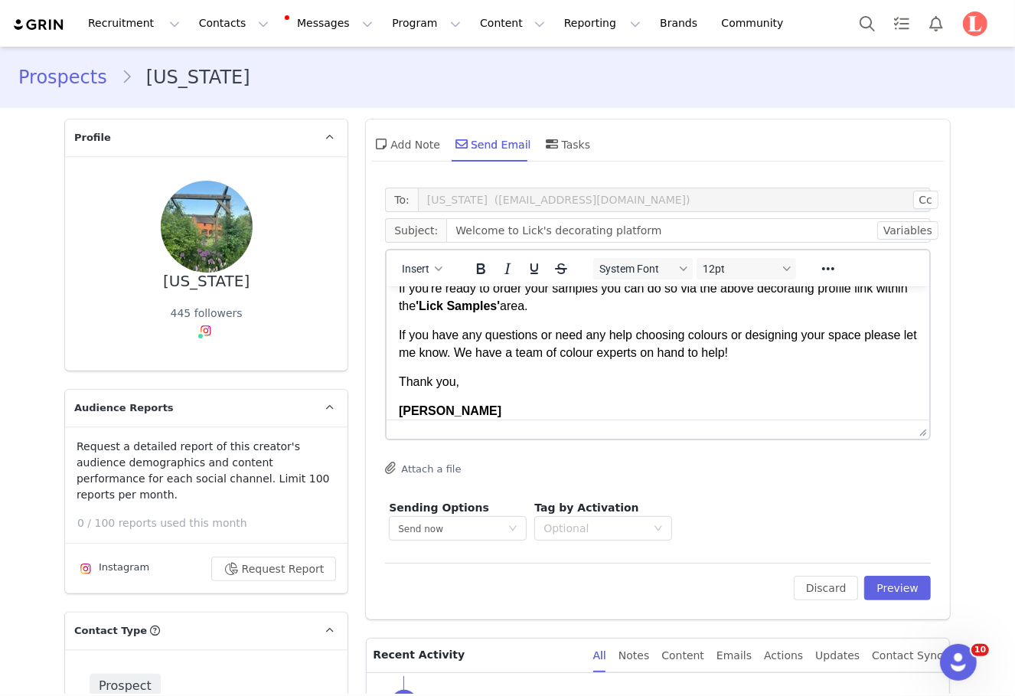
scroll to position [382, 0]
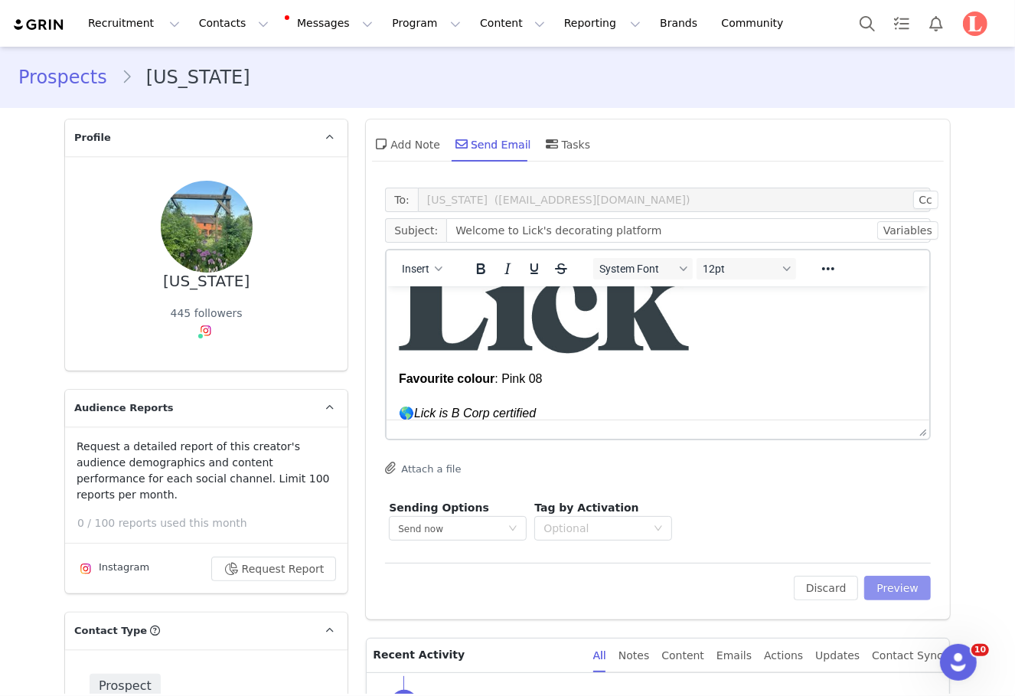
click at [899, 581] on button "Preview" at bounding box center [897, 588] width 67 height 25
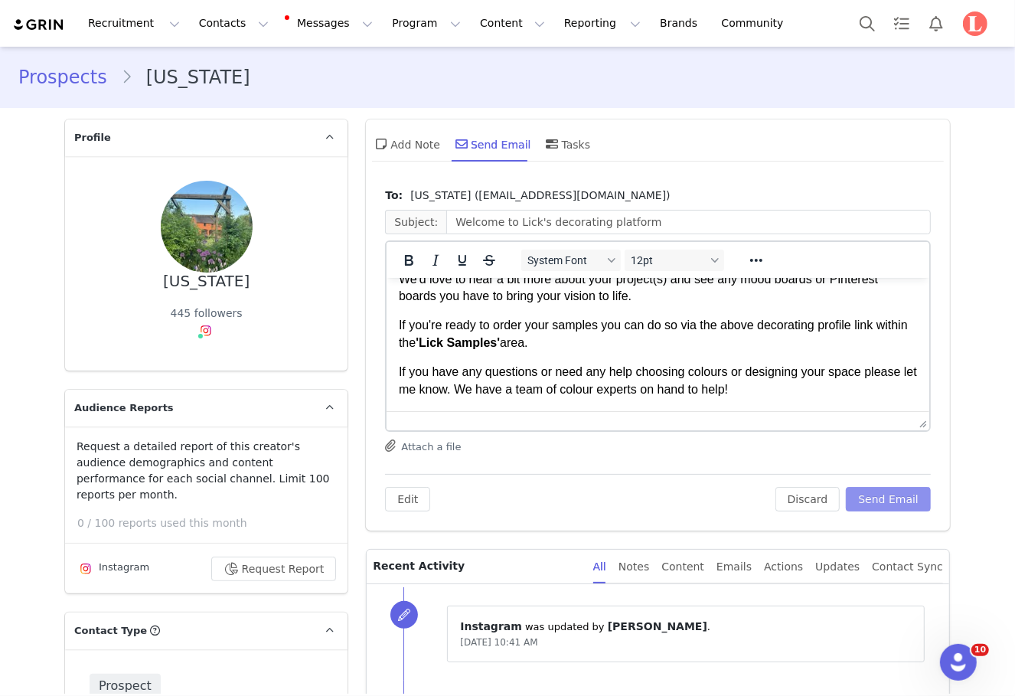
scroll to position [123, 0]
click at [672, 298] on p "We'd love to hear a bit more about your project(s) and see any mood boards or P…" at bounding box center [658, 289] width 518 height 34
click at [672, 335] on p "If you're ready to order your samples you can do so via the above decorating pr…" at bounding box center [658, 335] width 518 height 34
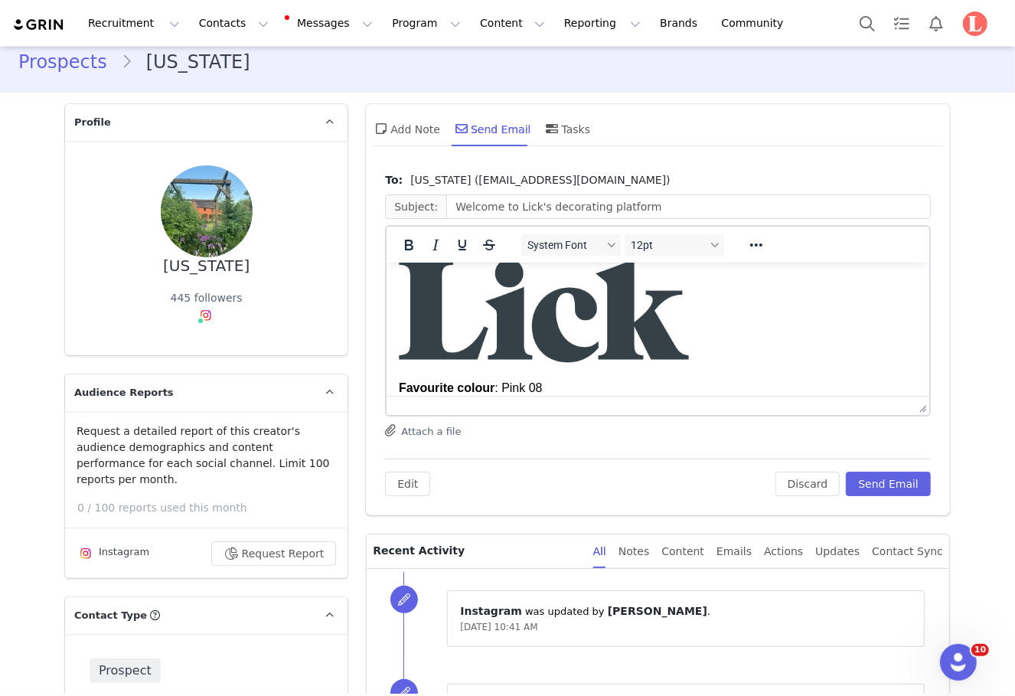
scroll to position [413, 0]
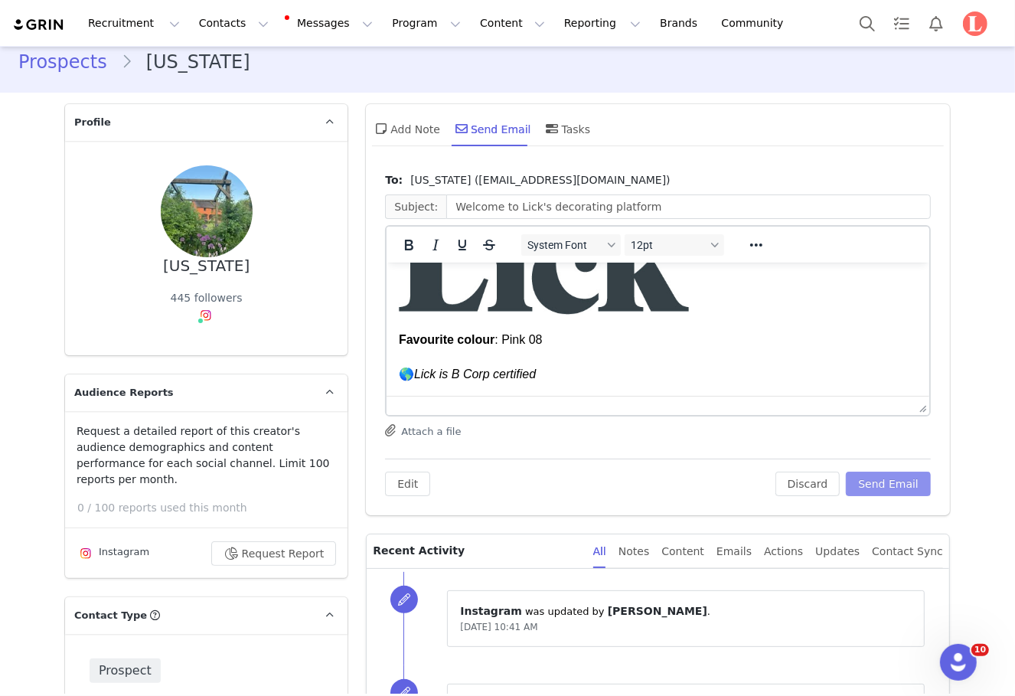
click at [911, 479] on button "Send Email" at bounding box center [888, 484] width 85 height 25
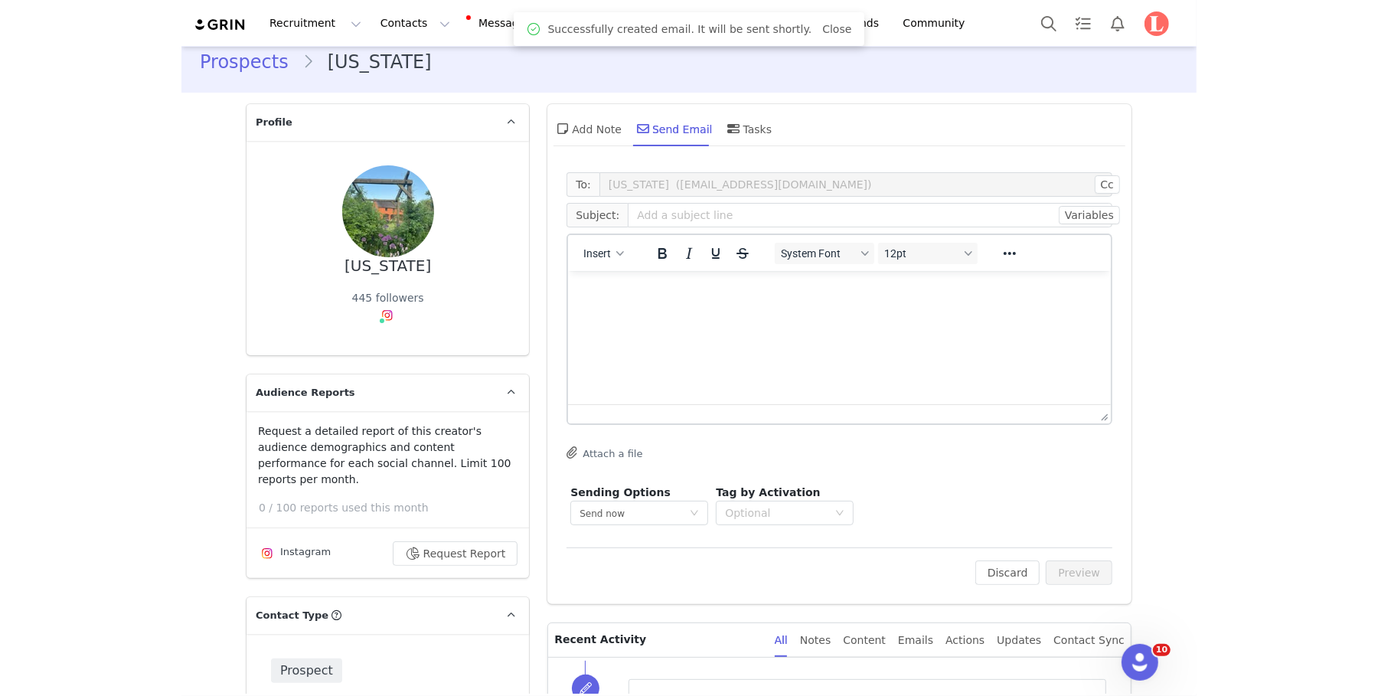
scroll to position [0, 0]
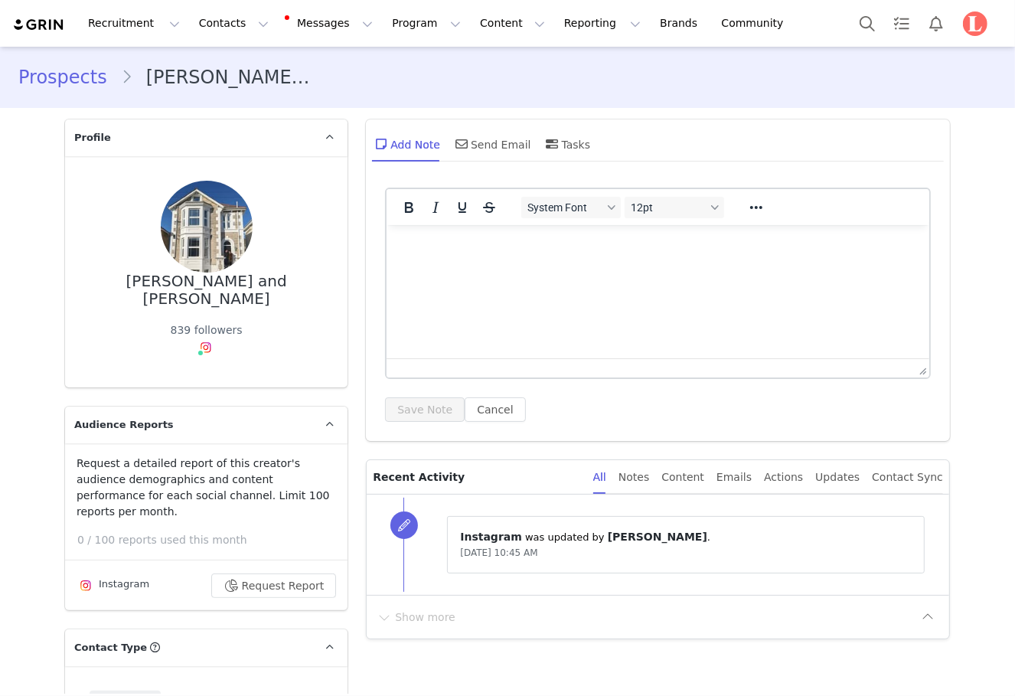
type input "+1 ([GEOGRAPHIC_DATA])"
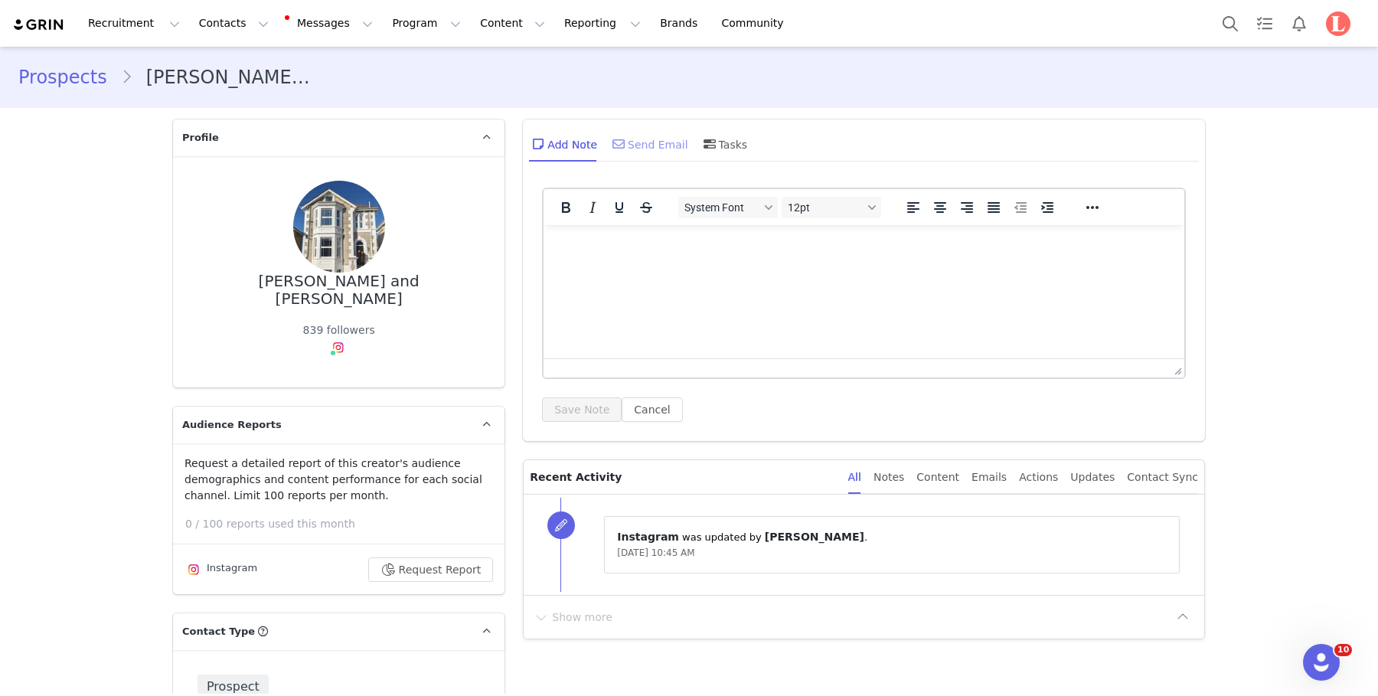
click at [644, 147] on div "Send Email" at bounding box center [648, 144] width 79 height 37
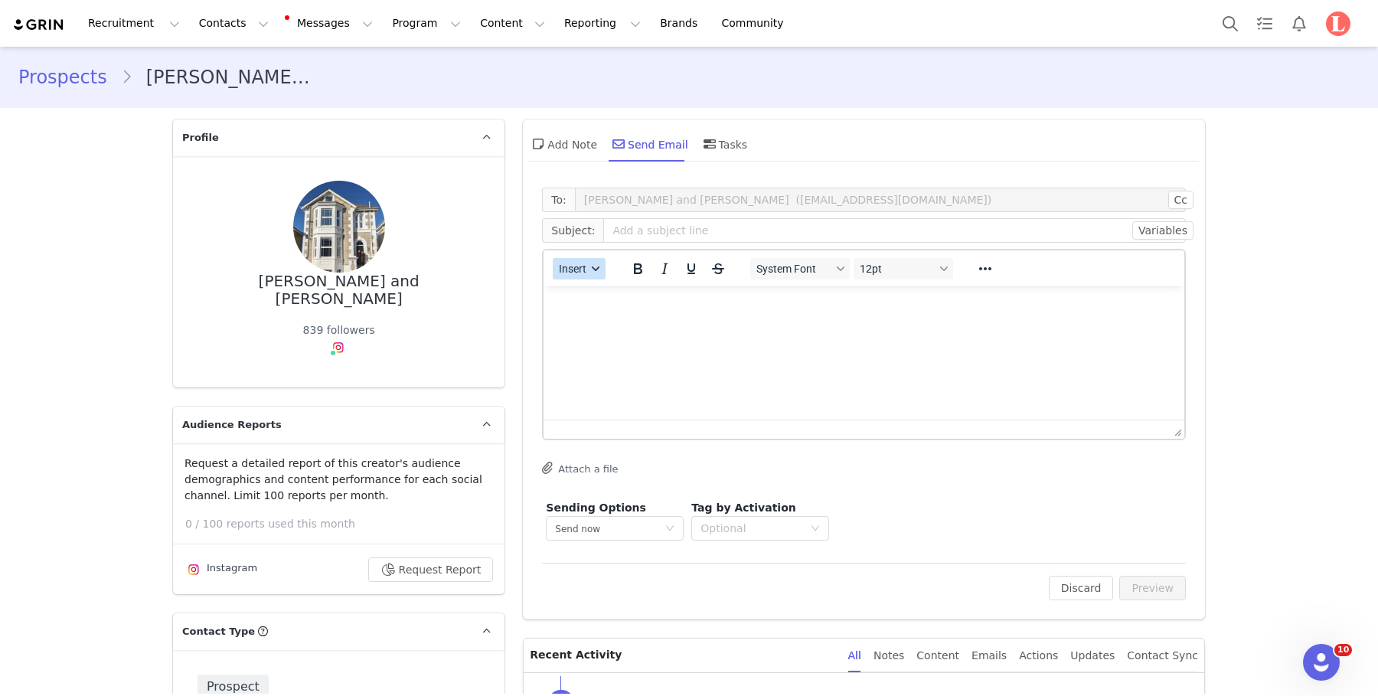
click at [573, 265] on span "Insert" at bounding box center [574, 269] width 28 height 12
click at [590, 298] on div "Insert Template" at bounding box center [635, 295] width 138 height 18
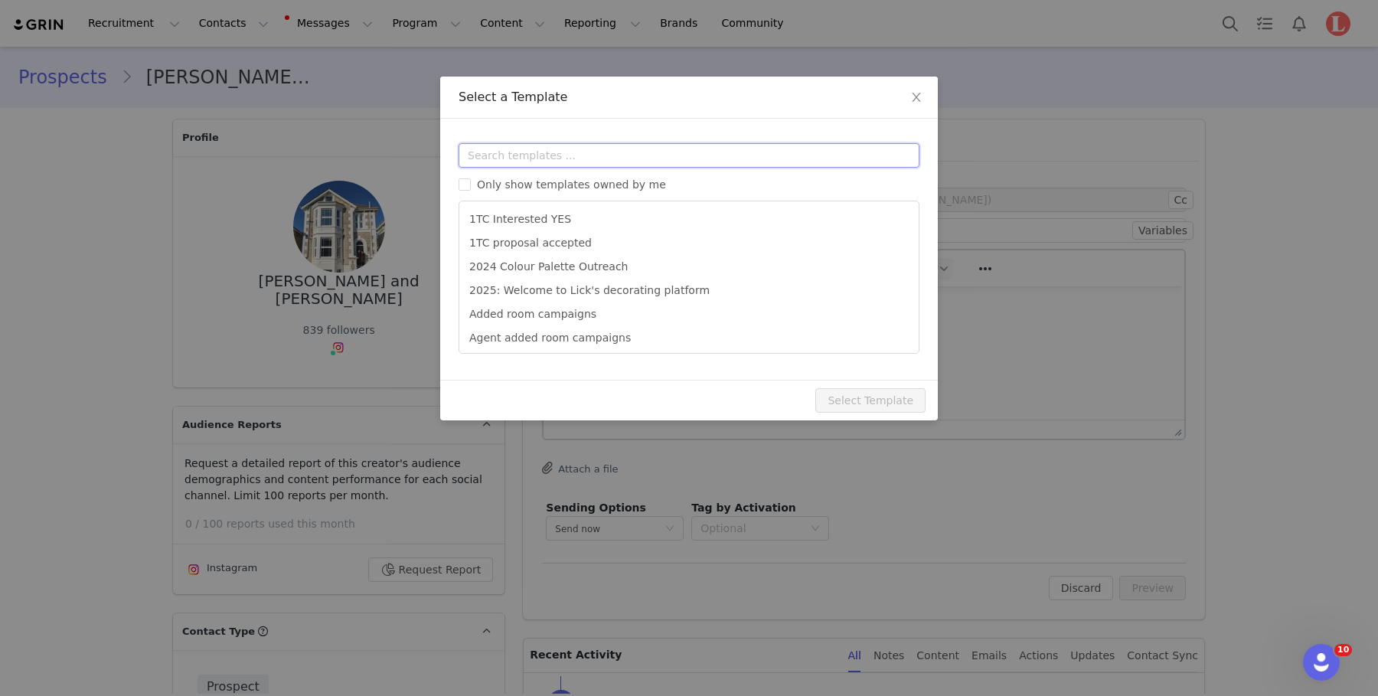
click at [611, 154] on input "text" at bounding box center [689, 155] width 461 height 25
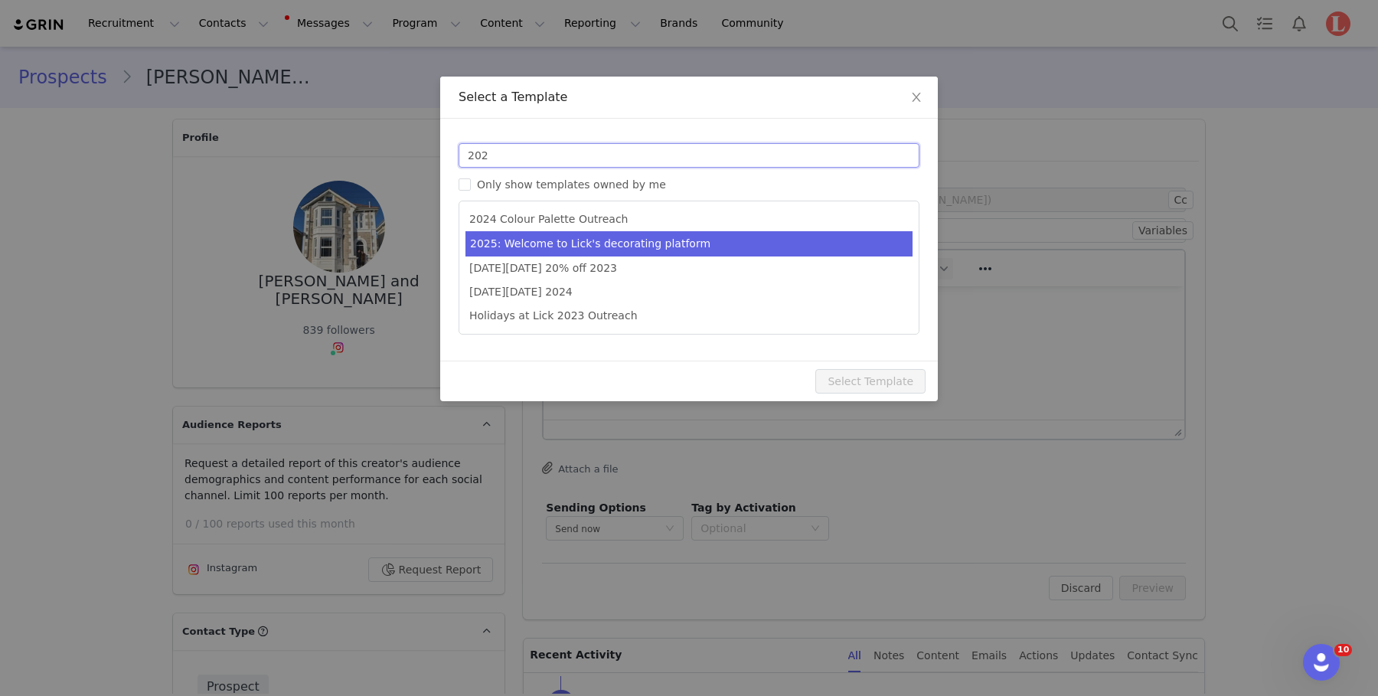
type input "202"
click at [621, 243] on li "2025: Welcome to Lick's decorating platform" at bounding box center [689, 243] width 447 height 25
type input "Welcome to Lick's decorating platform"
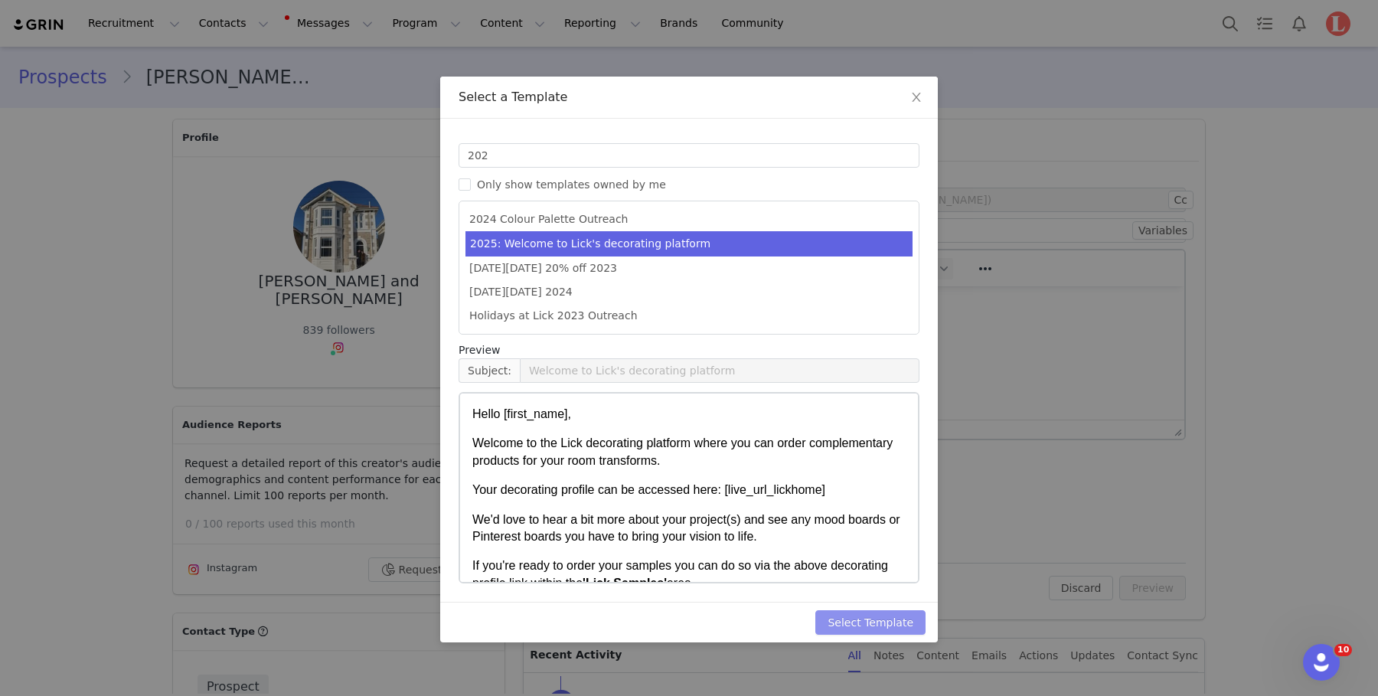
click at [849, 615] on button "Select Template" at bounding box center [870, 622] width 110 height 25
type input "Welcome to Lick's decorating platform"
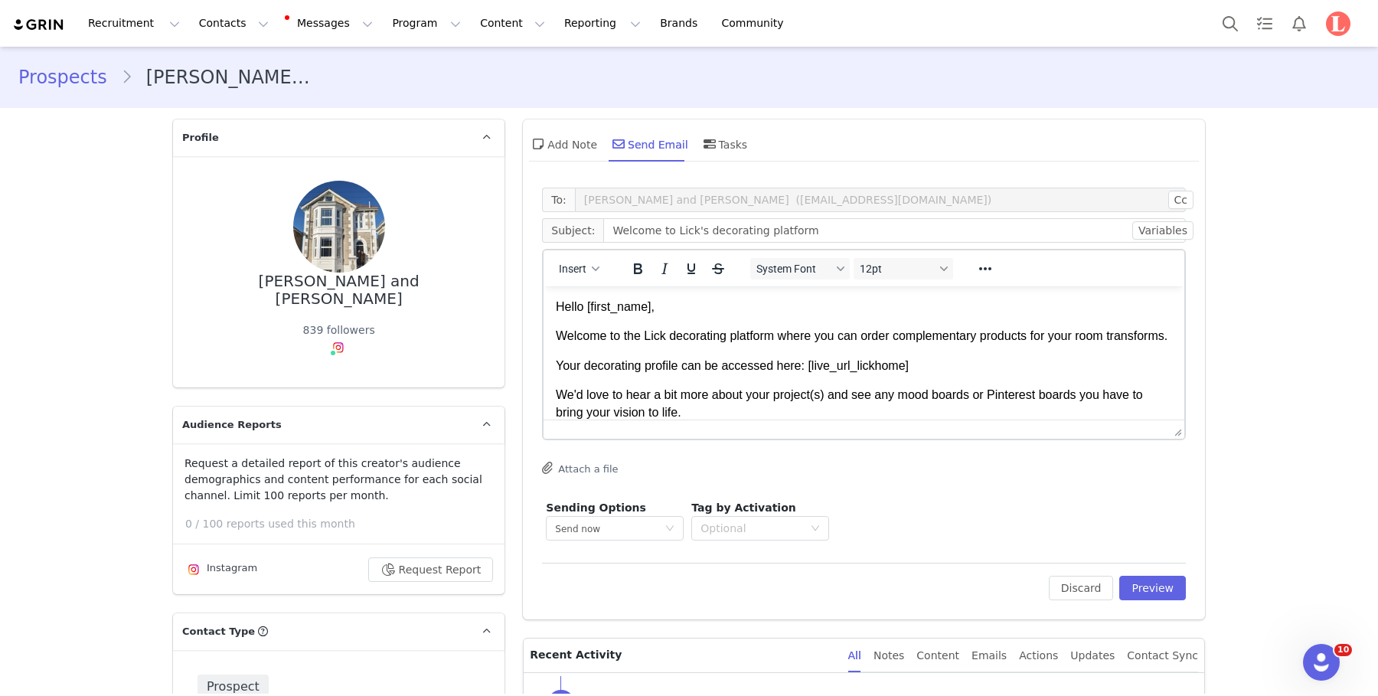
click at [839, 365] on body "Hello [first_name], Welcome to the Lick decorating platform where you can order…" at bounding box center [864, 421] width 616 height 245
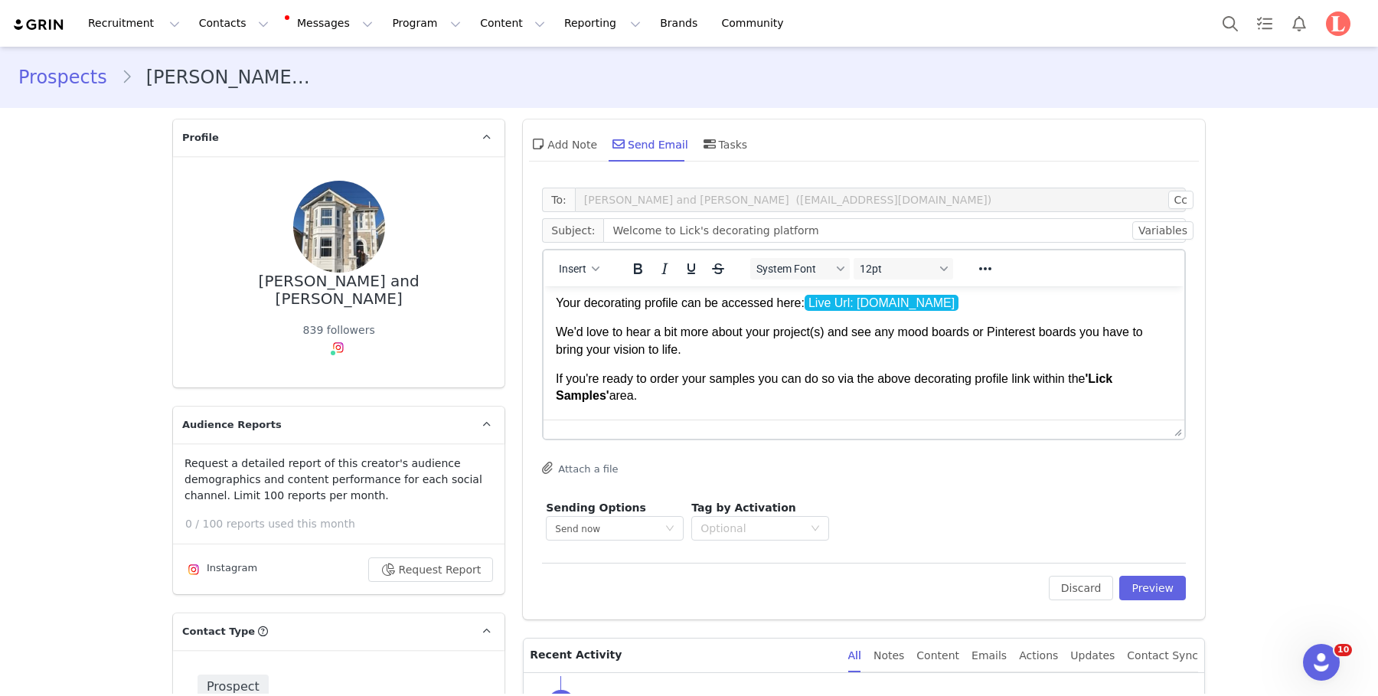
scroll to position [153, 0]
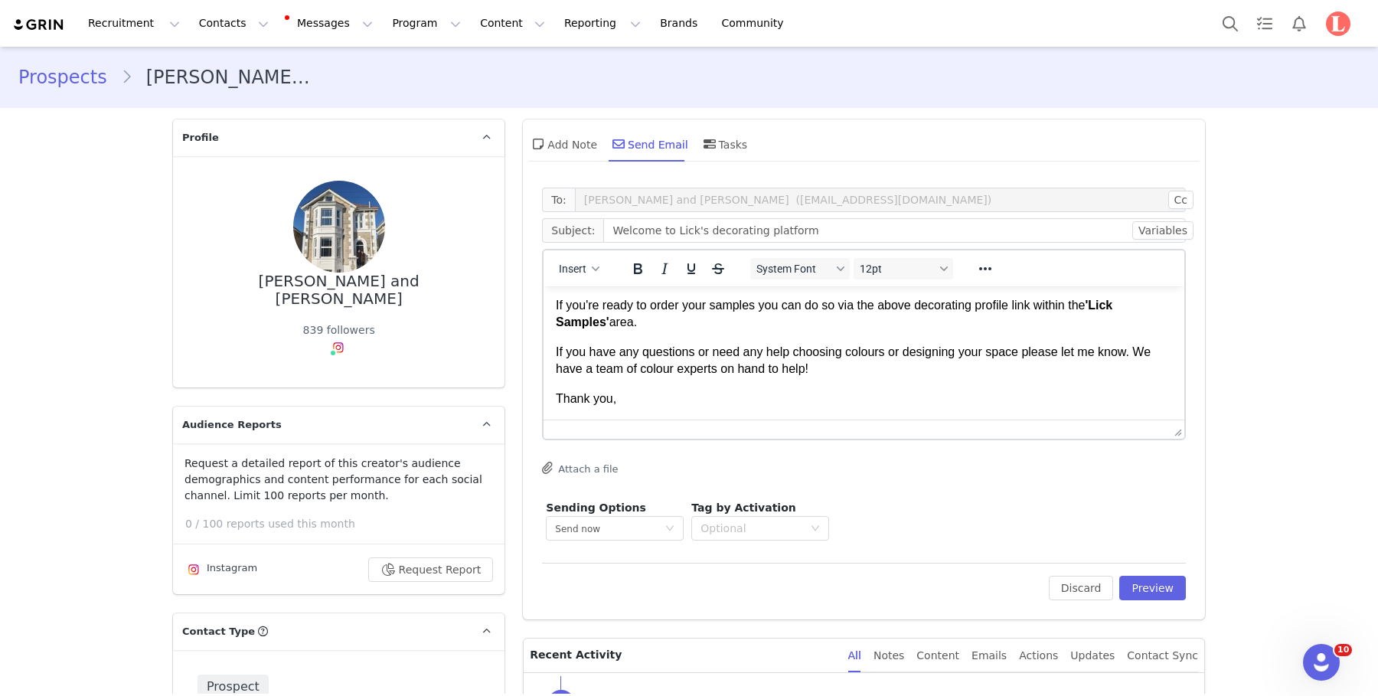
click at [640, 401] on p "Thank you," at bounding box center [864, 398] width 616 height 17
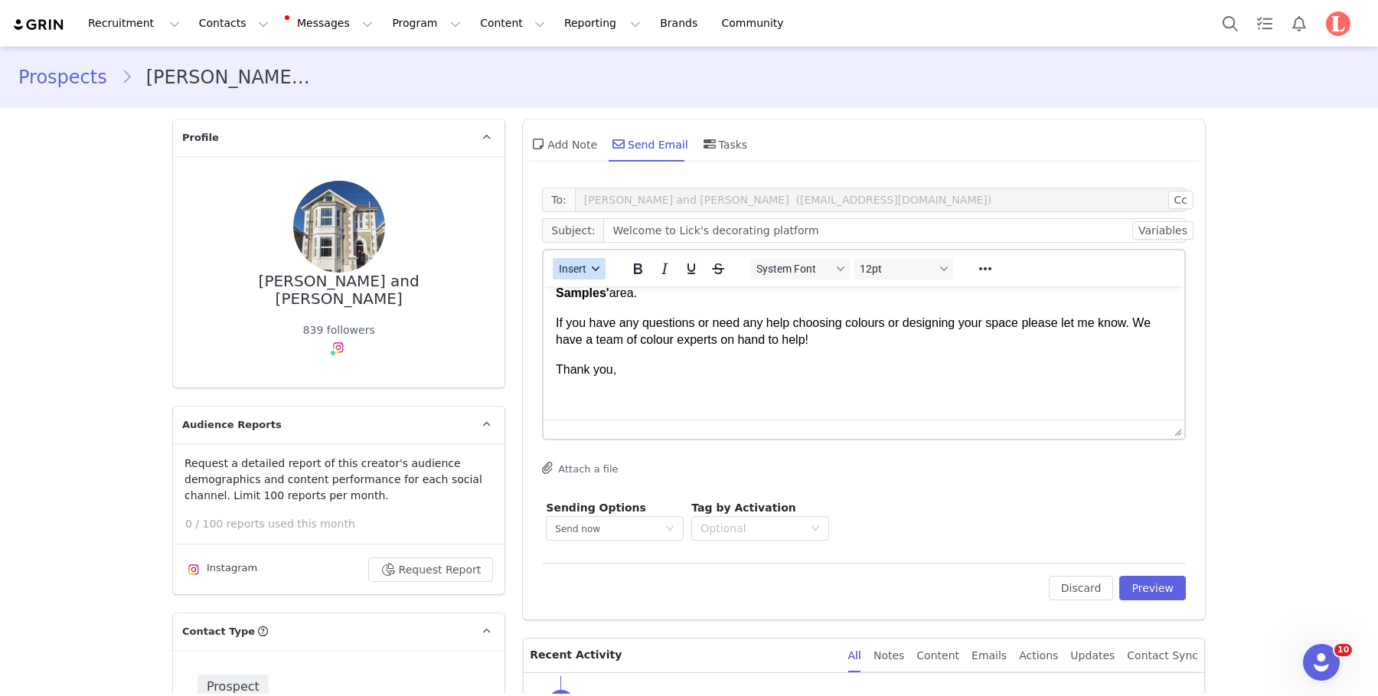
click at [573, 261] on button "Insert" at bounding box center [579, 268] width 53 height 21
click at [609, 338] on div "Insert Signature" at bounding box center [635, 344] width 138 height 18
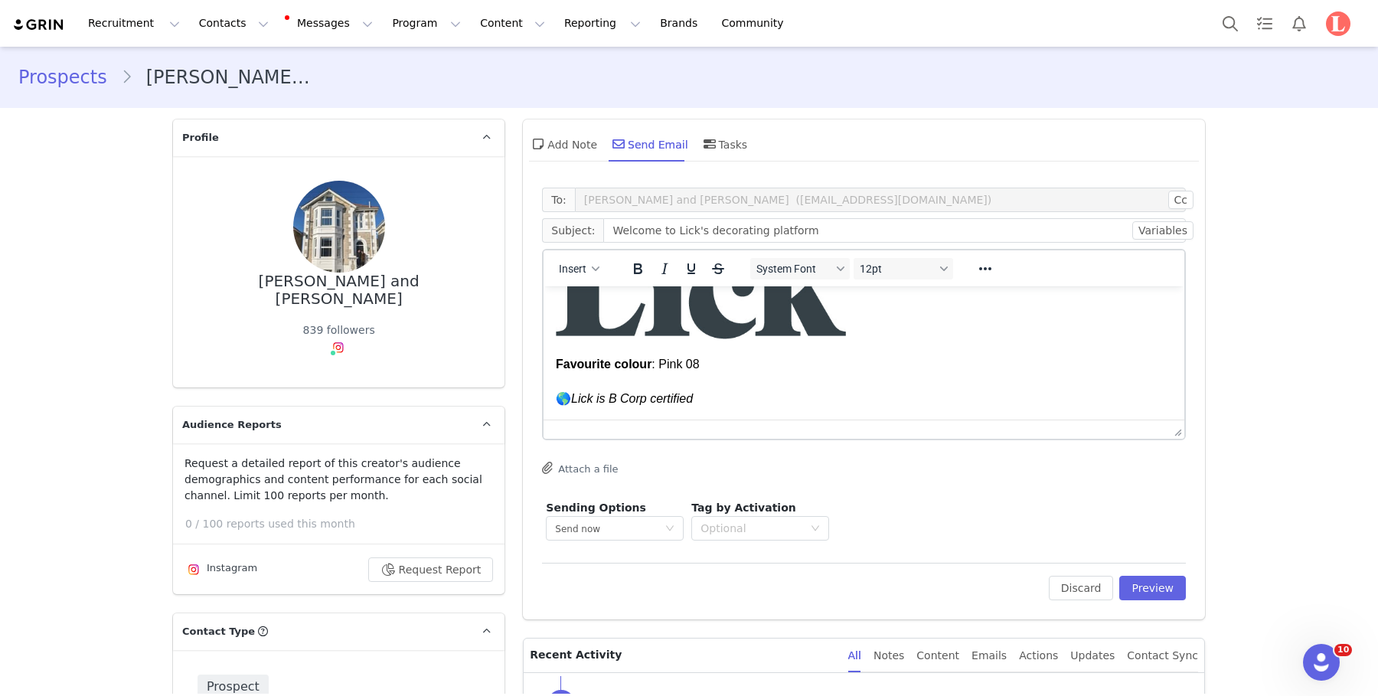
click at [820, 365] on div "Head of Brand Favourite colour : Pink 08 🌎 Lick is B Corp certified" at bounding box center [864, 306] width 616 height 202
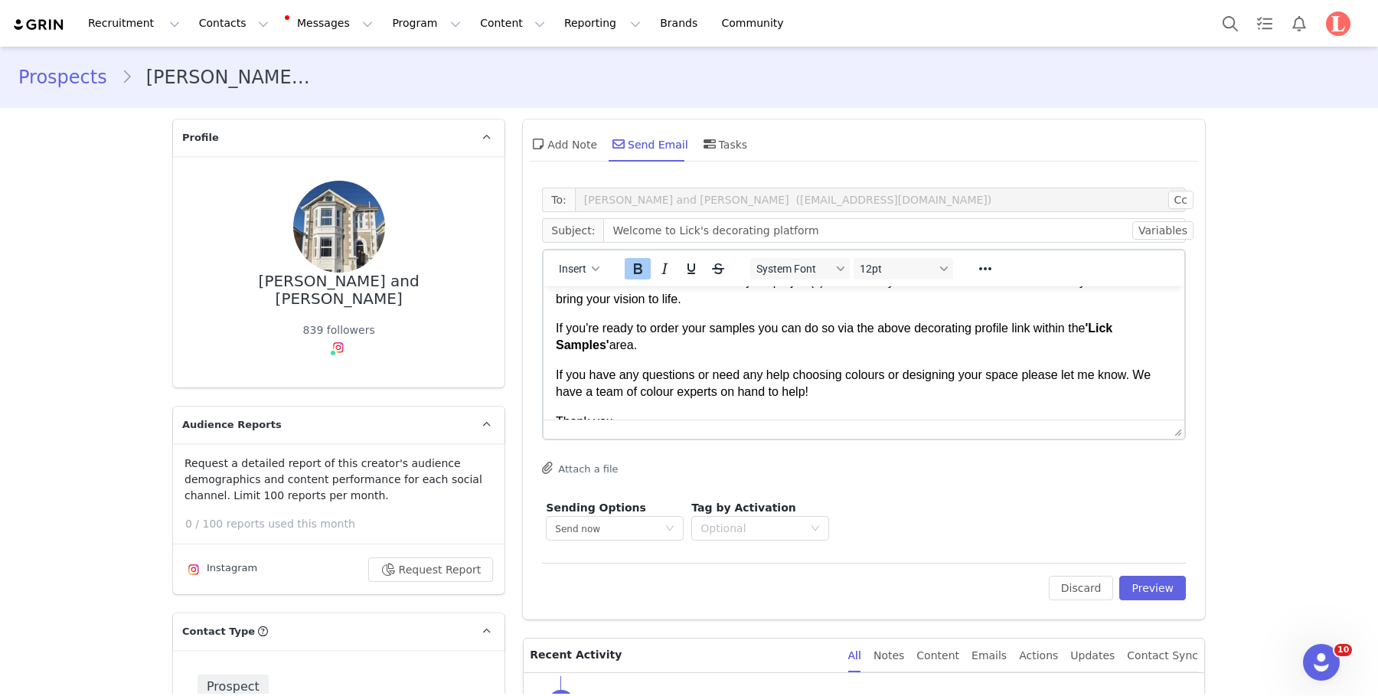
scroll to position [0, 0]
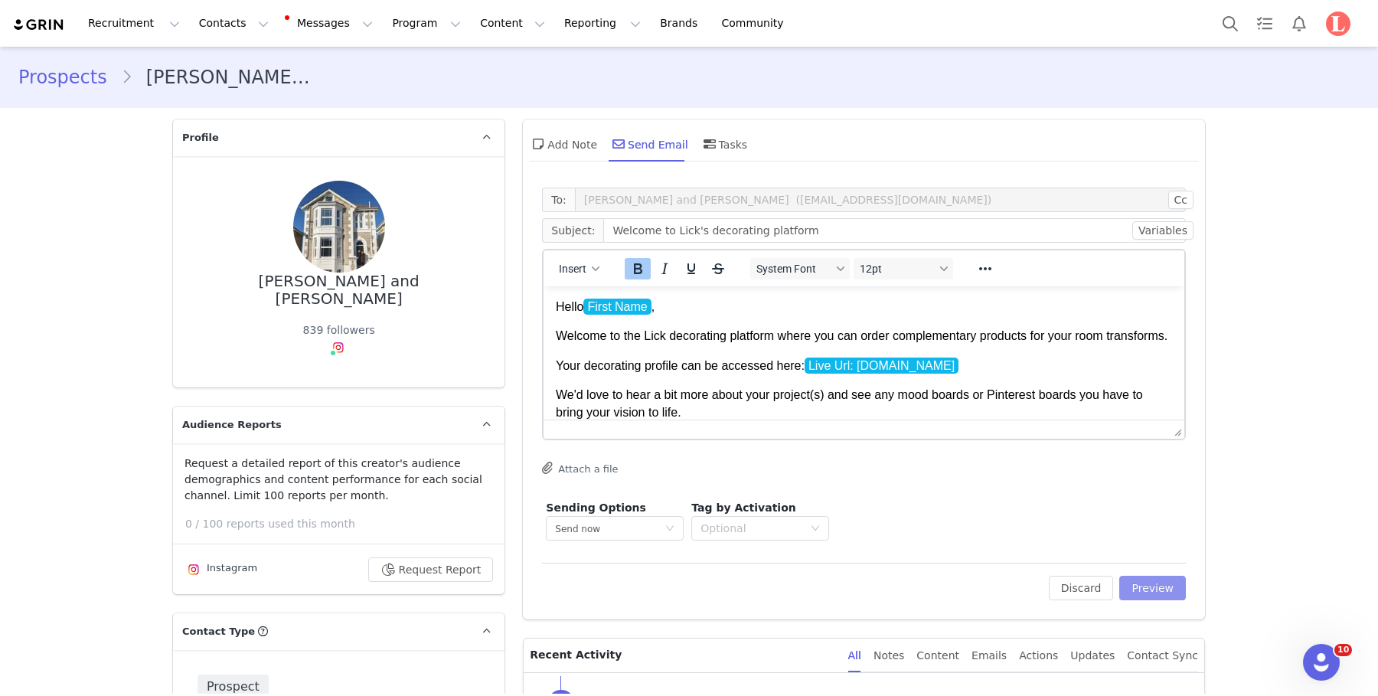
click at [1015, 593] on button "Preview" at bounding box center [1152, 588] width 67 height 25
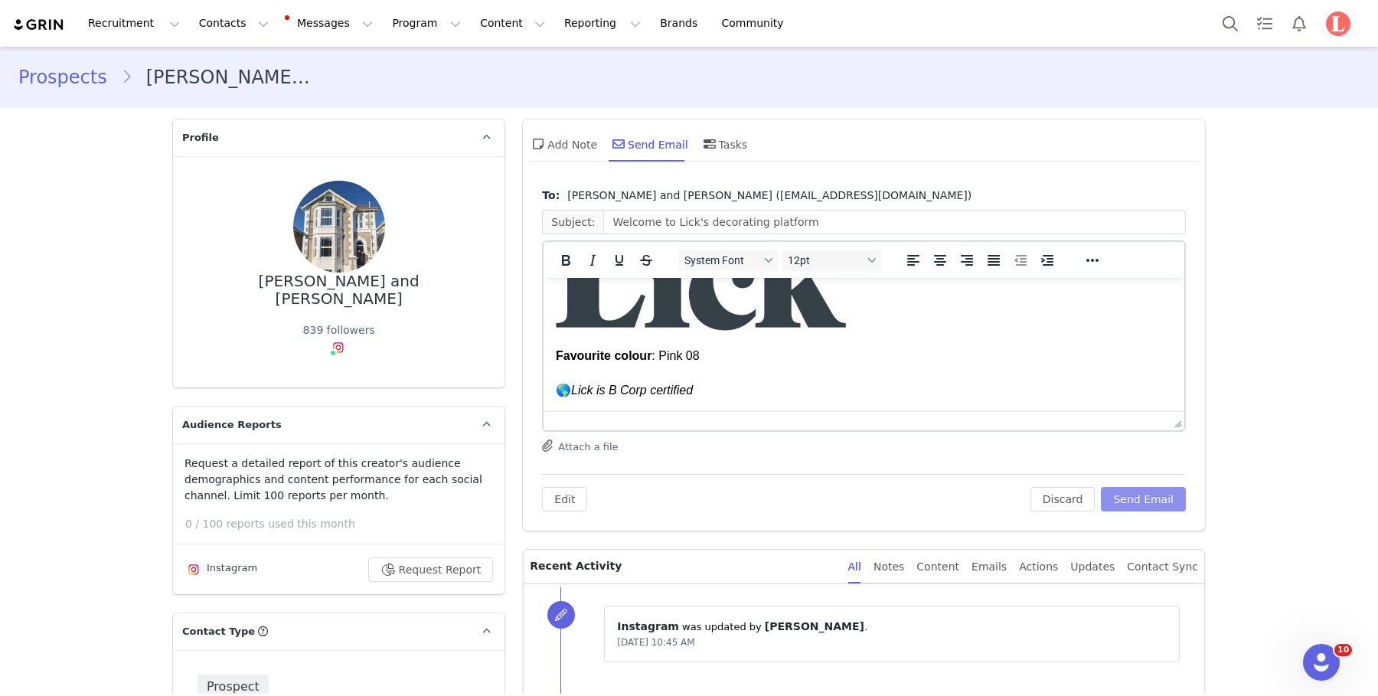
scroll to position [413, 0]
click at [1015, 501] on button "Send Email" at bounding box center [1143, 499] width 85 height 25
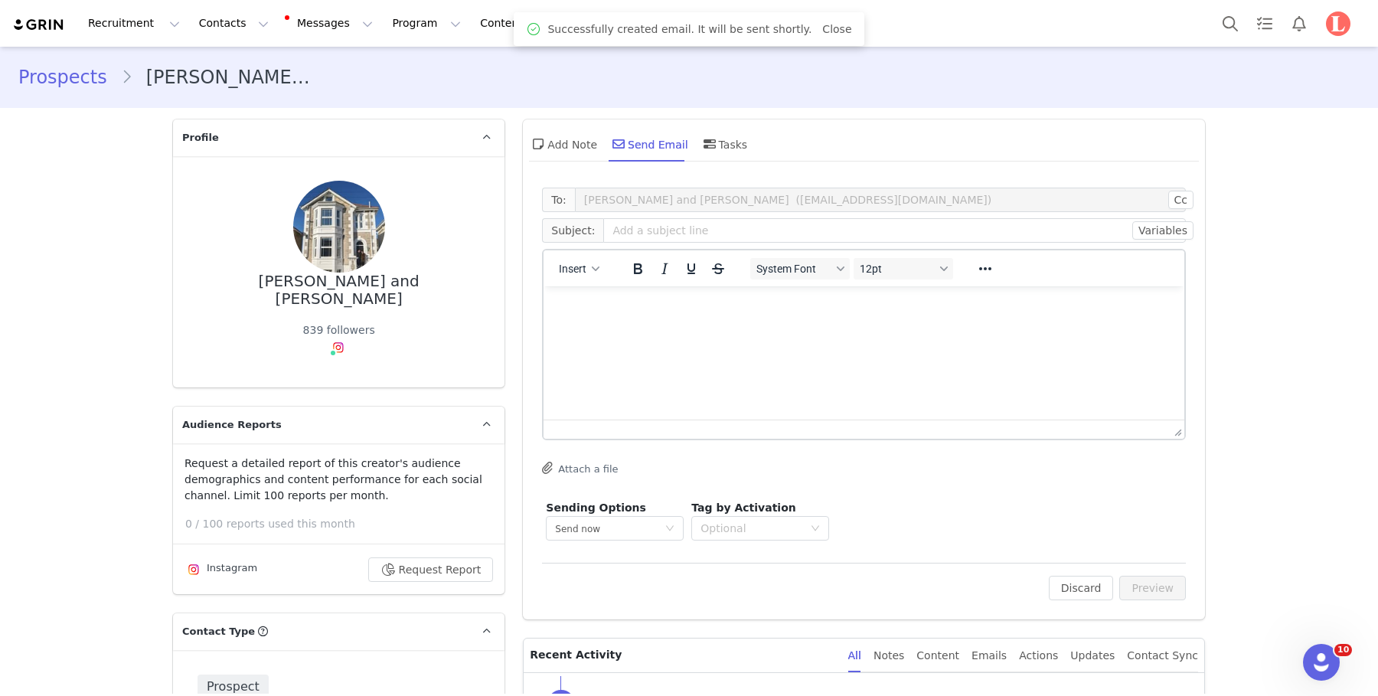
scroll to position [0, 0]
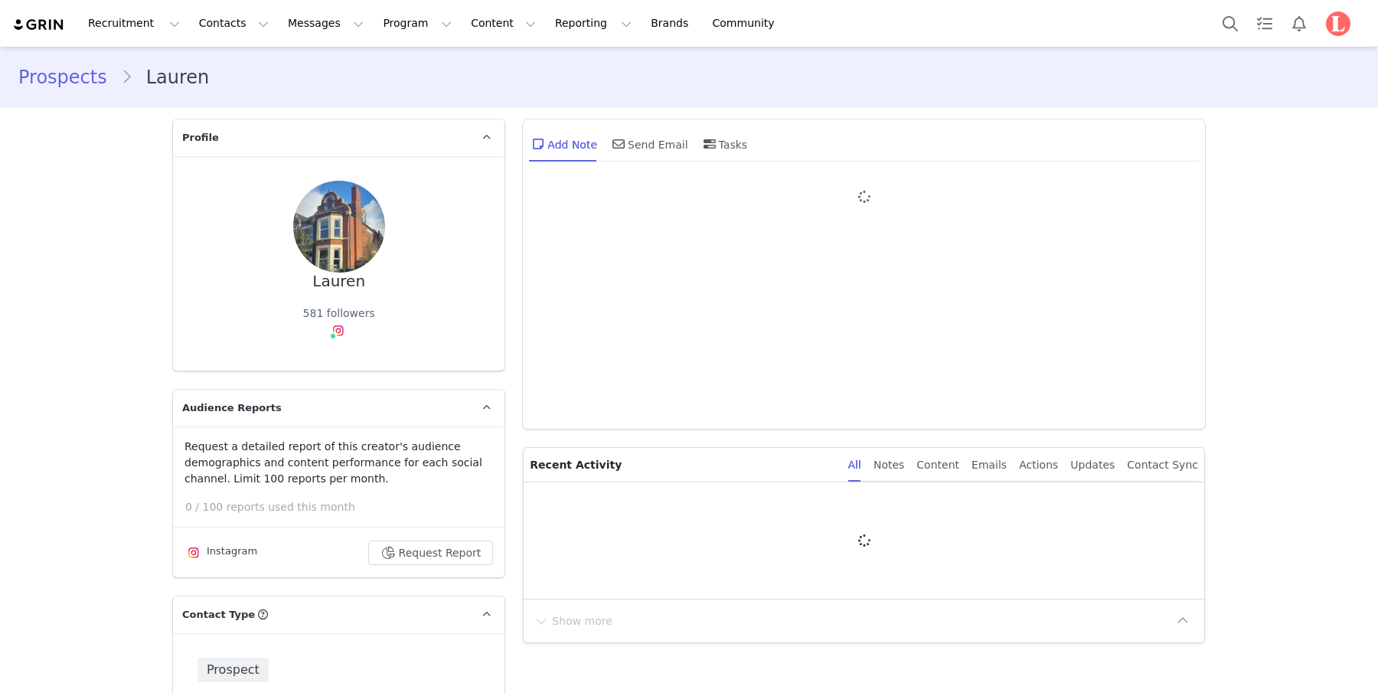
type input "+1 ([GEOGRAPHIC_DATA])"
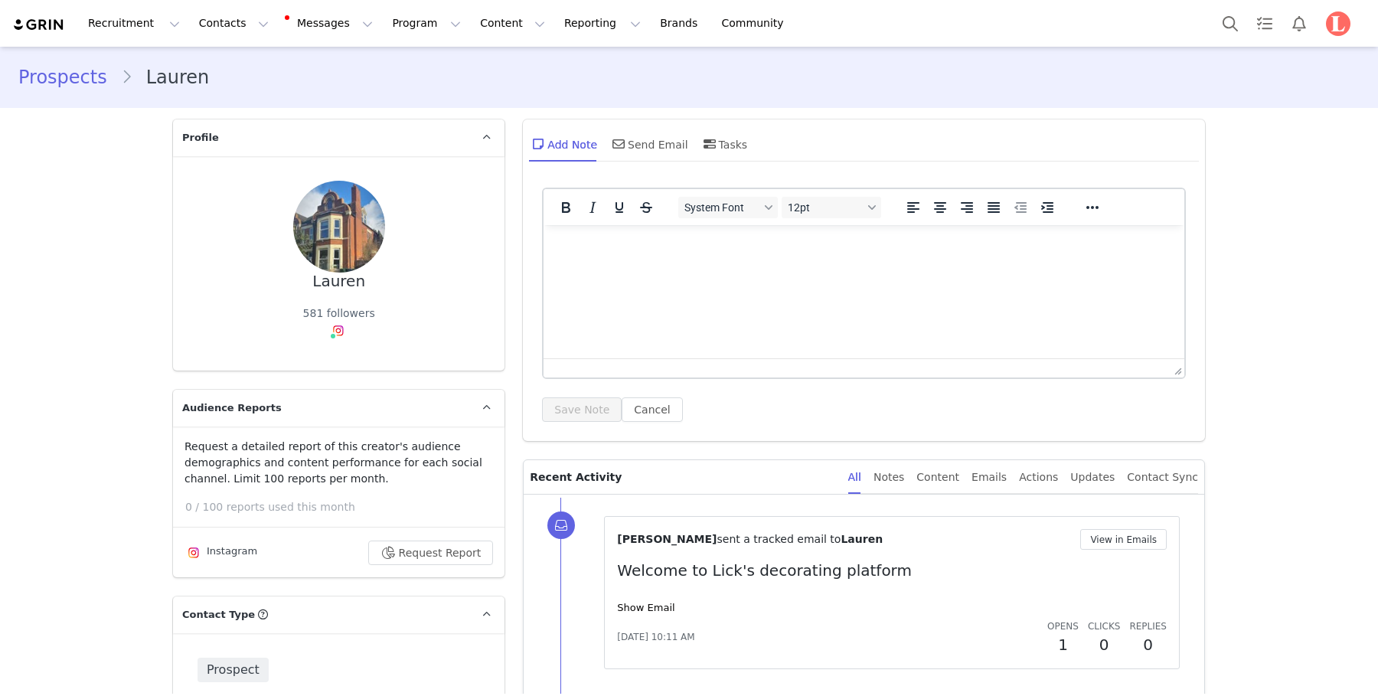
scroll to position [155, 0]
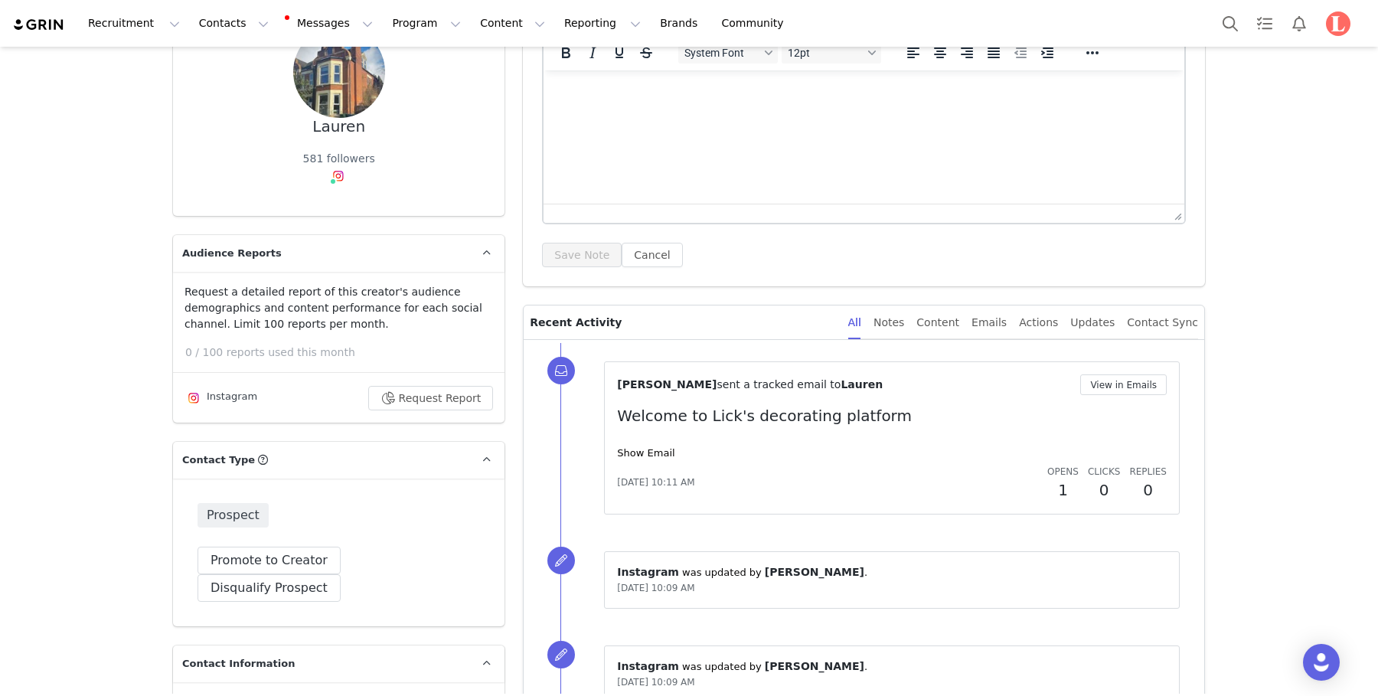
click at [653, 440] on div "[PERSON_NAME] sent a tracked email to [PERSON_NAME] View in Emails Welcome to L…" at bounding box center [892, 437] width 550 height 127
click at [653, 450] on link "Show Email" at bounding box center [645, 452] width 57 height 11
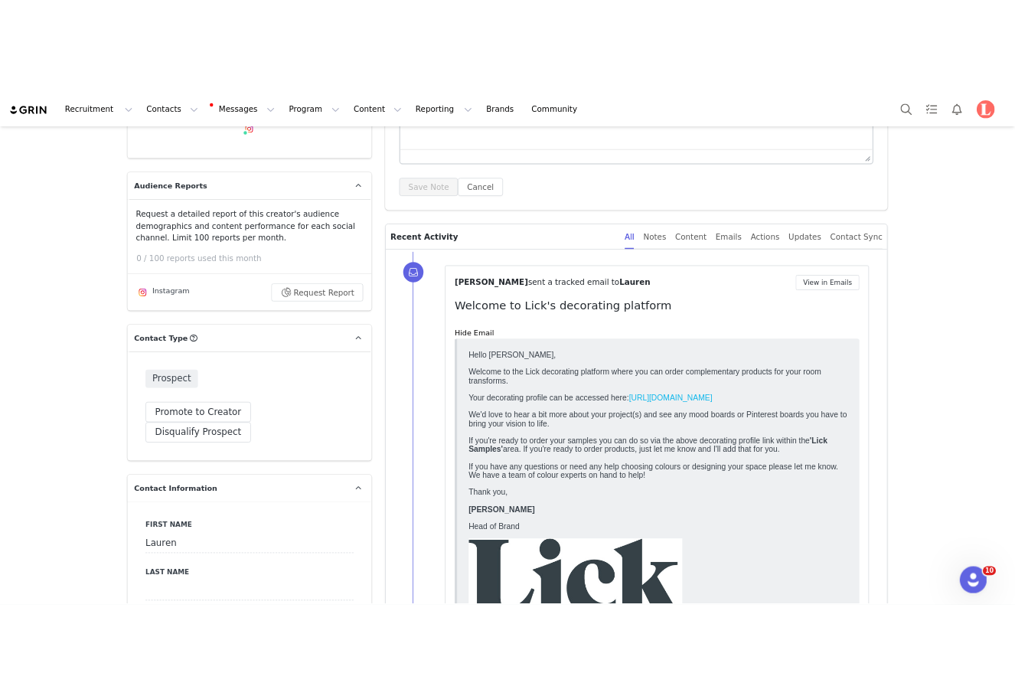
scroll to position [0, 0]
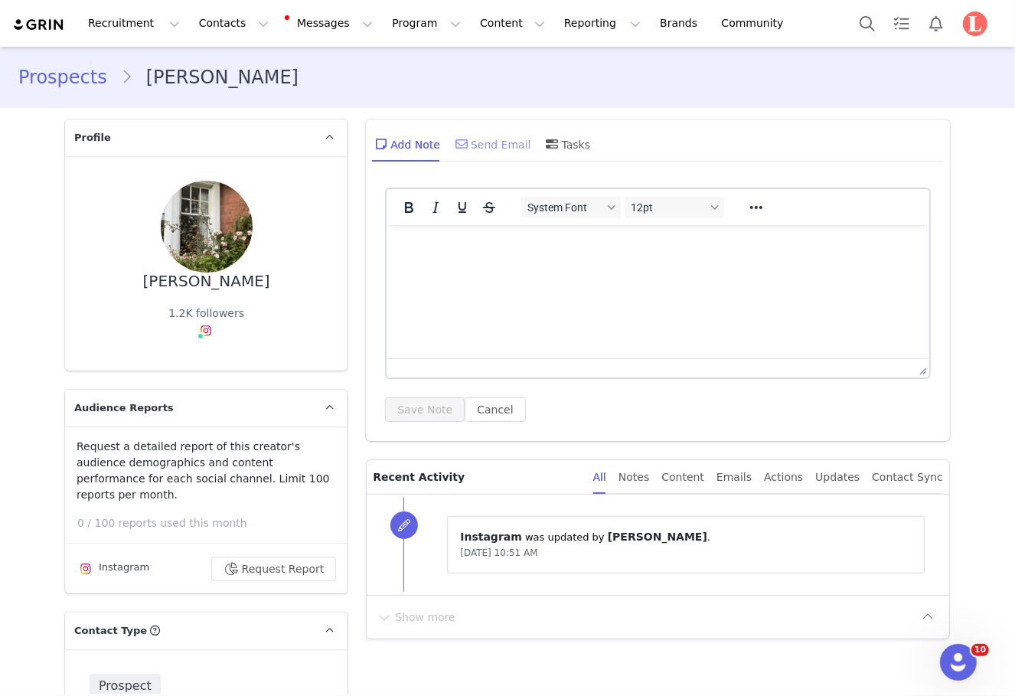
click at [482, 142] on div "Send Email" at bounding box center [492, 144] width 79 height 37
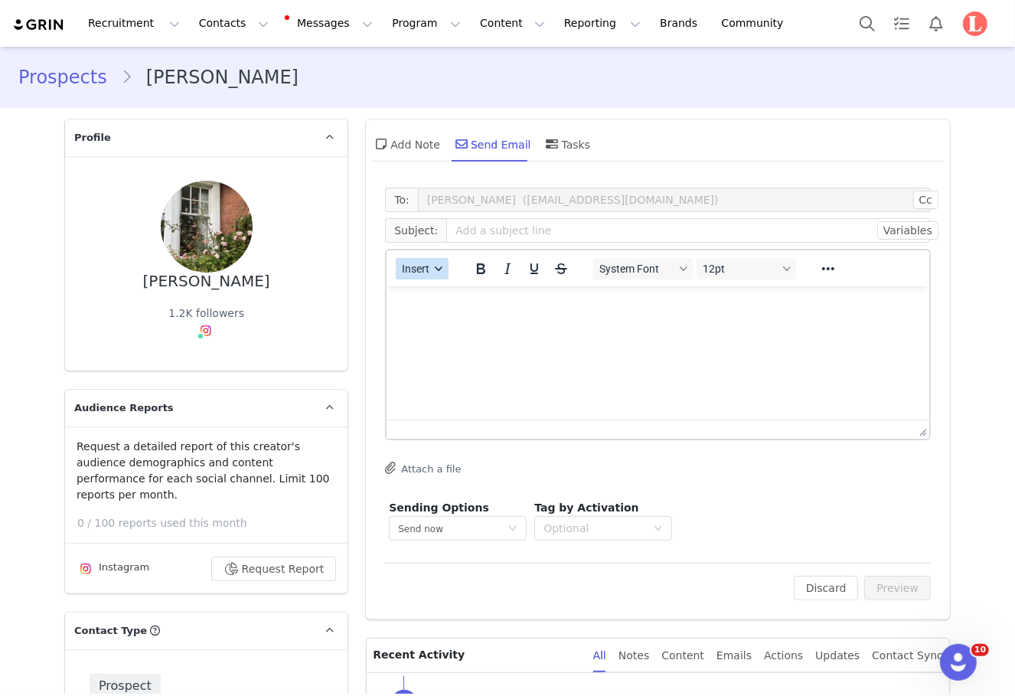
click at [419, 265] on span "Insert" at bounding box center [417, 269] width 28 height 12
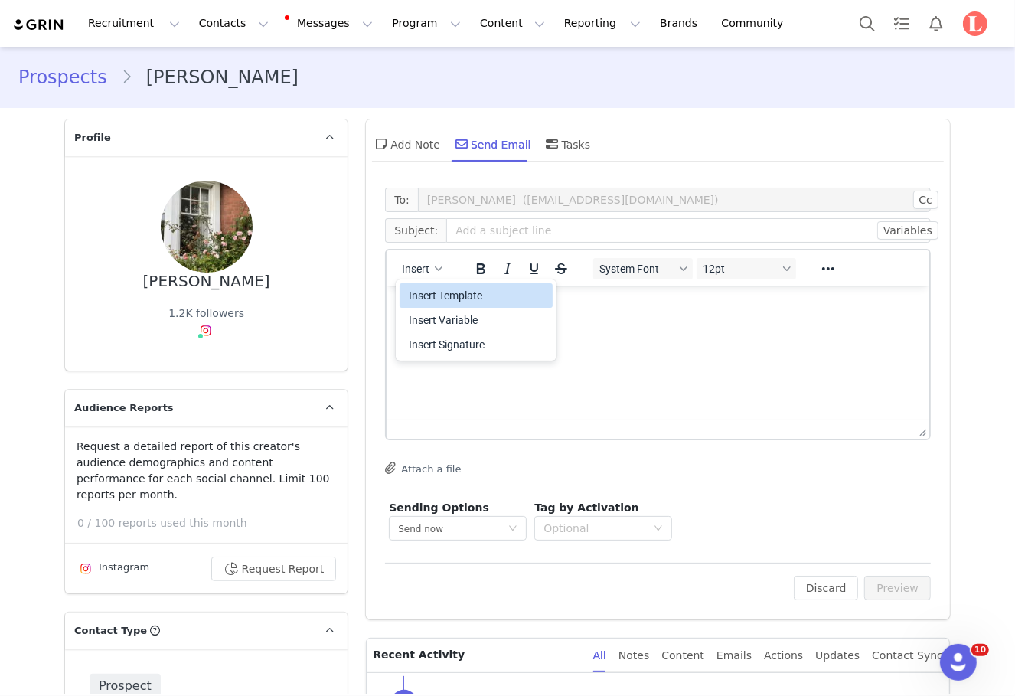
click at [446, 298] on div "Insert Template" at bounding box center [478, 295] width 138 height 18
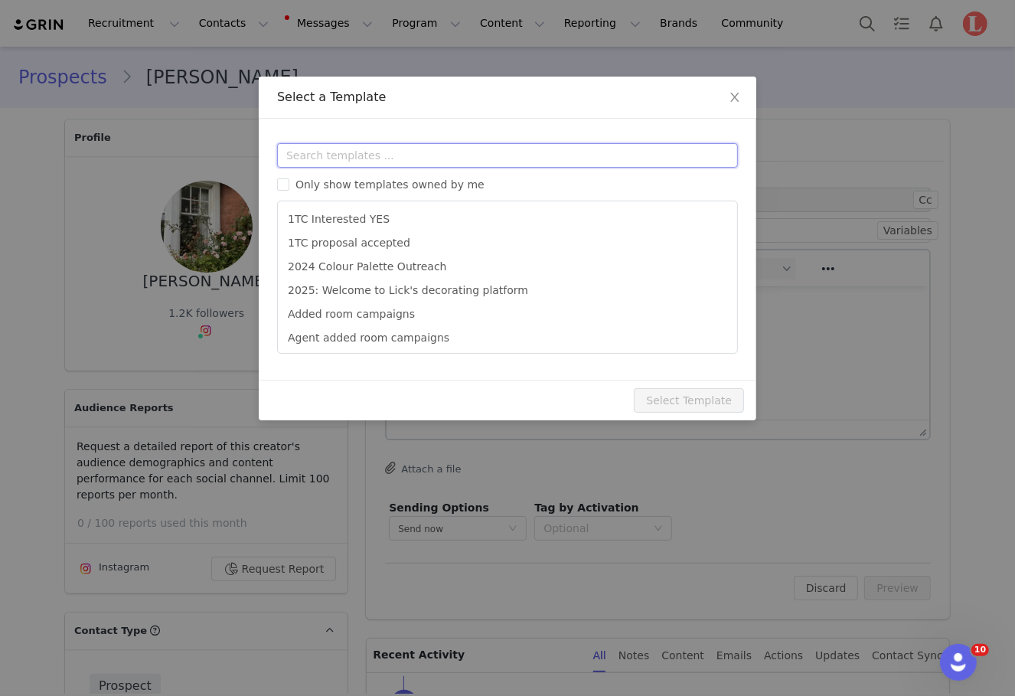
click at [523, 149] on input "text" at bounding box center [507, 155] width 461 height 25
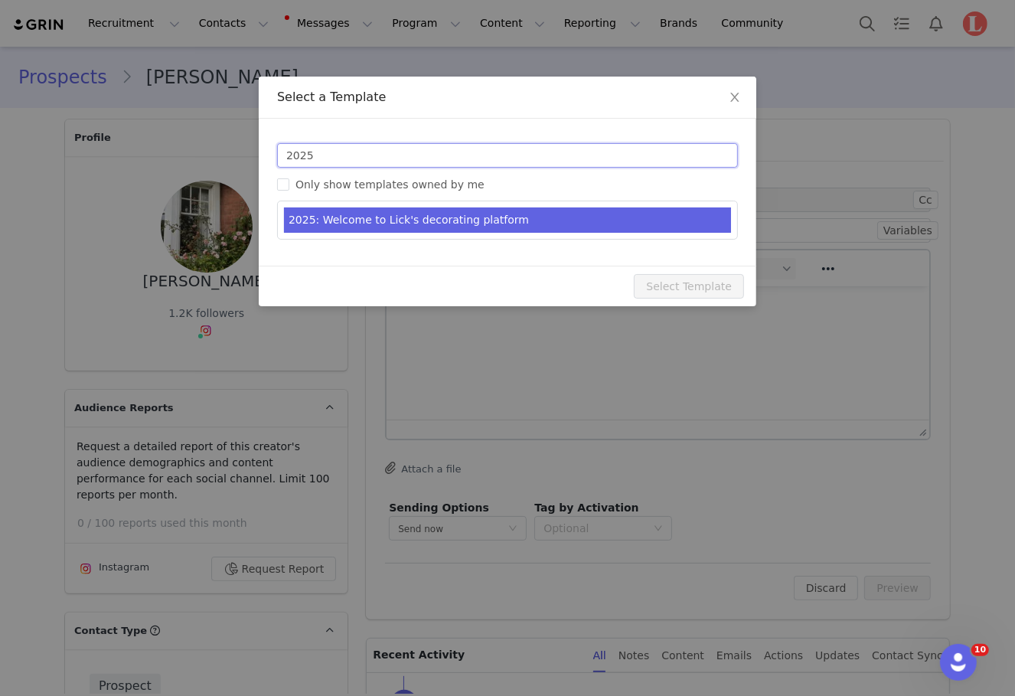
type input "2025"
type input "Welcome to Lick's decorating platform"
click at [453, 219] on li "2025: Welcome to Lick's decorating platform" at bounding box center [507, 219] width 447 height 25
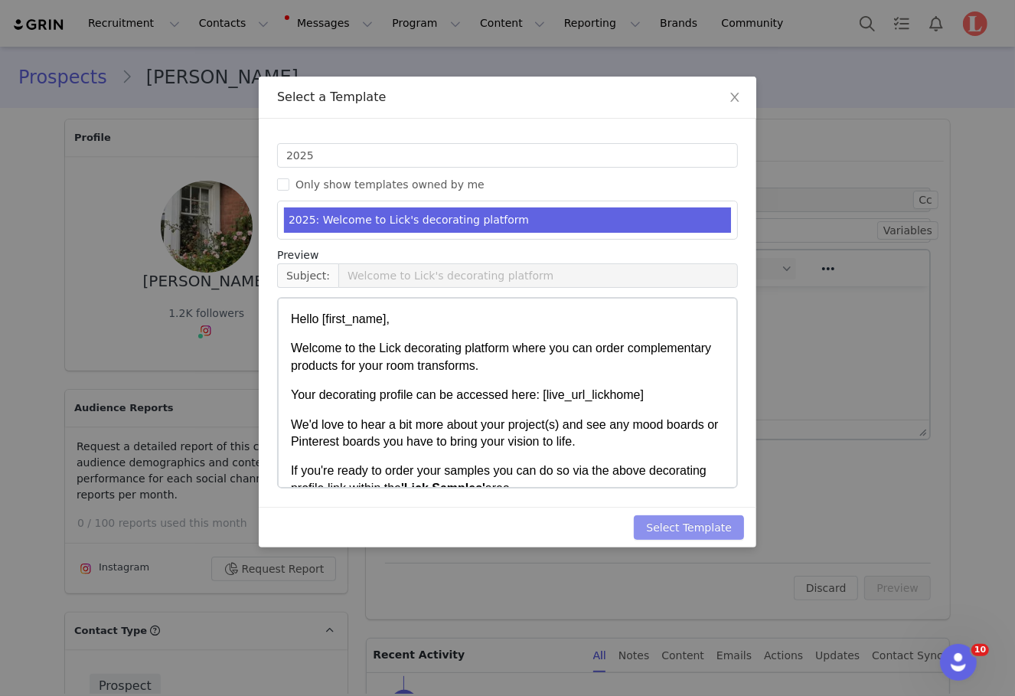
click at [675, 524] on button "Select Template" at bounding box center [689, 527] width 110 height 25
type input "Welcome to Lick's decorating platform"
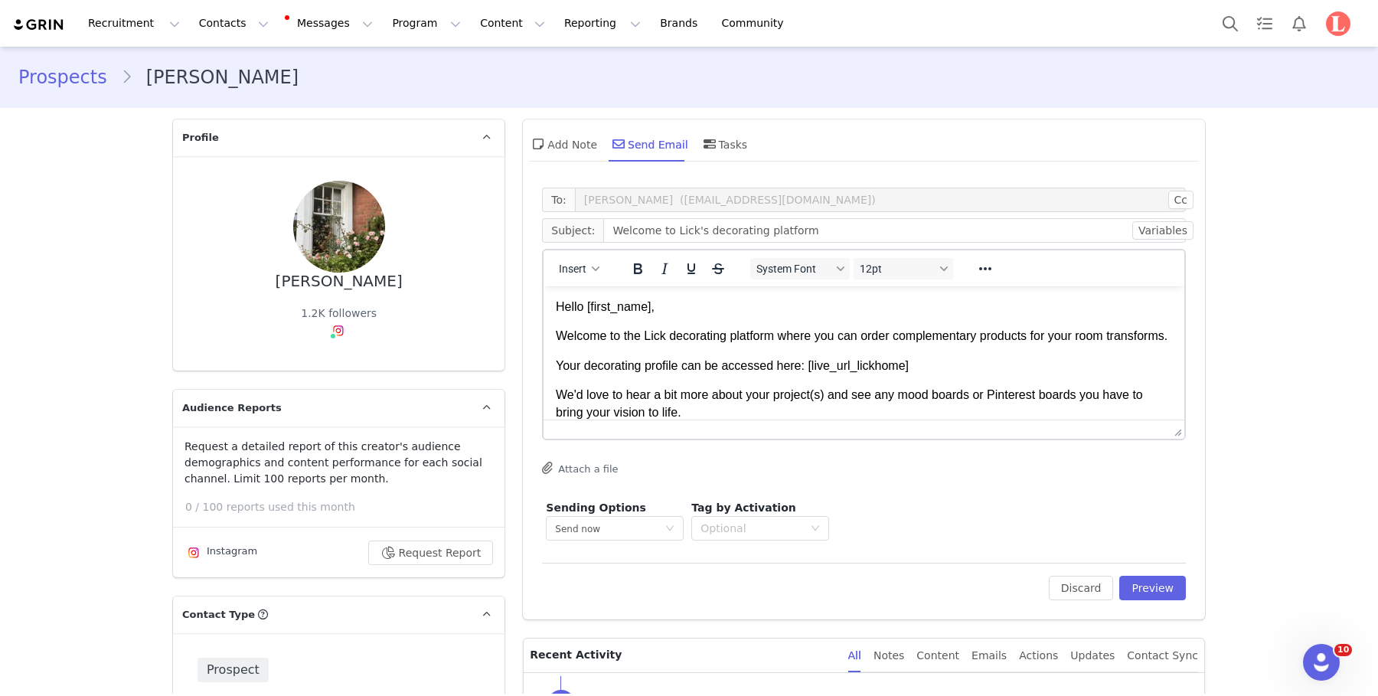
click at [817, 363] on body "Hello [first_name], Welcome to the Lick decorating platform where you can order…" at bounding box center [864, 421] width 616 height 245
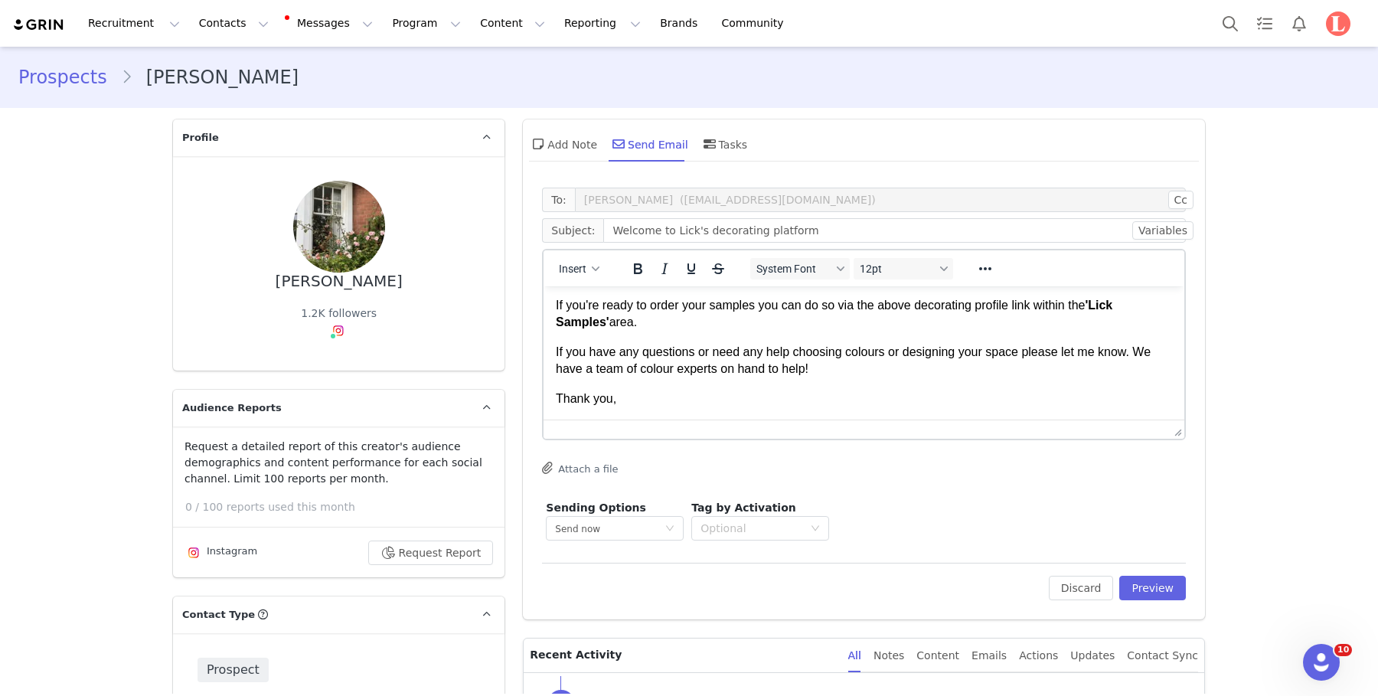
scroll to position [96, 0]
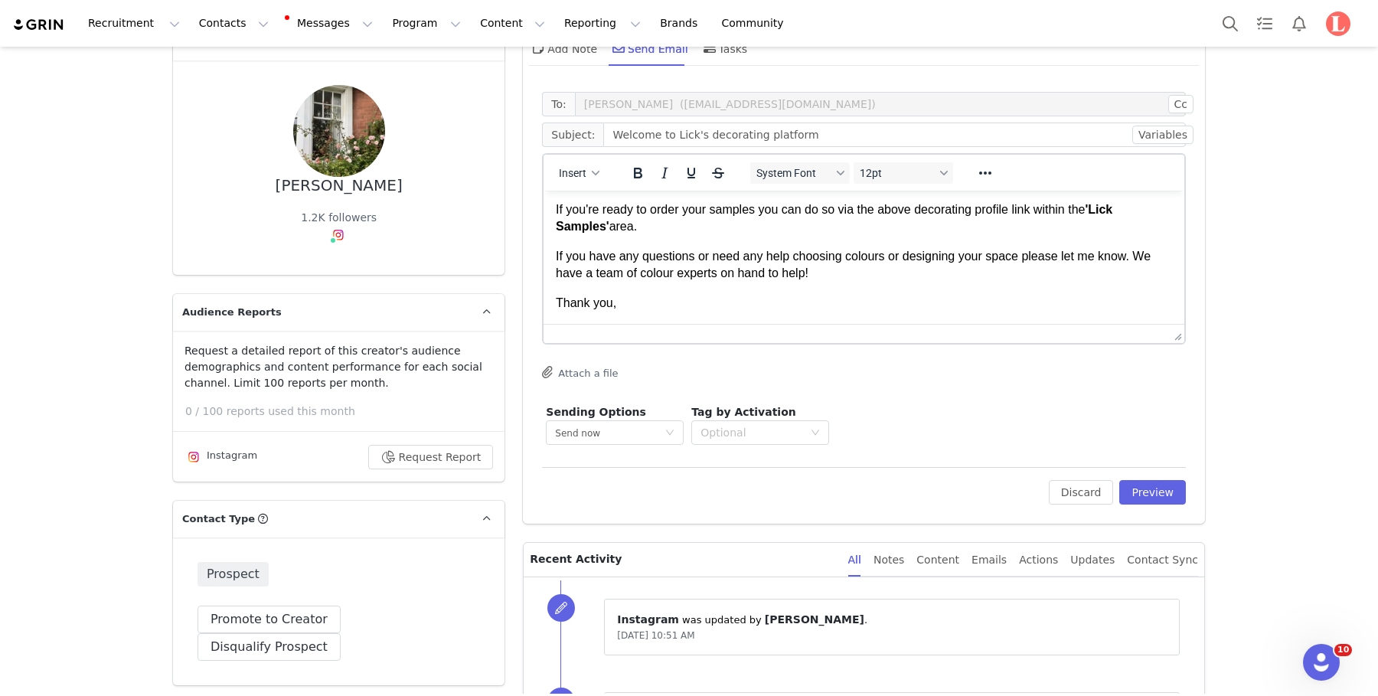
click at [718, 319] on html "Hello First Name , Welcome to the Lick decorating platform where you can order …" at bounding box center [864, 189] width 641 height 270
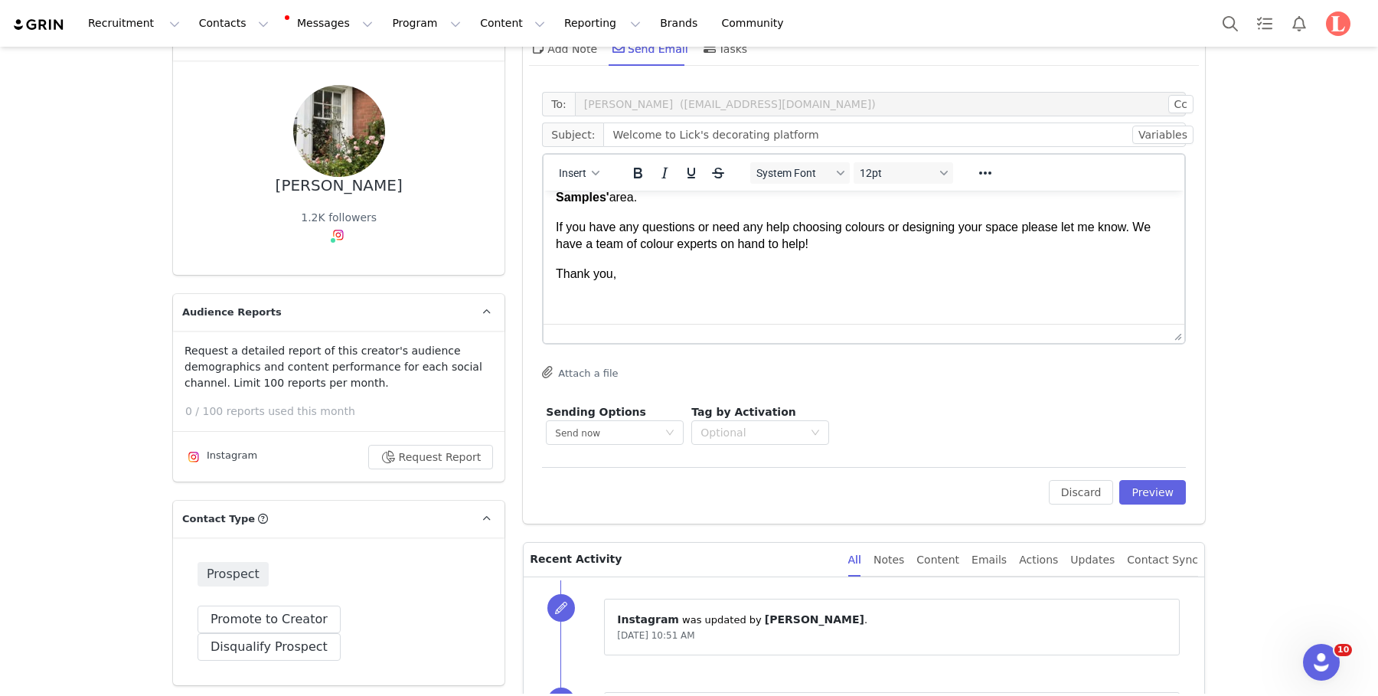
click at [567, 183] on div "Insert" at bounding box center [580, 173] width 72 height 30
click at [570, 176] on span "Insert" at bounding box center [574, 173] width 28 height 12
click at [607, 260] on div "Insert Signature" at bounding box center [633, 249] width 153 height 25
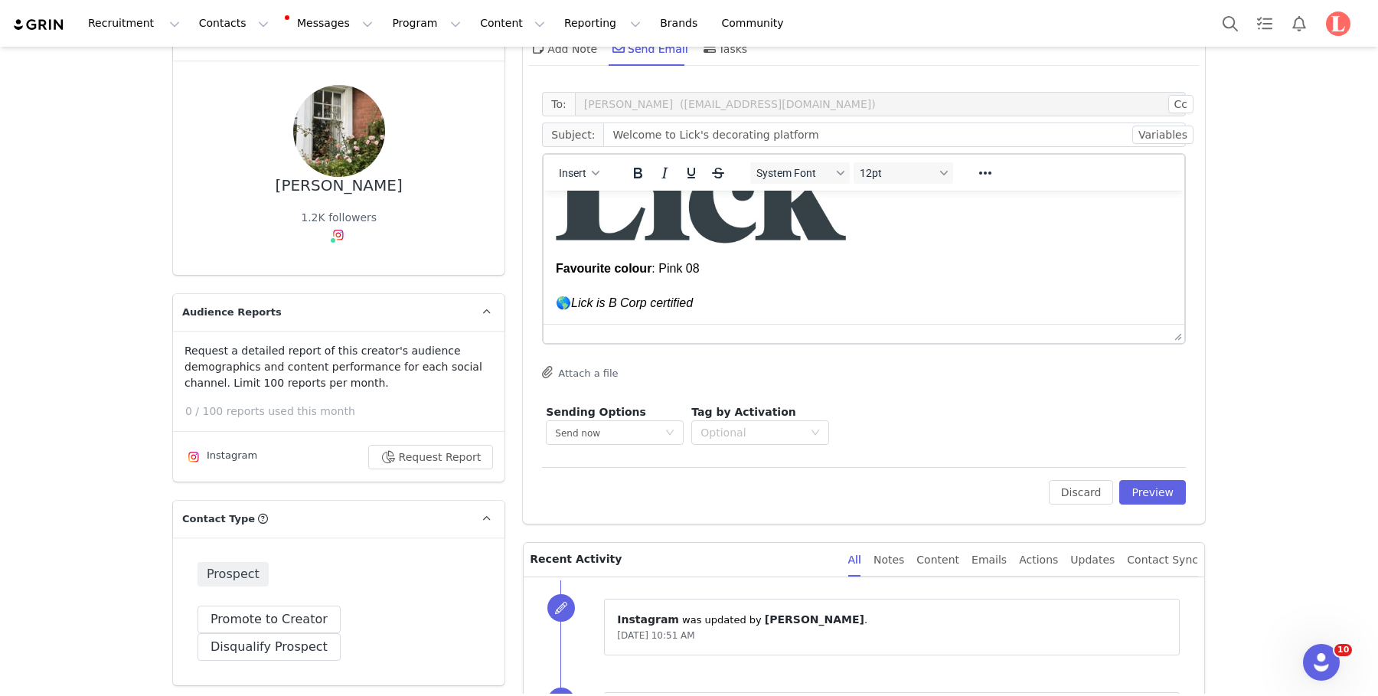
scroll to position [0, 0]
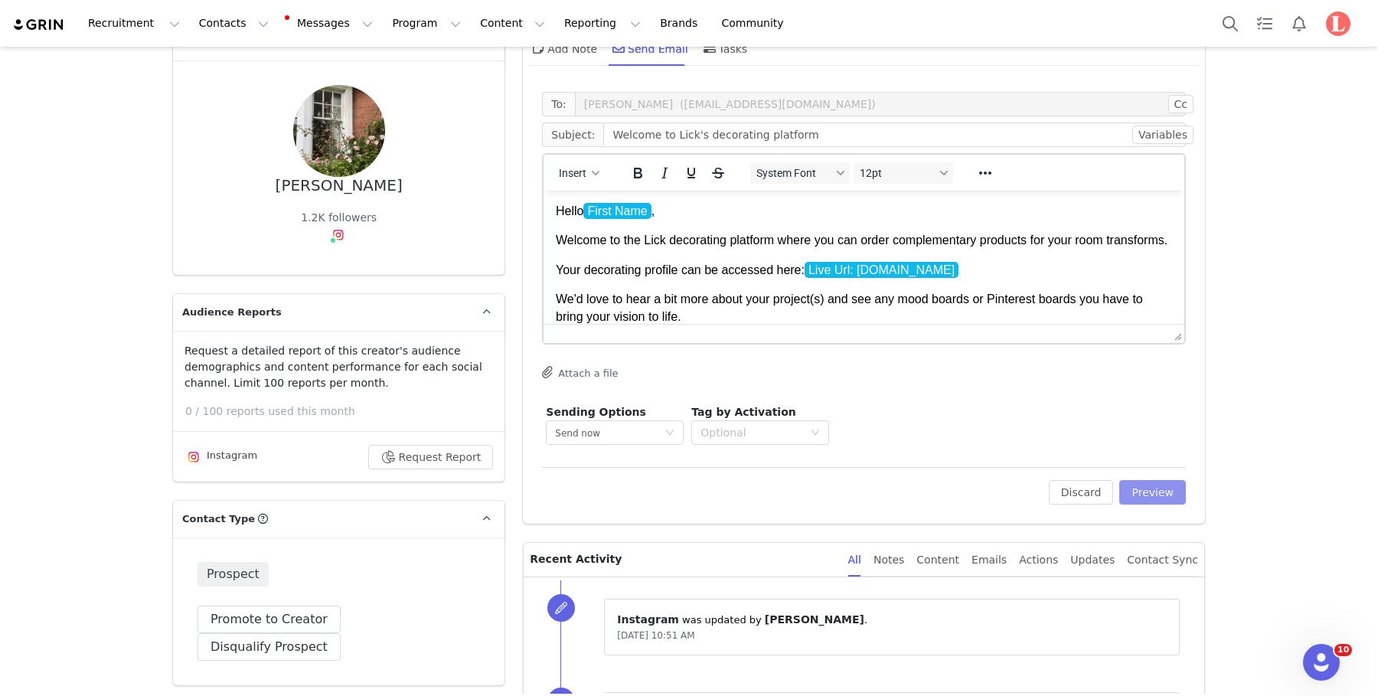
click at [1015, 497] on button "Preview" at bounding box center [1152, 492] width 67 height 25
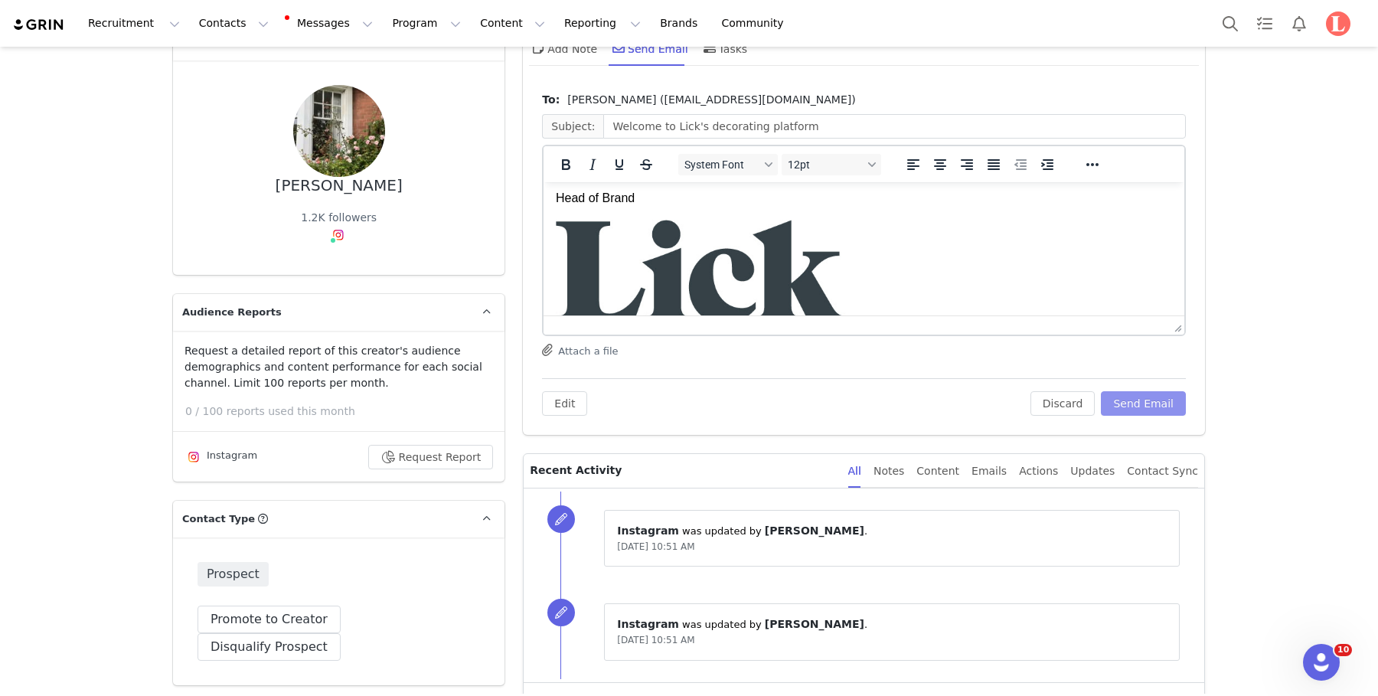
scroll to position [413, 0]
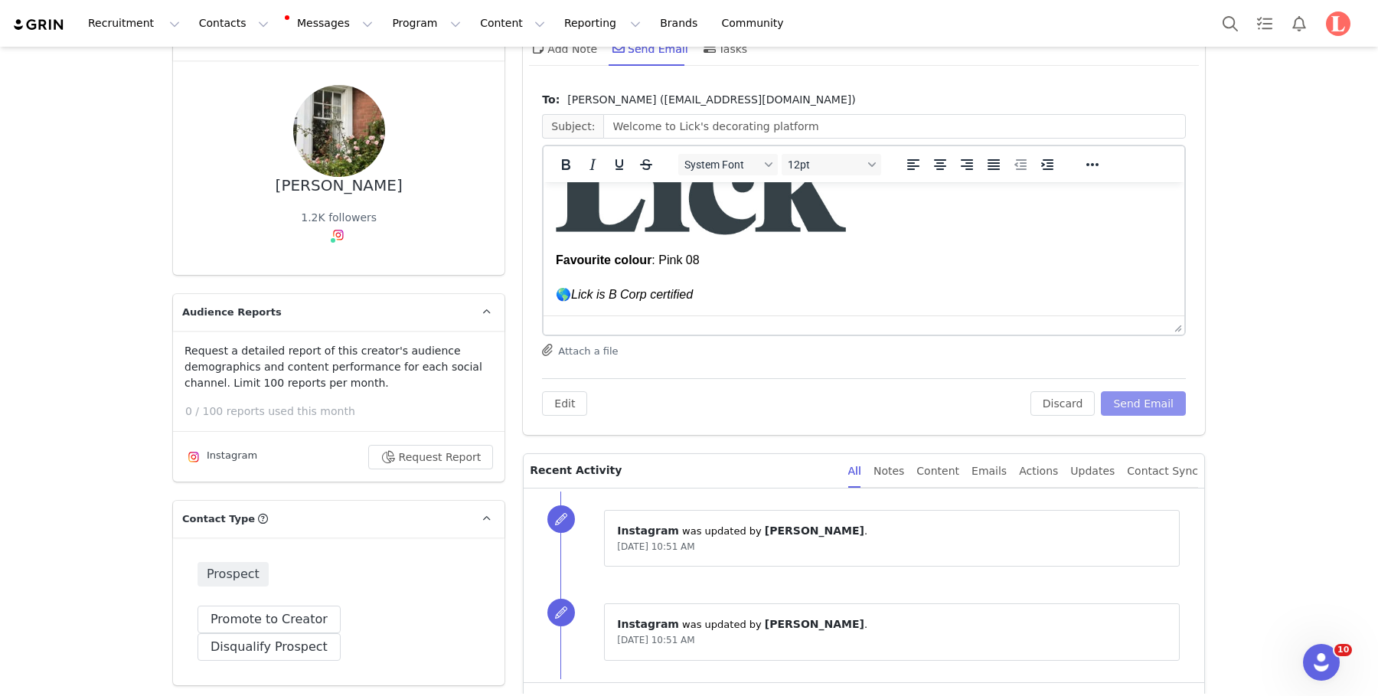
click at [1015, 408] on button "Send Email" at bounding box center [1143, 403] width 85 height 25
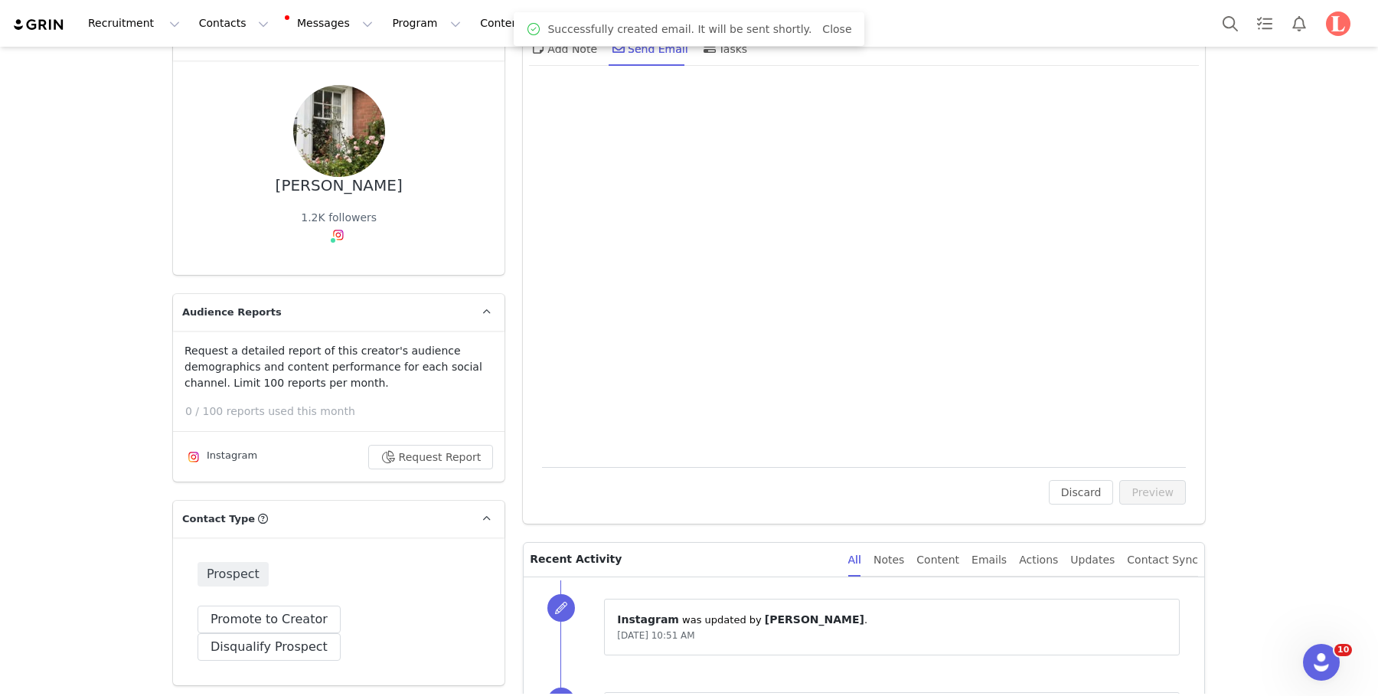
scroll to position [0, 0]
